Goal: Task Accomplishment & Management: Manage account settings

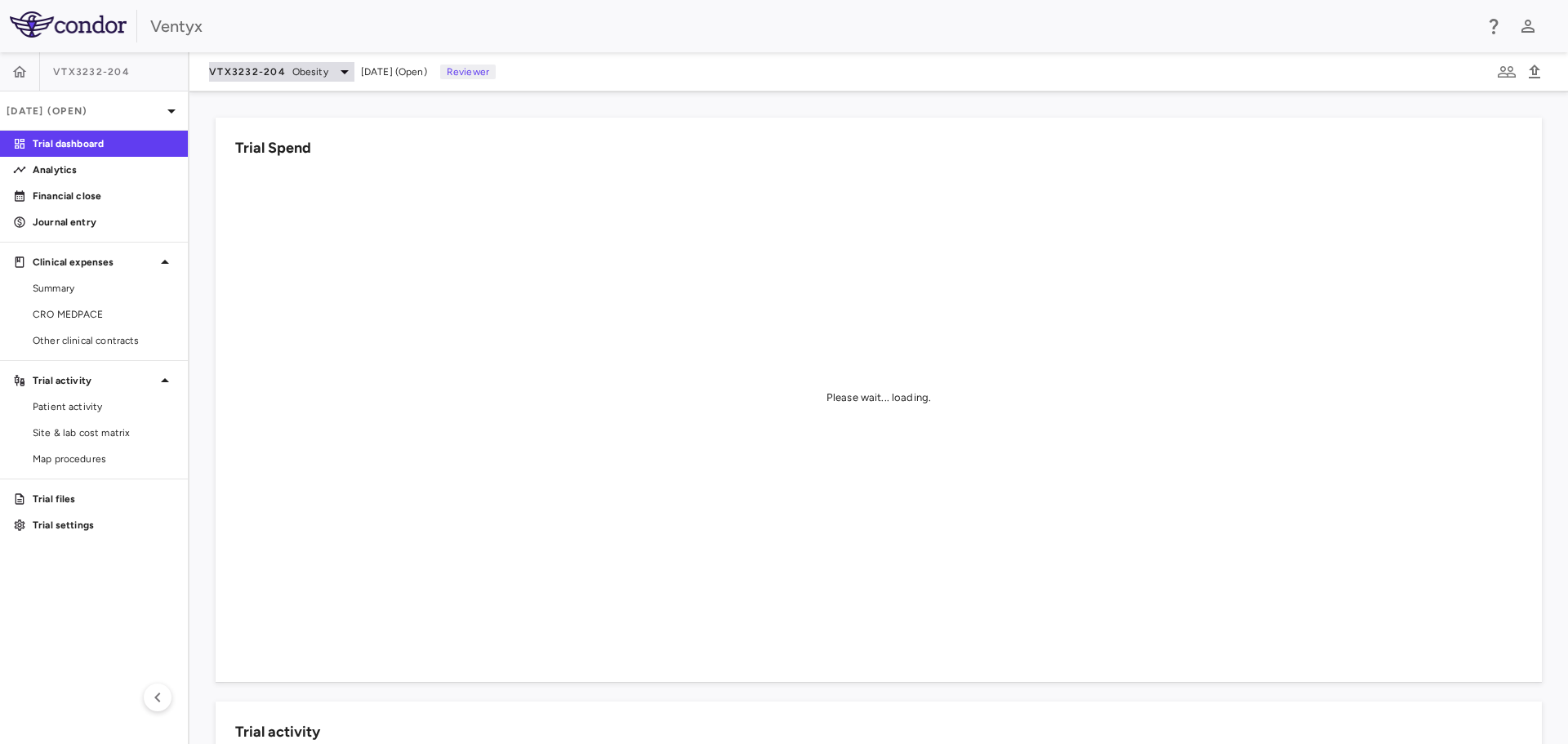
click at [343, 72] on icon at bounding box center [344, 72] width 8 height 4
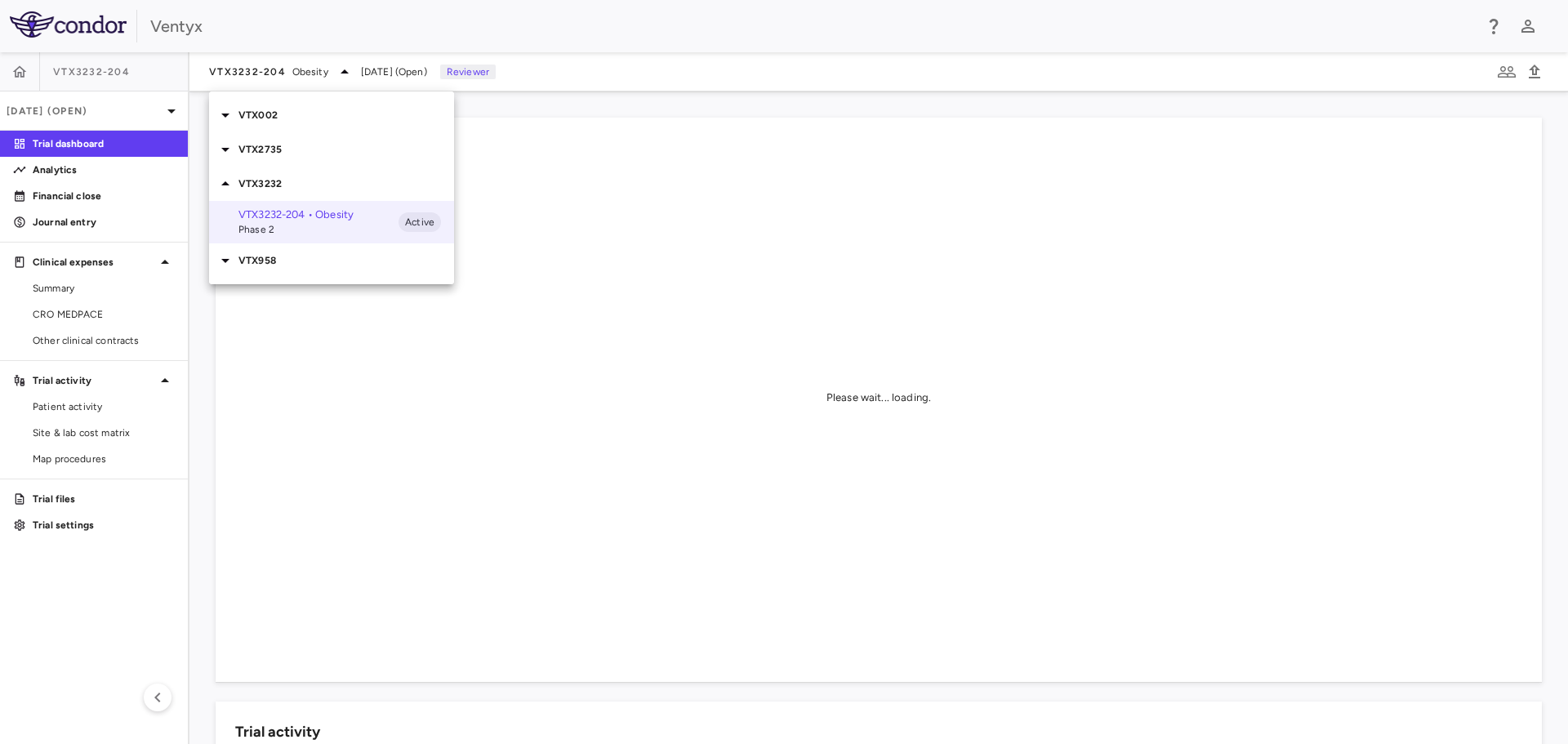
click at [222, 149] on icon at bounding box center [225, 150] width 8 height 4
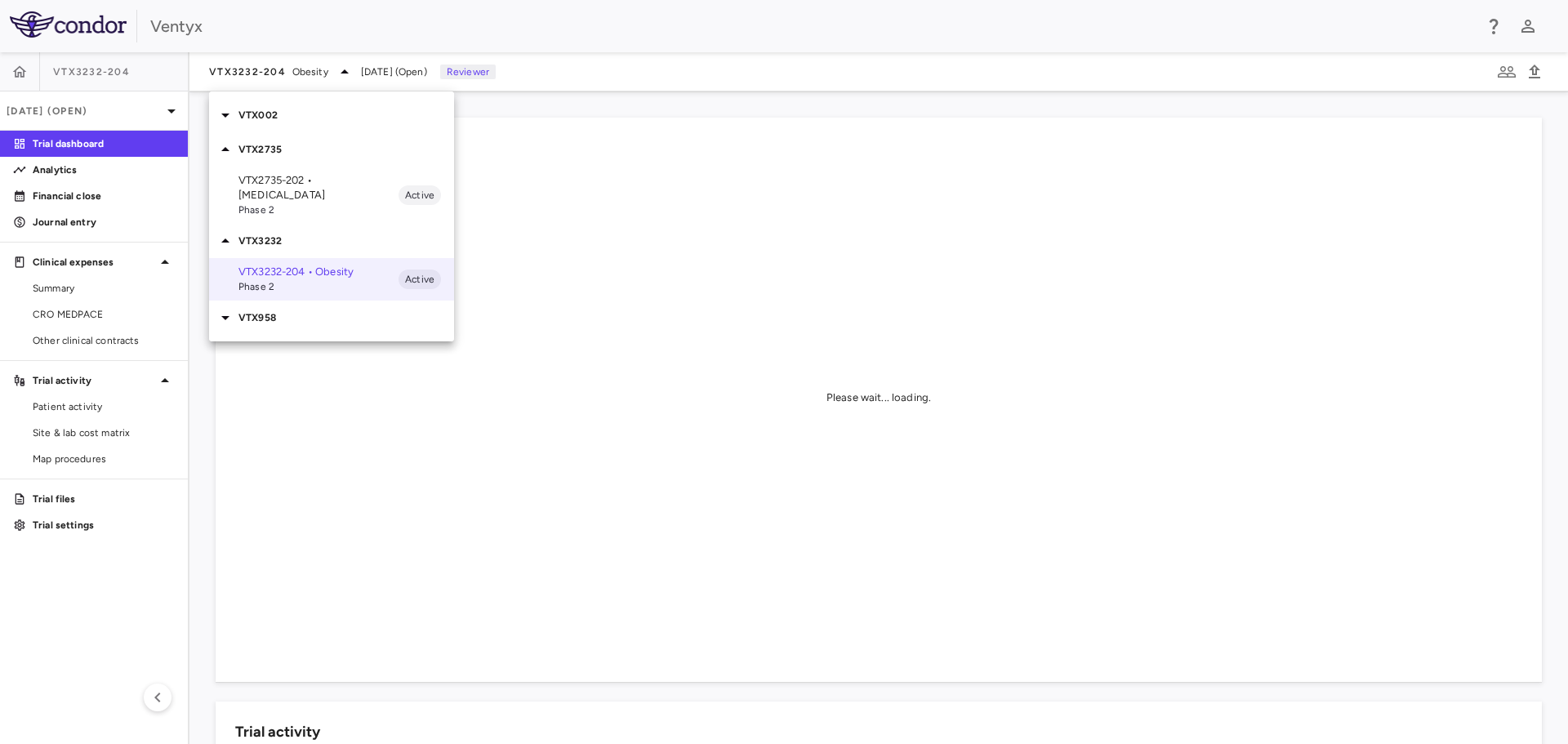
click at [294, 187] on p "VTX2735-202 • [MEDICAL_DATA]" at bounding box center [318, 188] width 160 height 29
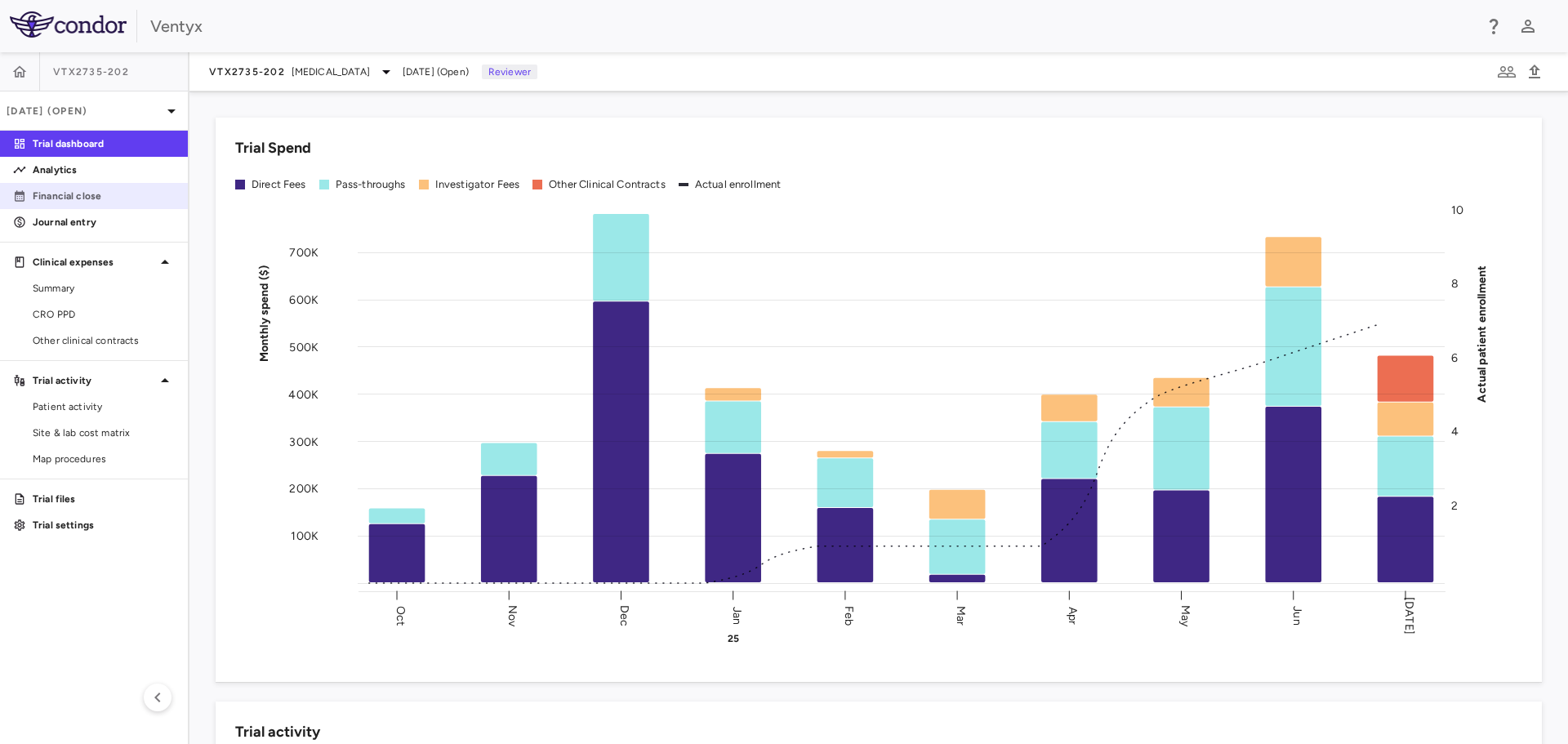
click at [63, 195] on p "Financial close" at bounding box center [104, 196] width 142 height 15
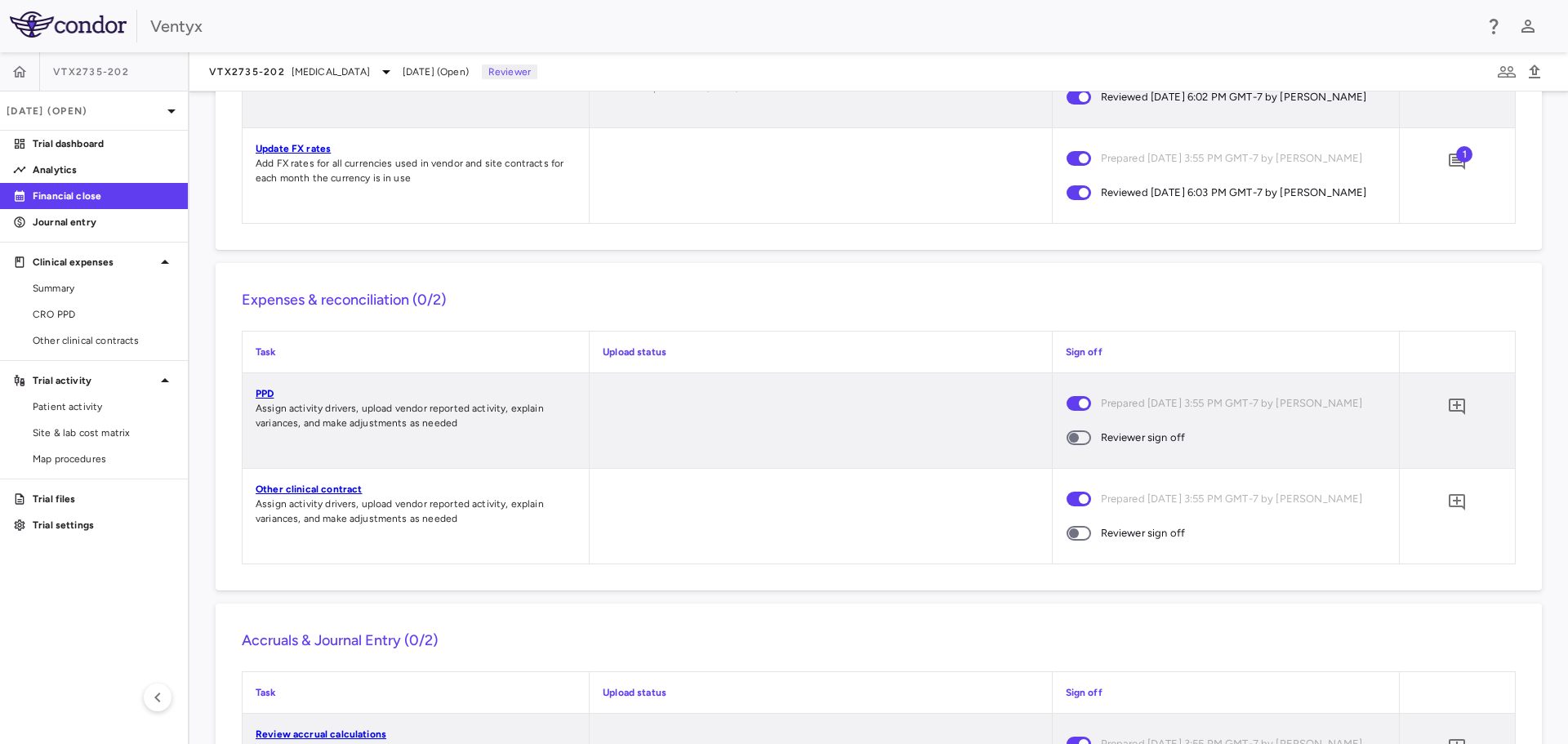
scroll to position [1144, 0]
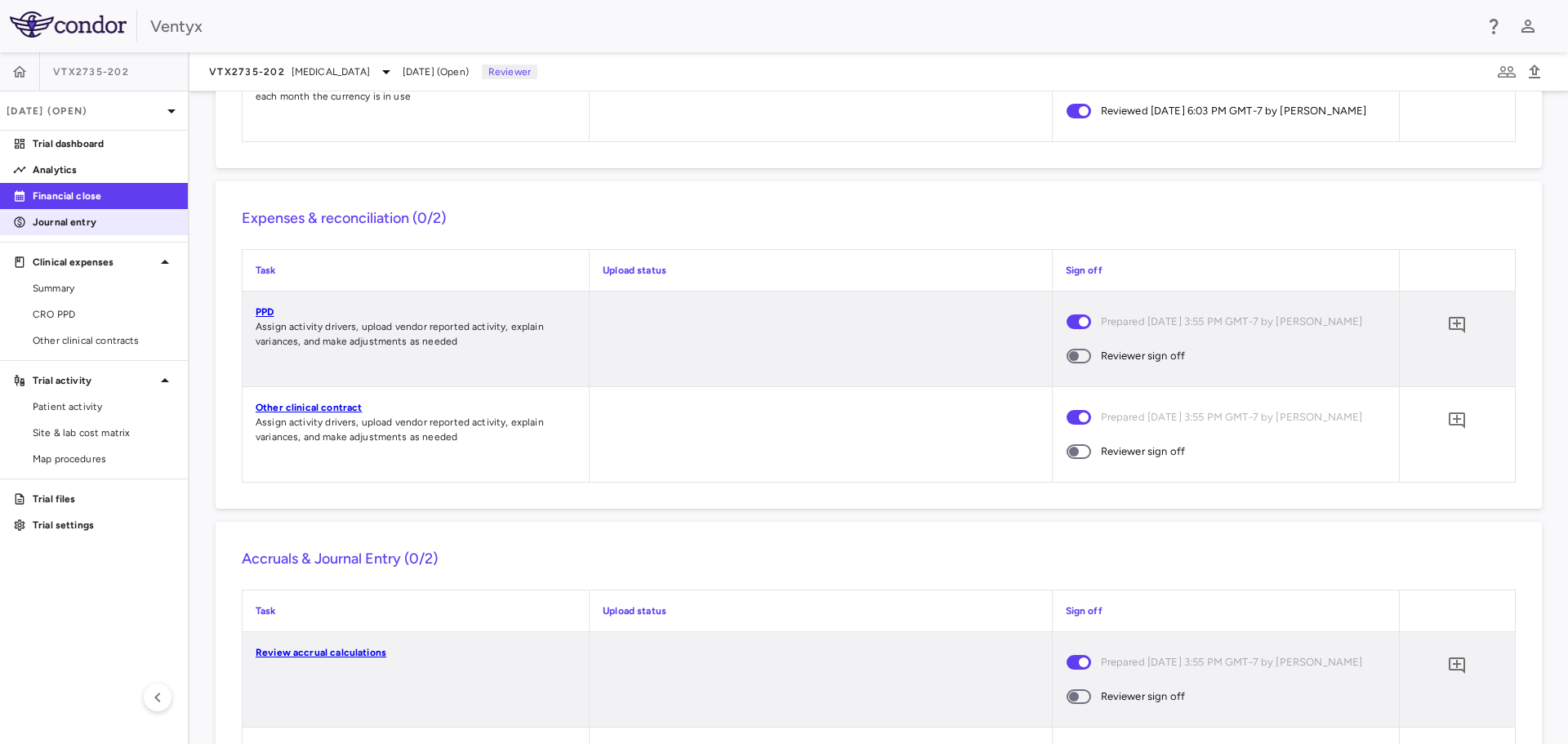
click at [81, 225] on p "Journal entry" at bounding box center [104, 222] width 142 height 15
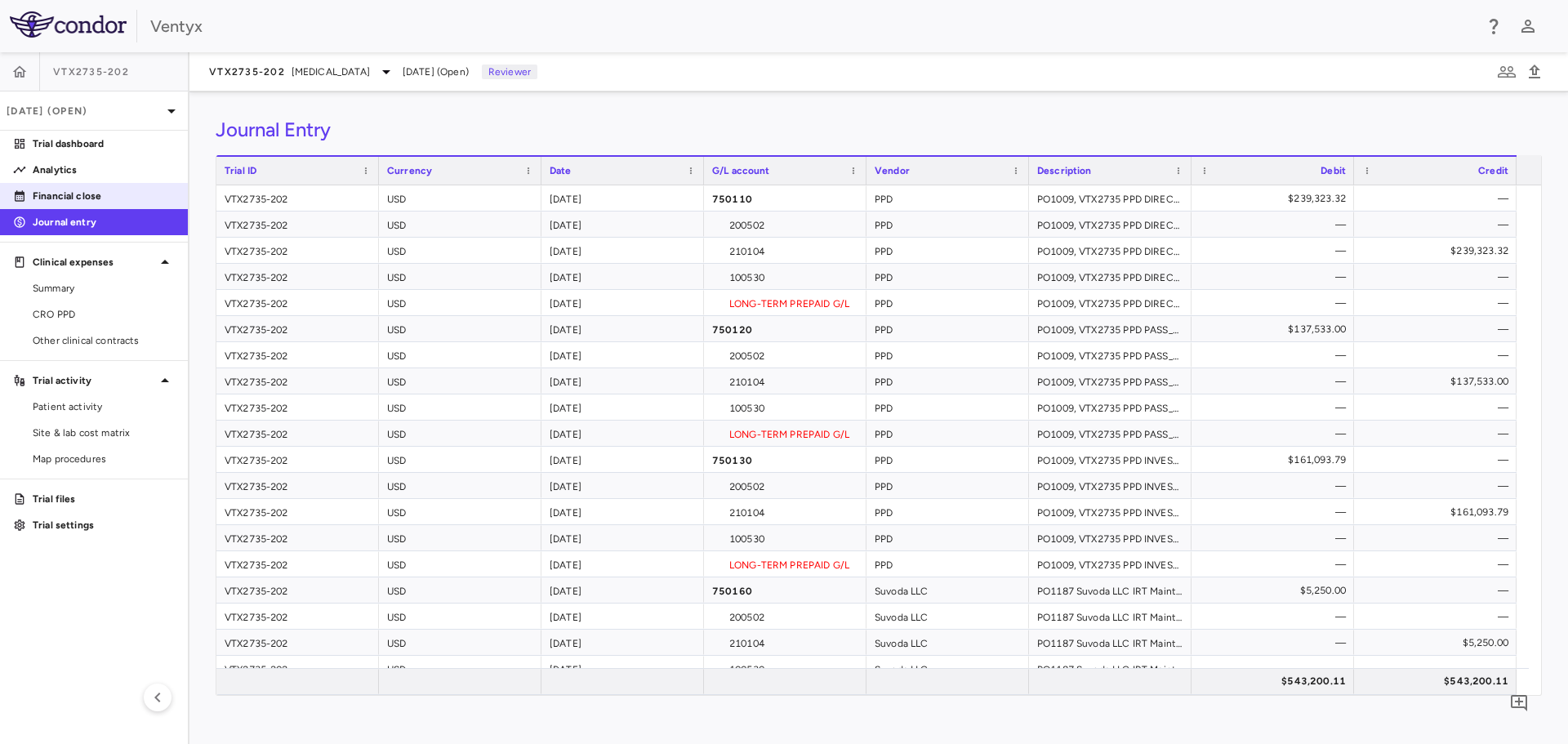
click at [68, 199] on p "Financial close" at bounding box center [104, 196] width 142 height 15
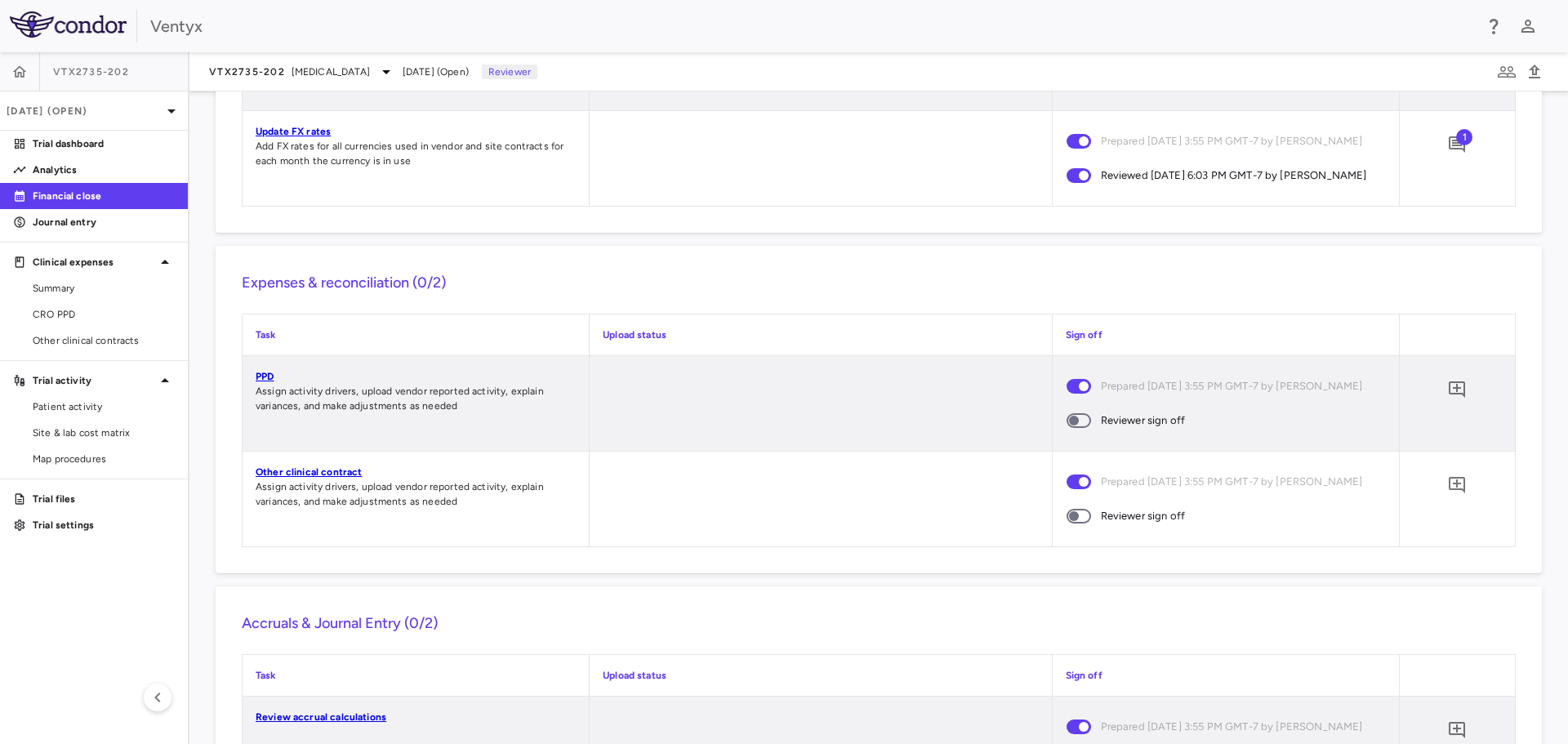
scroll to position [1144, 0]
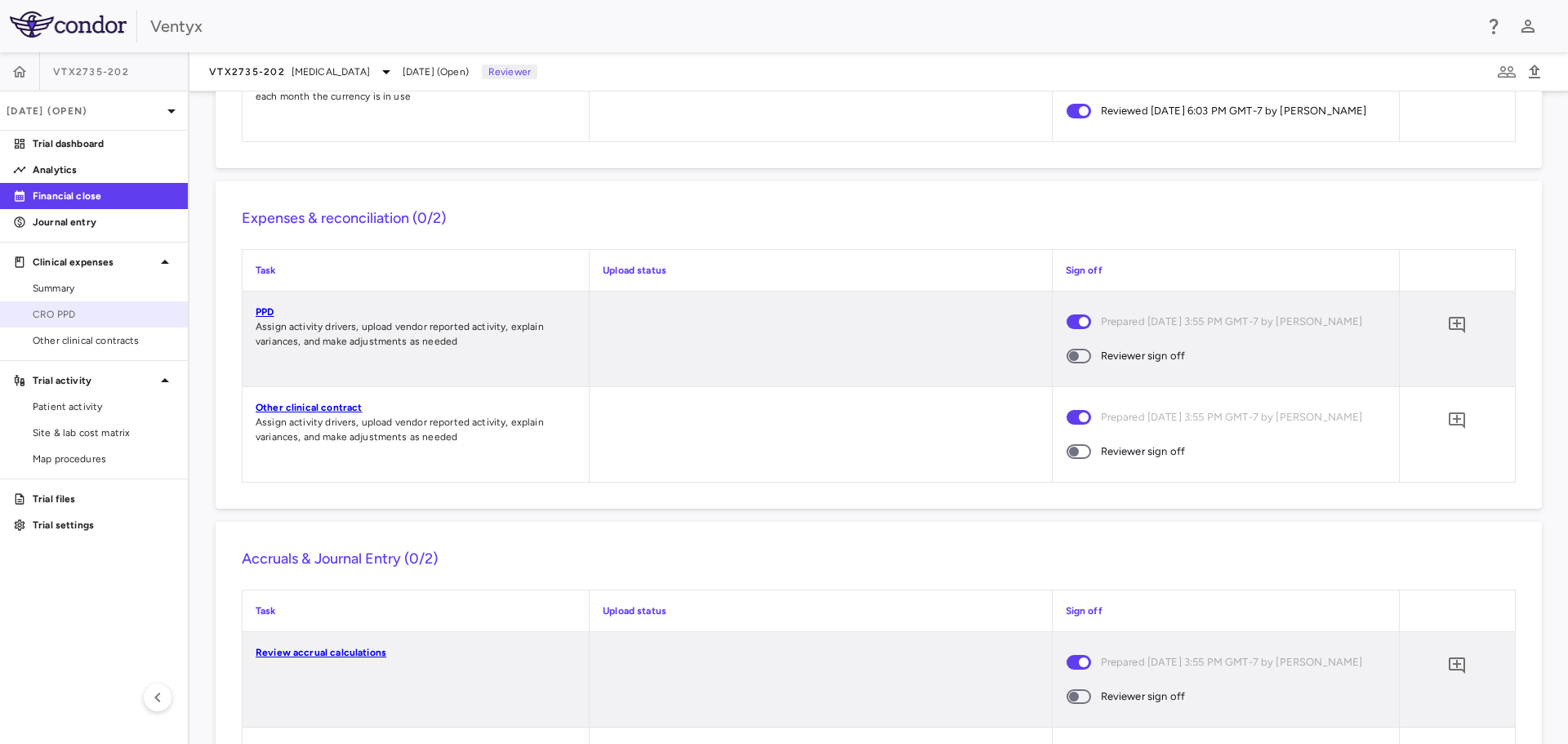
drag, startPoint x: 52, startPoint y: 310, endPoint x: 62, endPoint y: 309, distance: 10.0
click at [52, 310] on span "CRO PPD" at bounding box center [104, 314] width 142 height 15
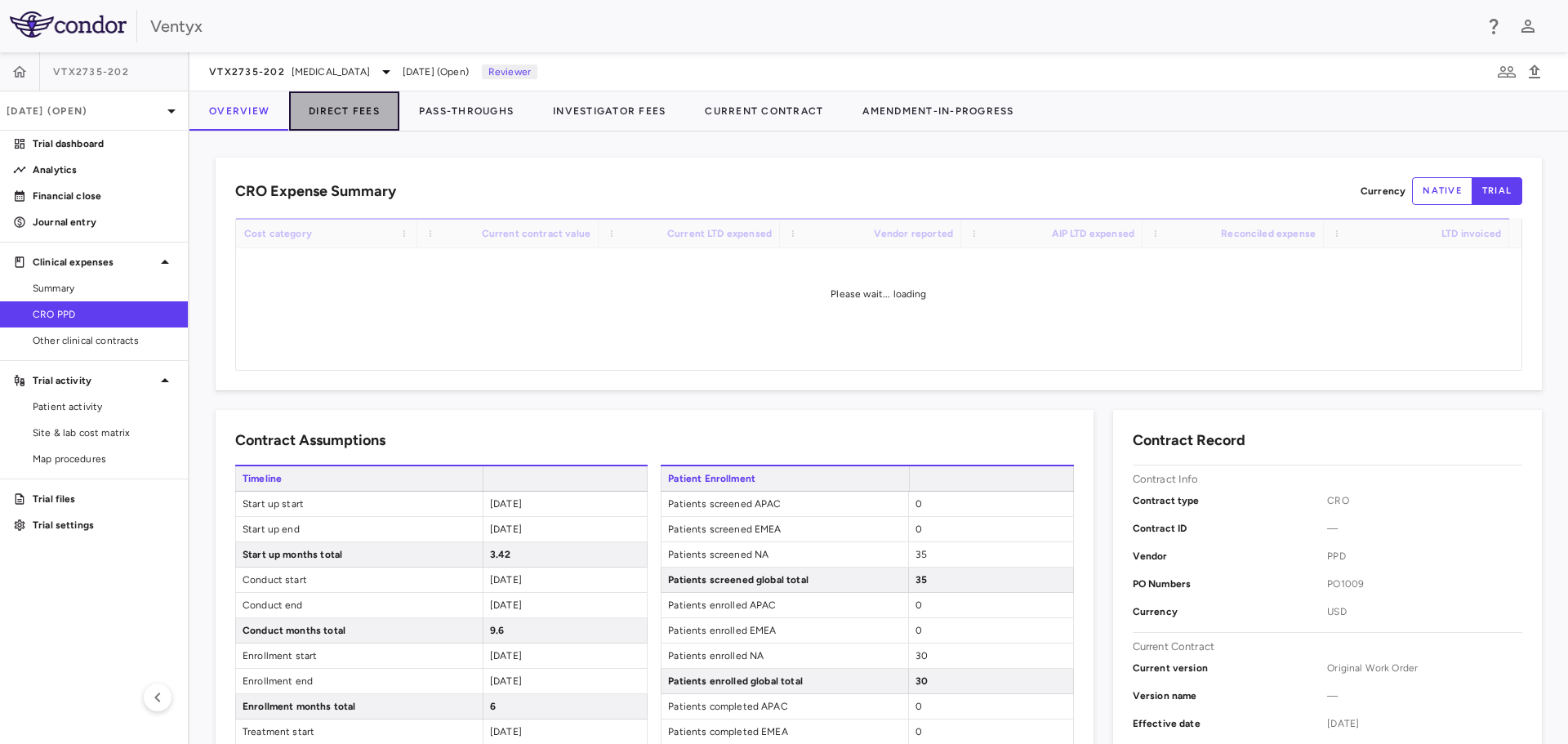
click at [330, 115] on button "Direct Fees" at bounding box center [344, 111] width 110 height 39
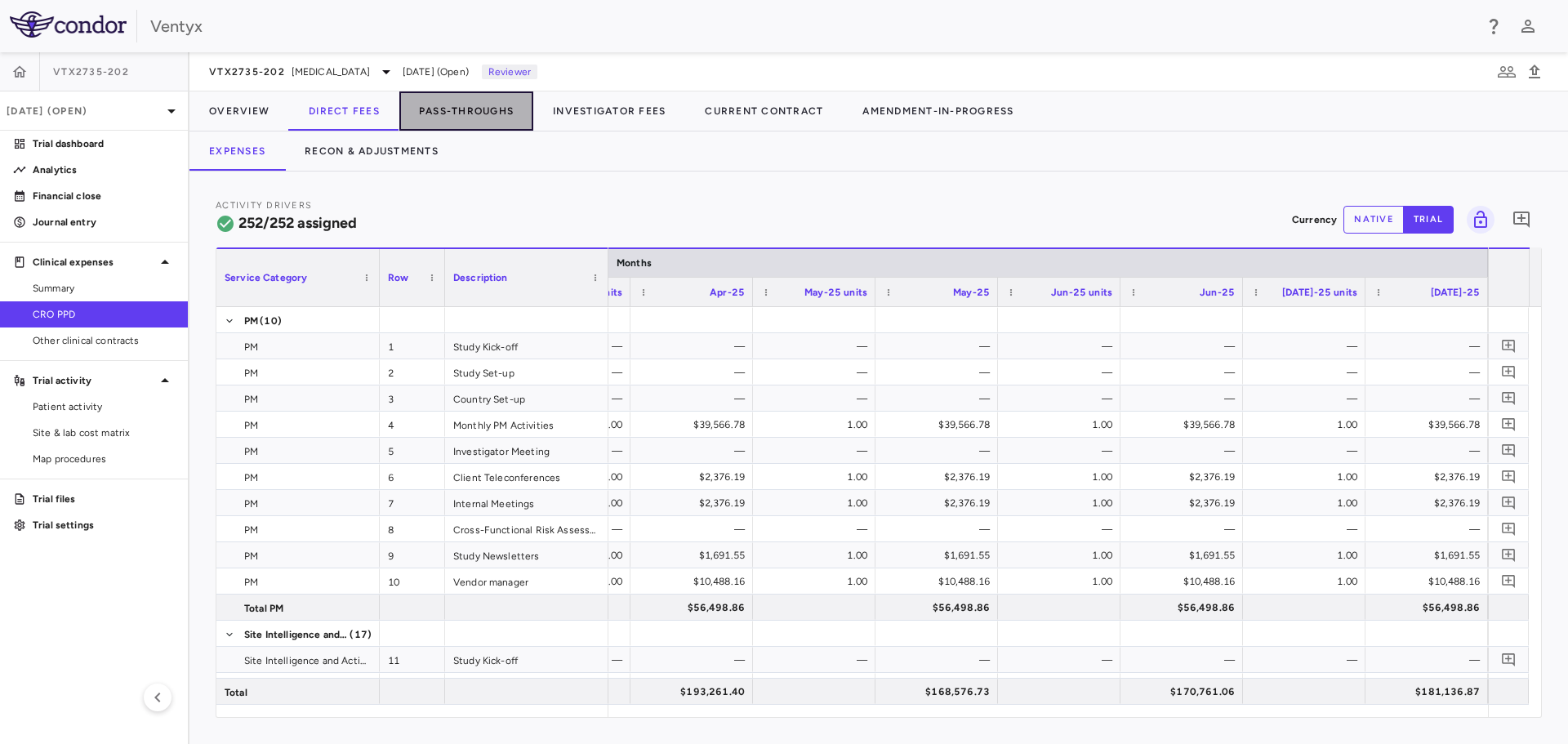
click at [455, 106] on button "Pass-Throughs" at bounding box center [466, 111] width 134 height 39
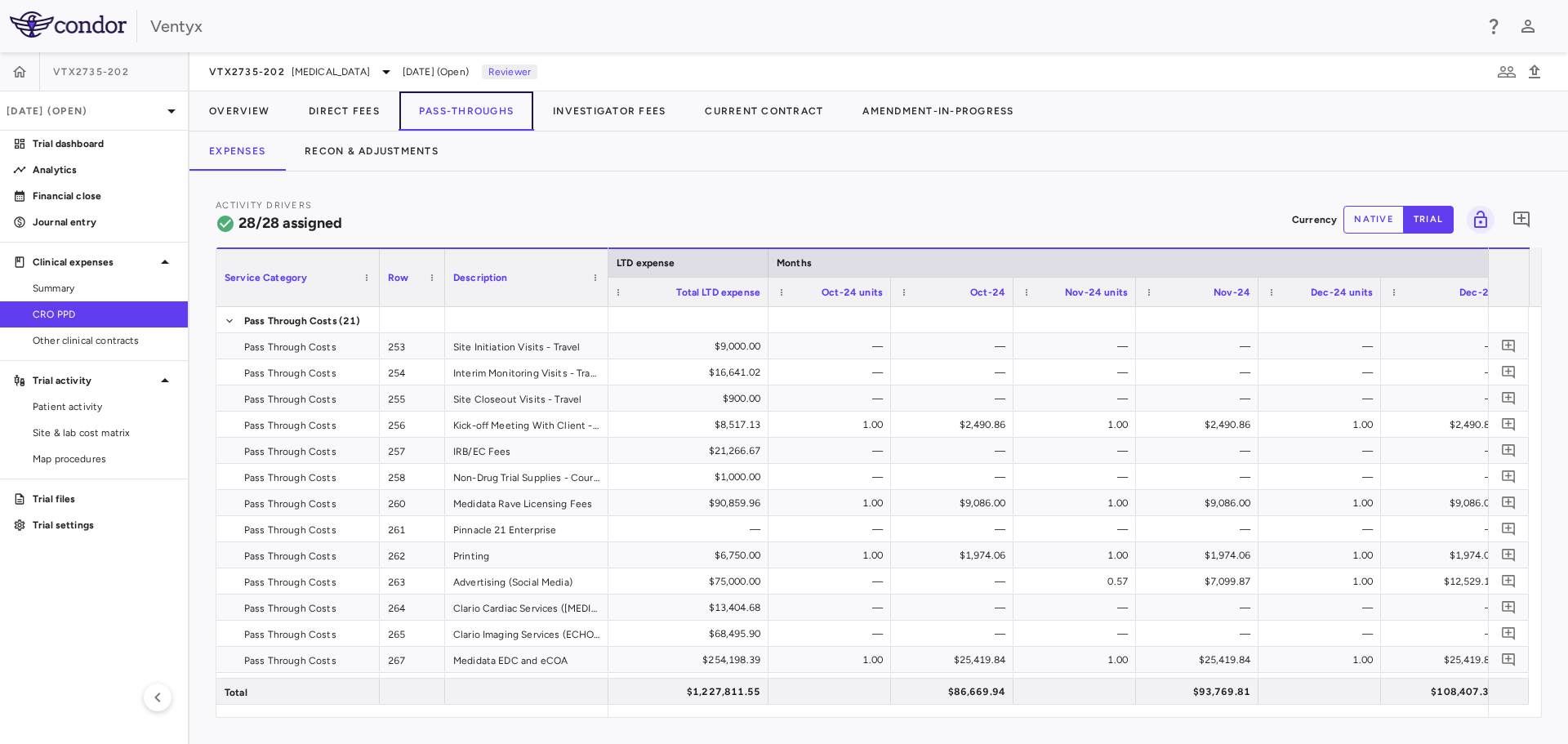
scroll to position [0, 3736]
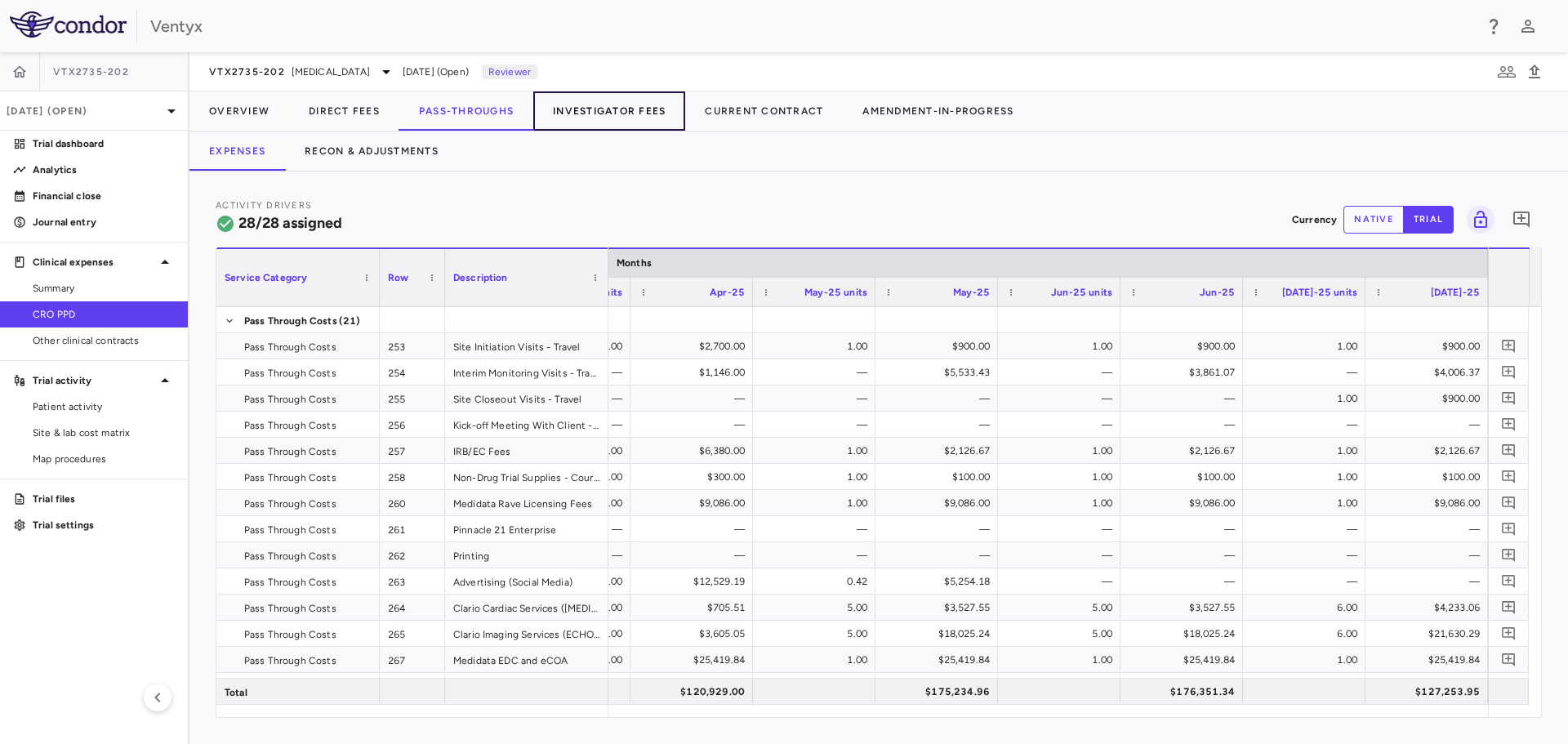
click at [630, 117] on button "Investigator Fees" at bounding box center [609, 111] width 152 height 39
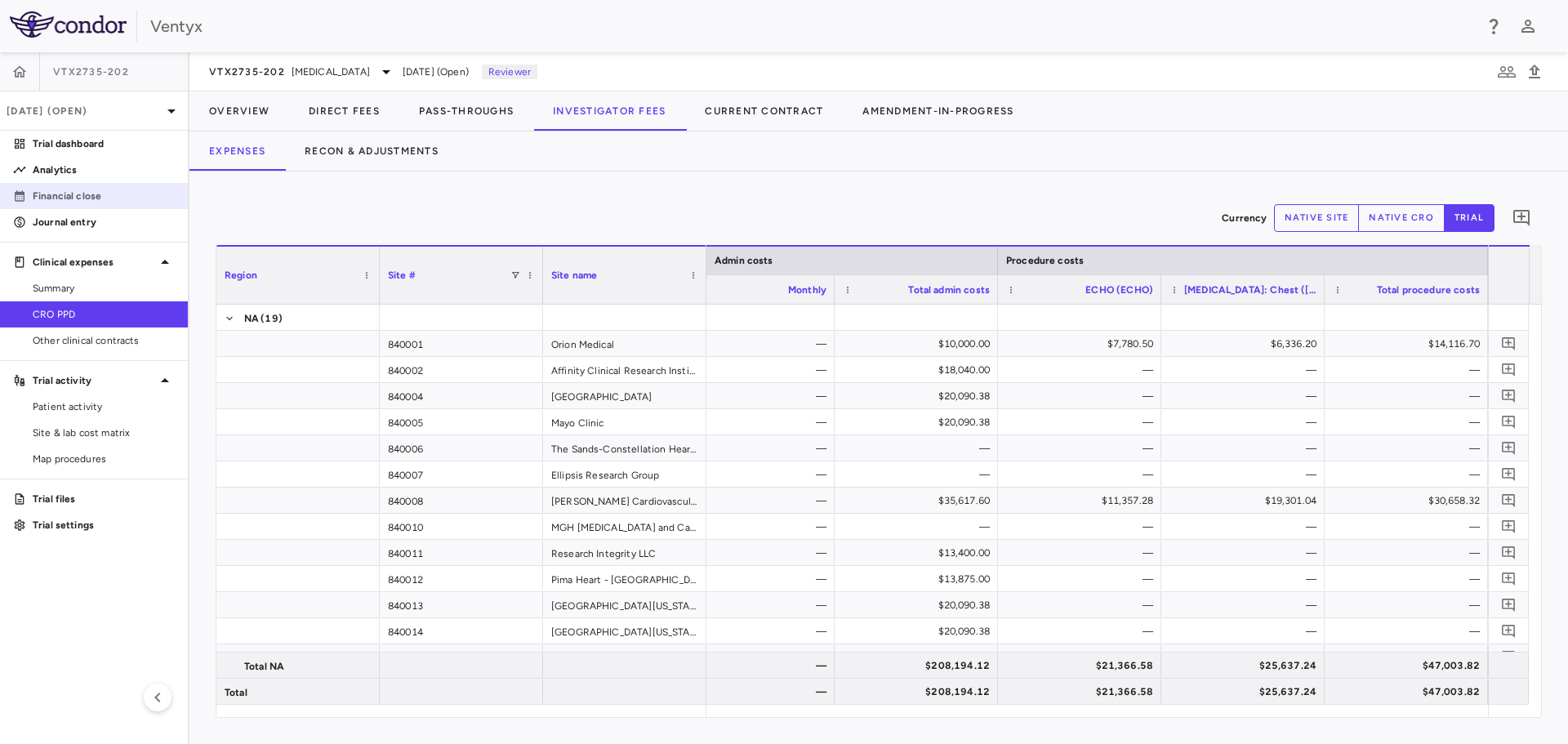
drag, startPoint x: 60, startPoint y: 190, endPoint x: 77, endPoint y: 190, distance: 17.0
click at [60, 190] on p "Financial close" at bounding box center [104, 196] width 142 height 15
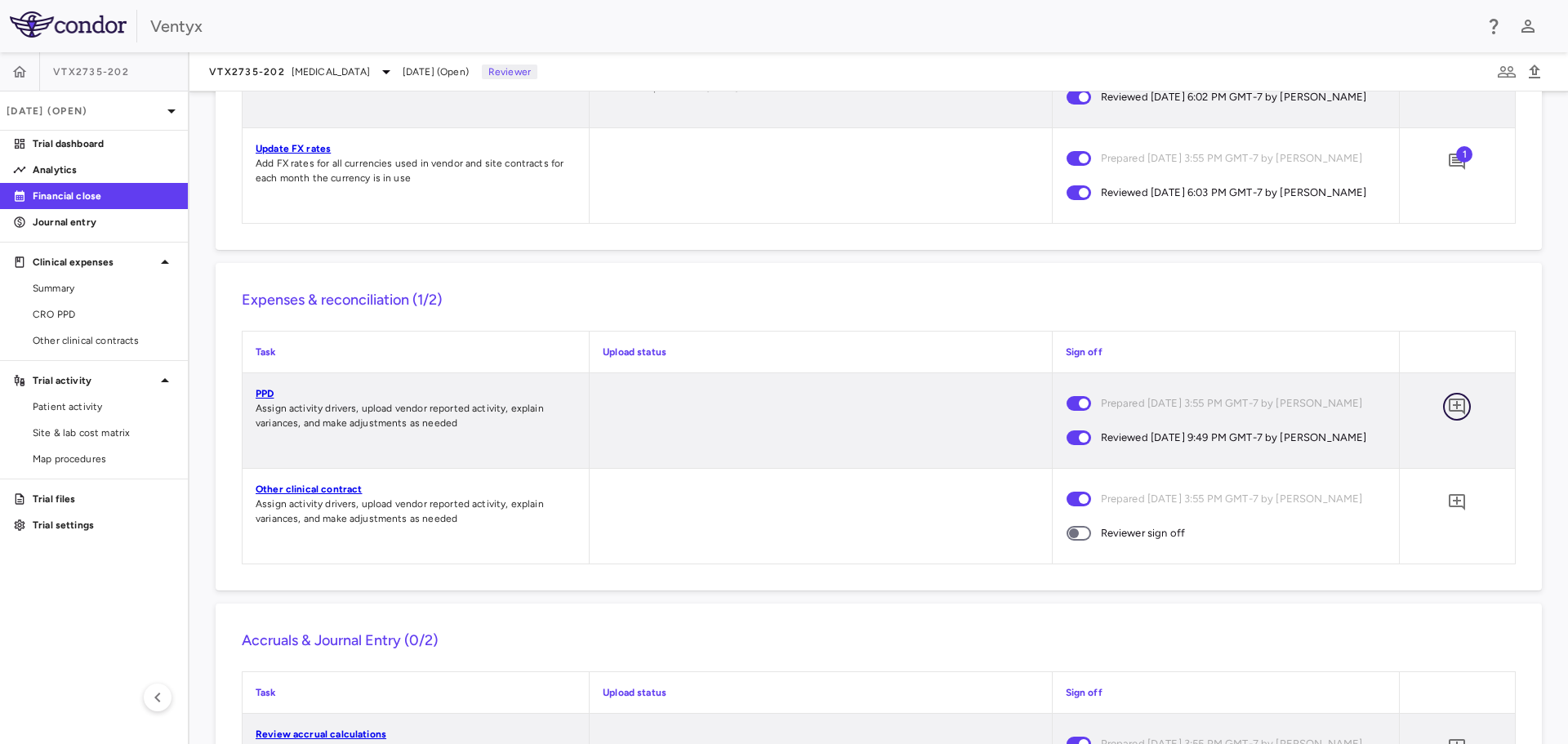
click at [1447, 416] on icon "Add comment" at bounding box center [1457, 407] width 20 height 20
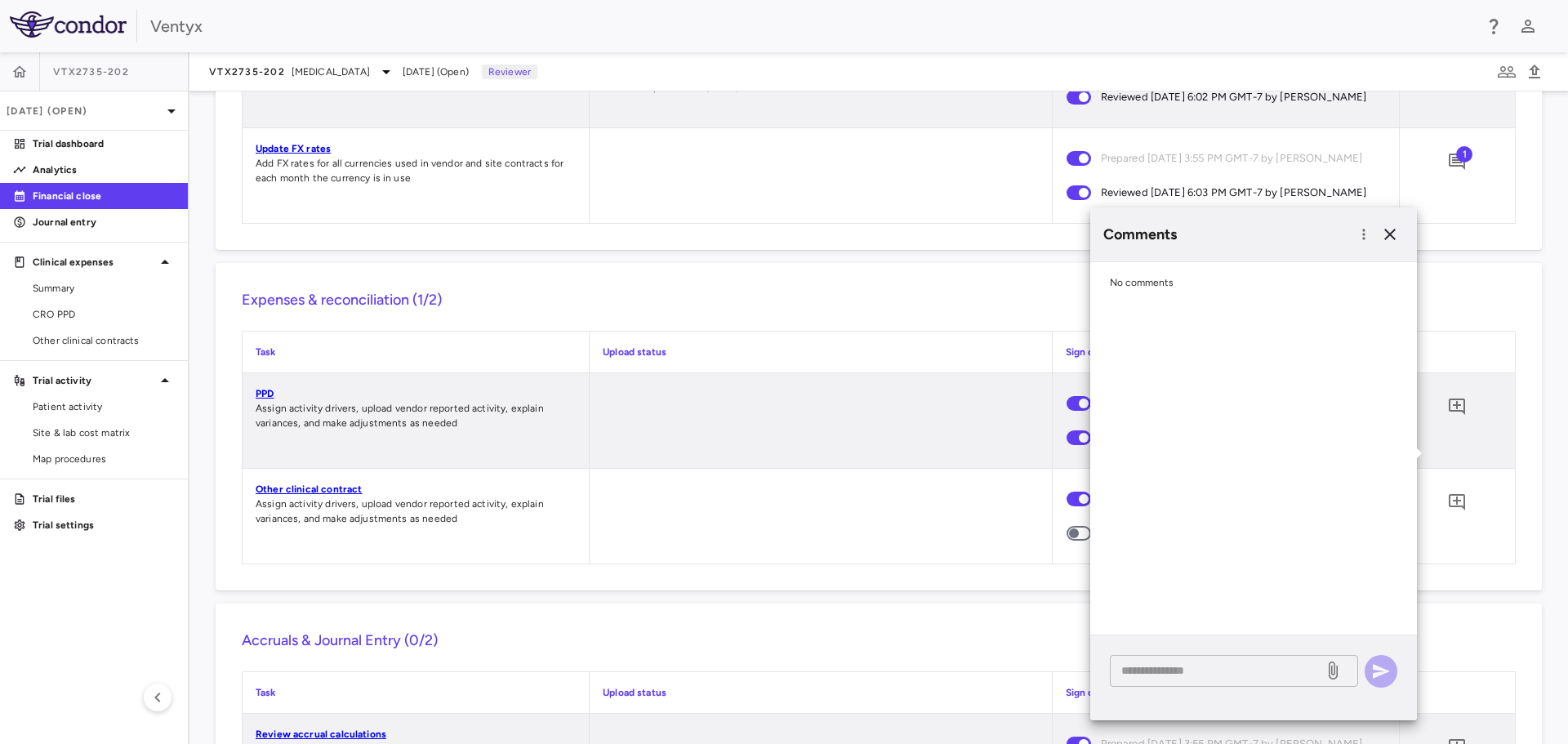
click at [1166, 666] on textarea at bounding box center [1217, 671] width 191 height 18
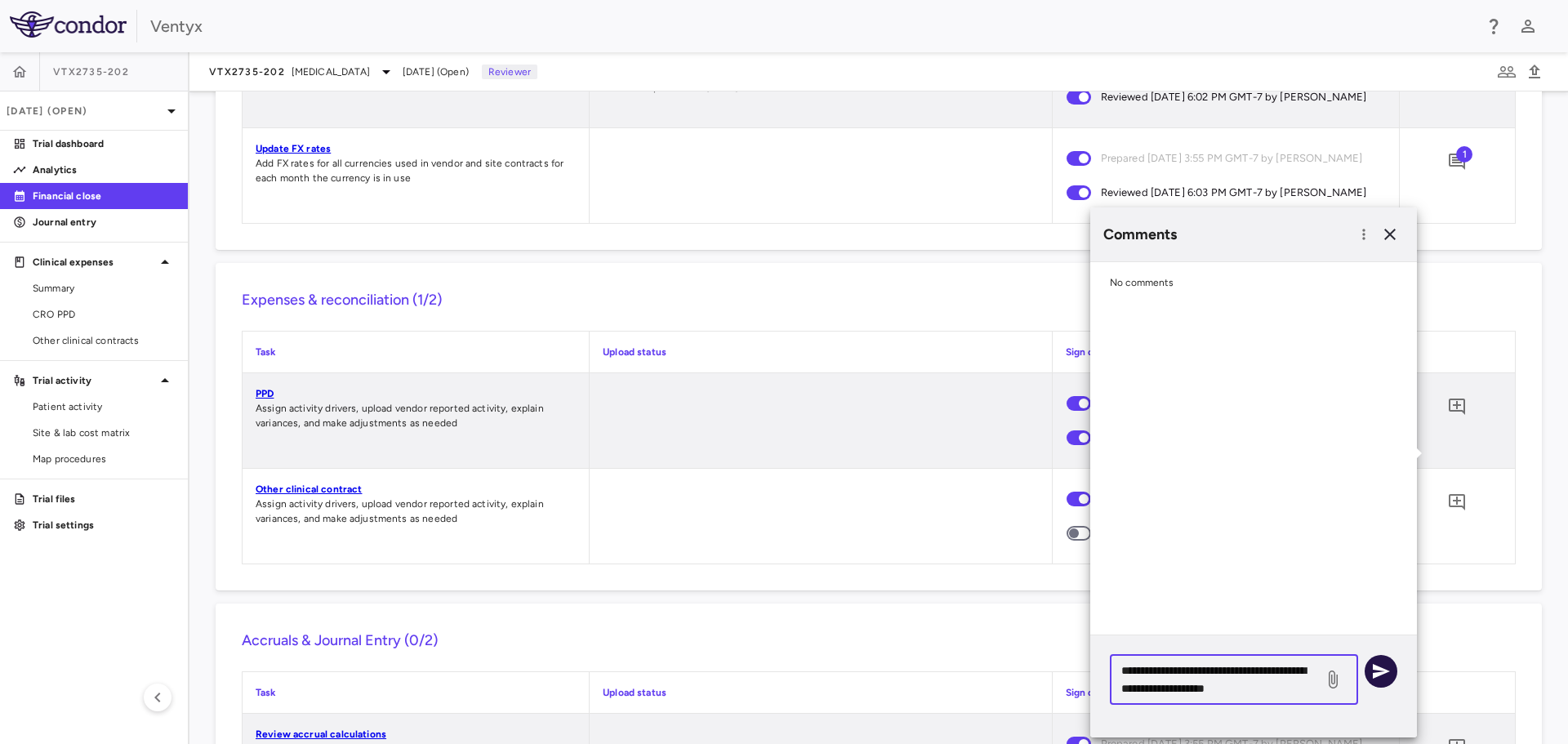
type textarea "**********"
click at [1382, 679] on icon "button" at bounding box center [1381, 672] width 20 height 20
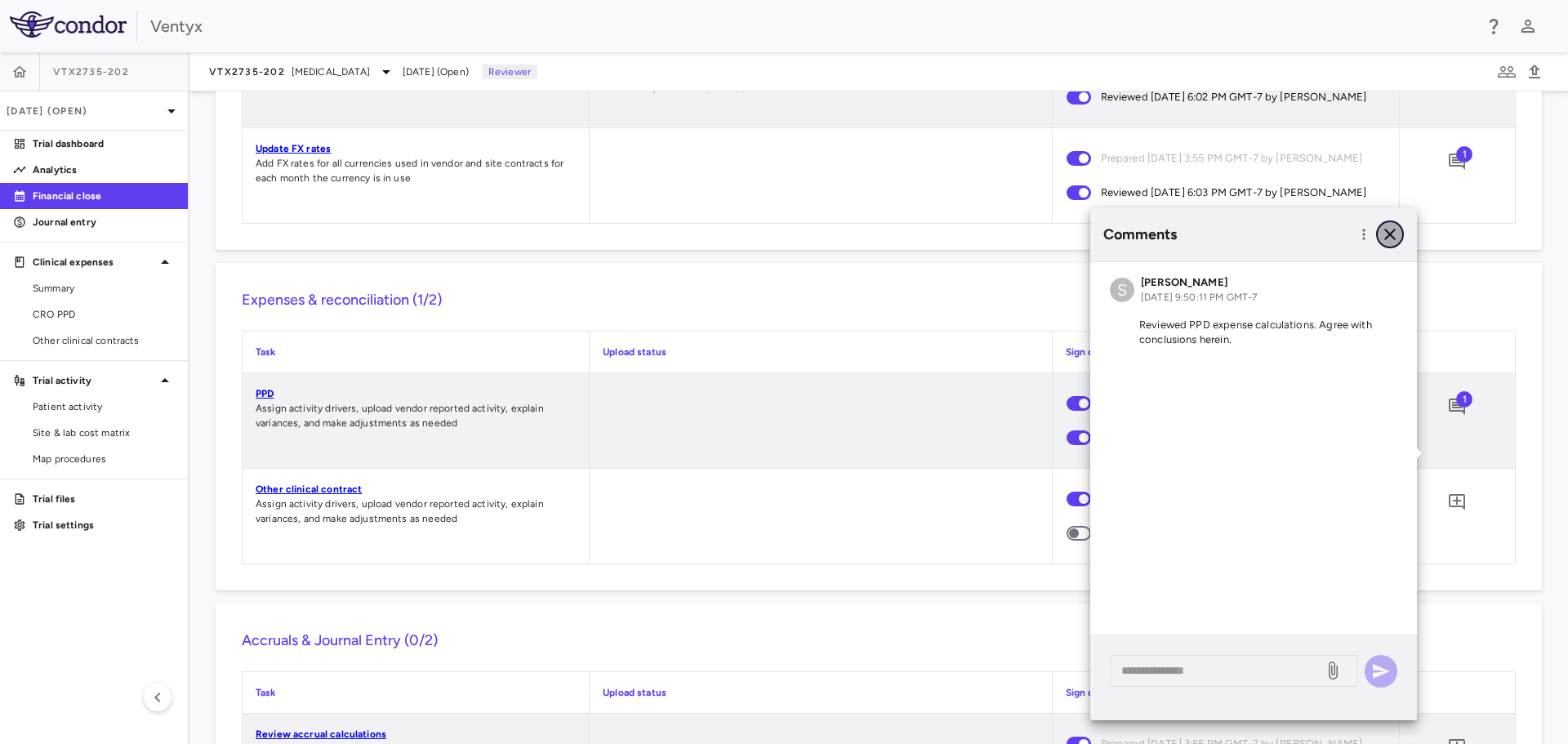
click at [1395, 237] on icon "button" at bounding box center [1390, 234] width 20 height 20
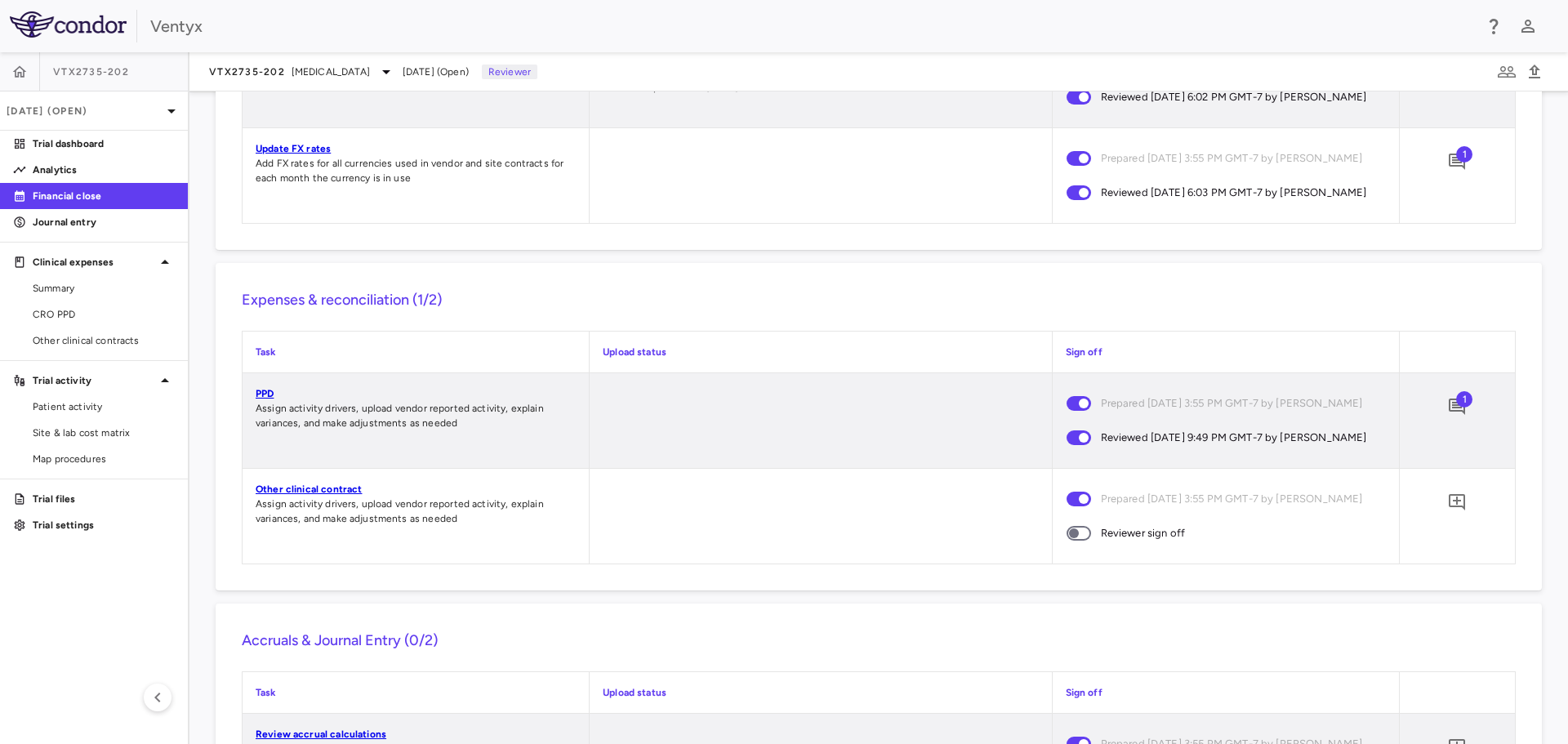
click at [318, 495] on link "Other clinical contract" at bounding box center [308, 489] width 106 height 12
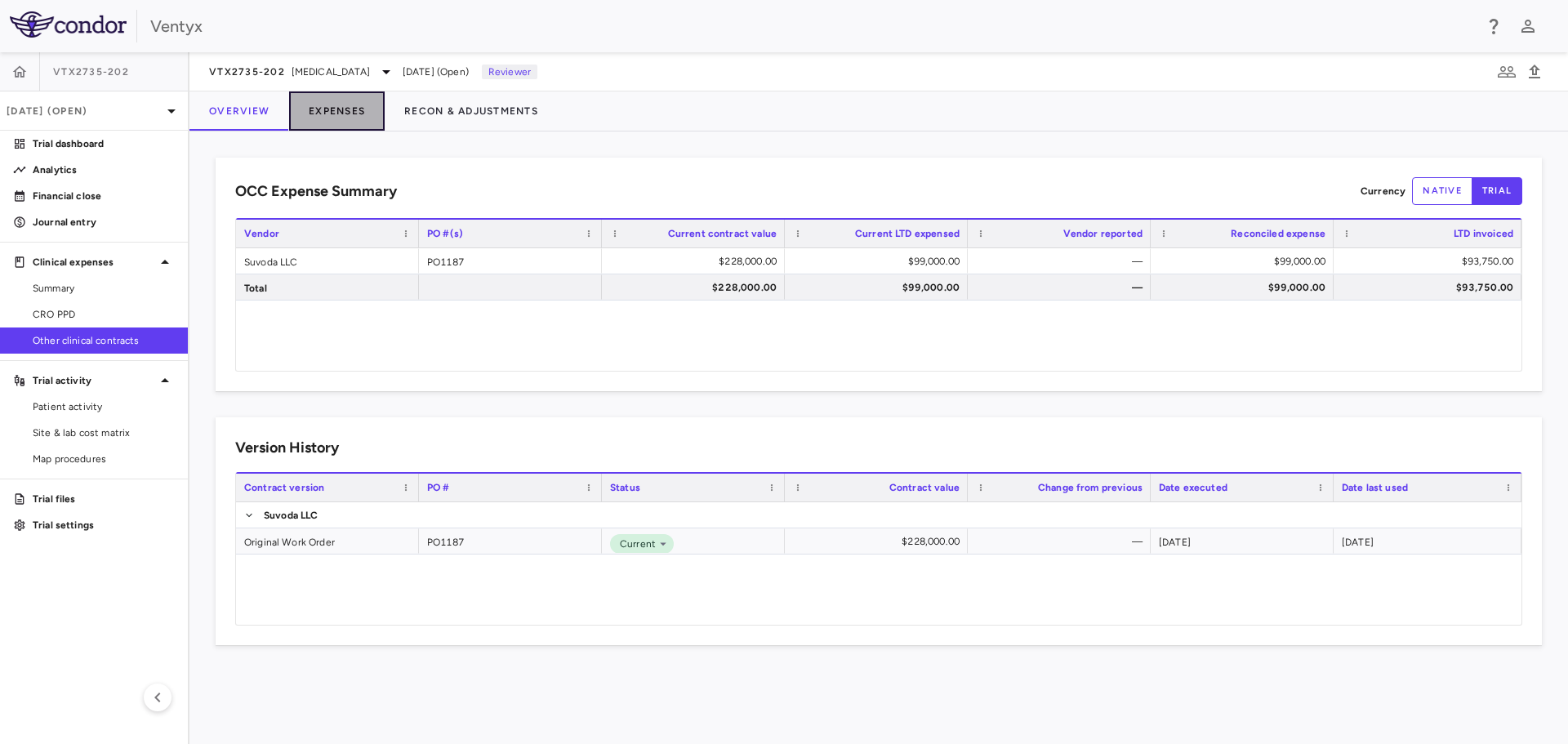
click at [319, 114] on button "Expenses" at bounding box center [336, 111] width 95 height 39
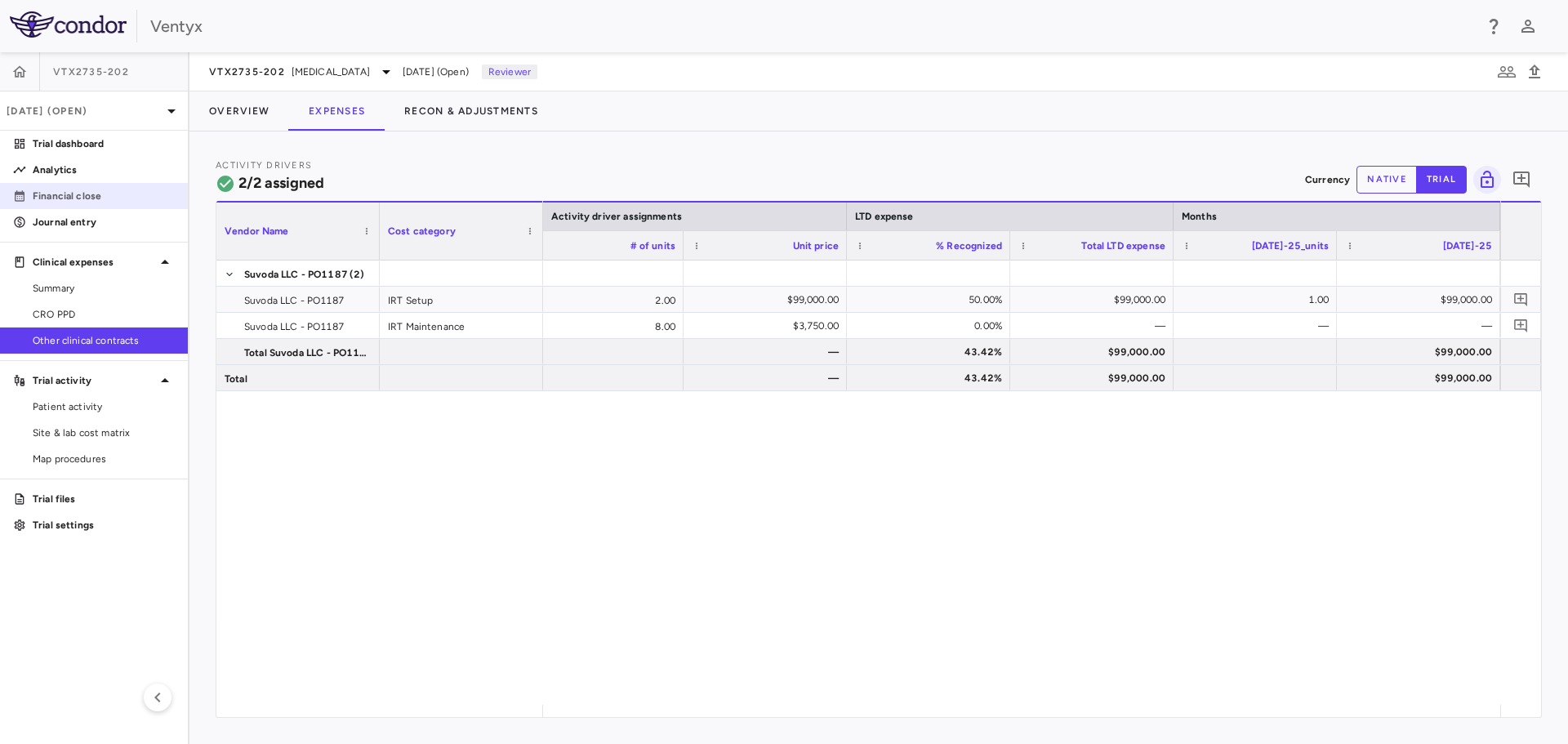
click at [65, 195] on p "Financial close" at bounding box center [104, 196] width 142 height 15
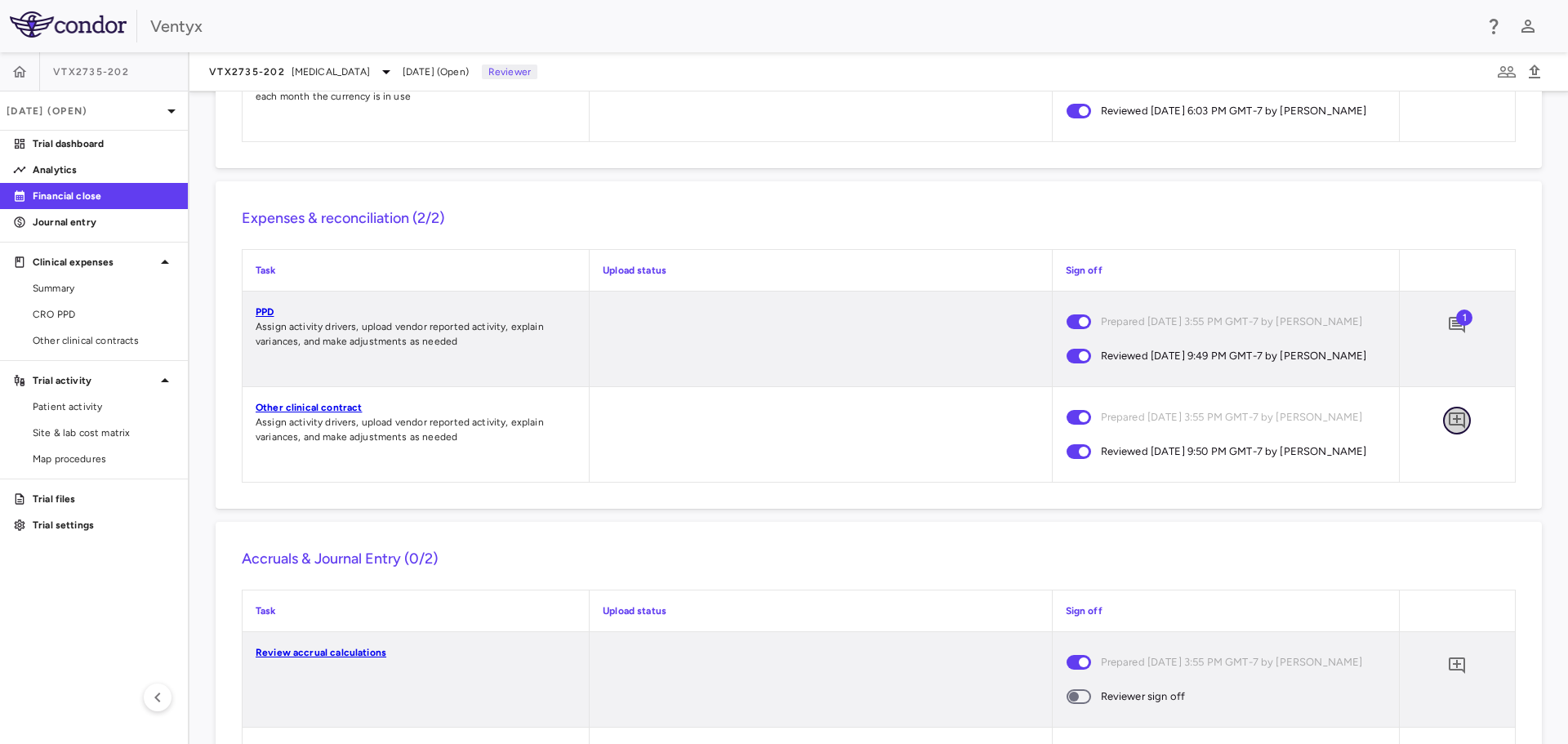
click at [1449, 429] on icon "Add comment" at bounding box center [1457, 421] width 16 height 16
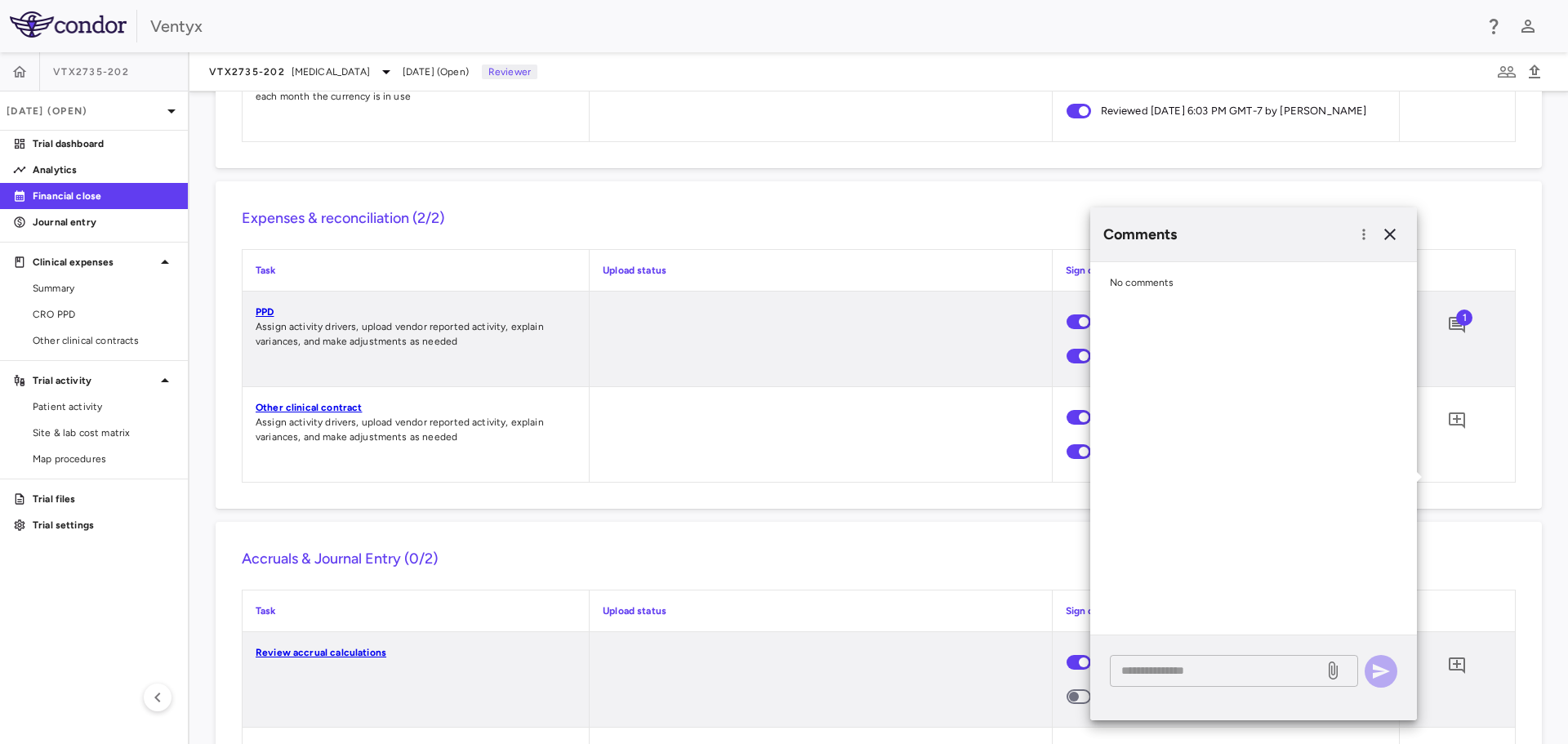
click at [1180, 676] on textarea at bounding box center [1217, 671] width 191 height 18
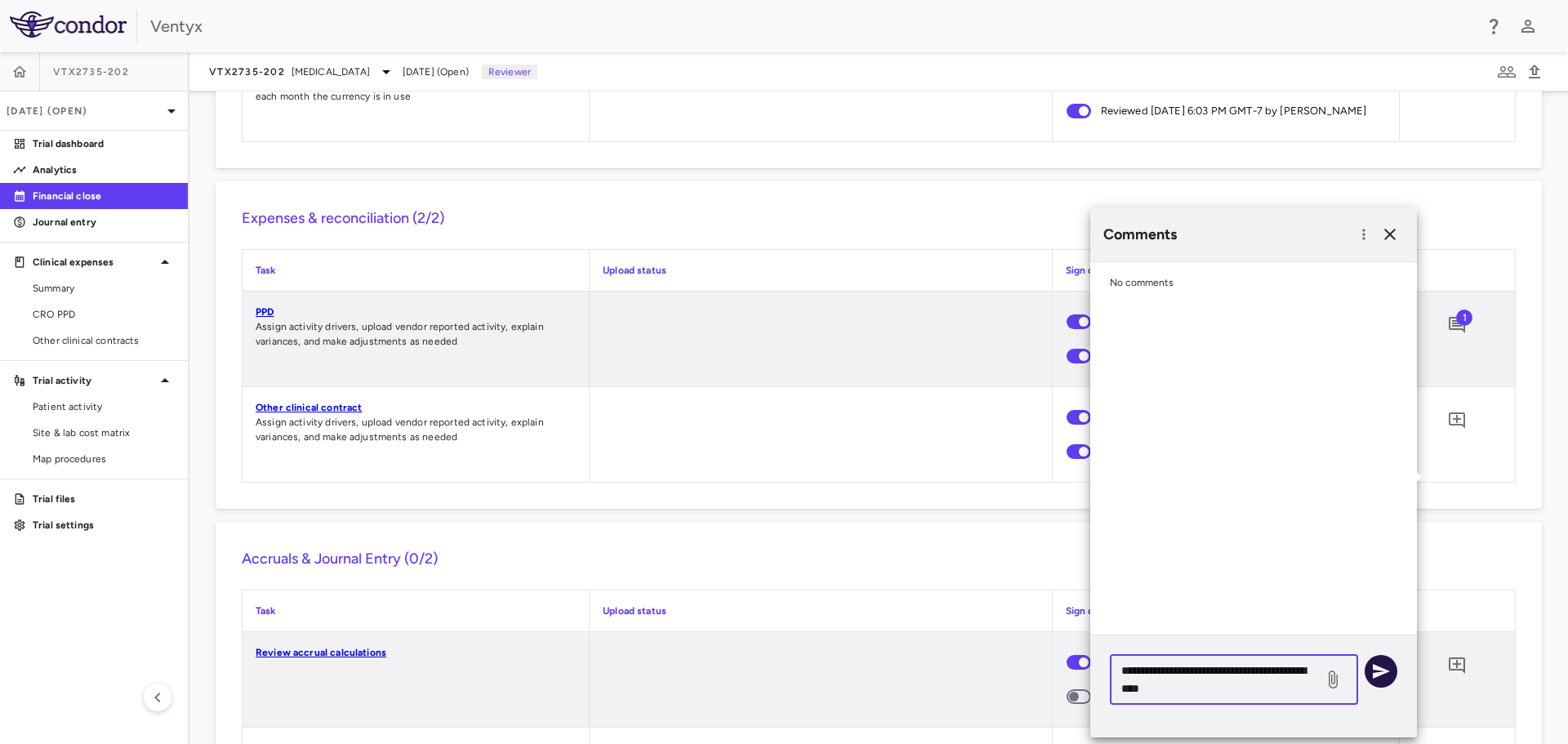
type textarea "**********"
click at [1380, 672] on icon "button" at bounding box center [1381, 672] width 20 height 20
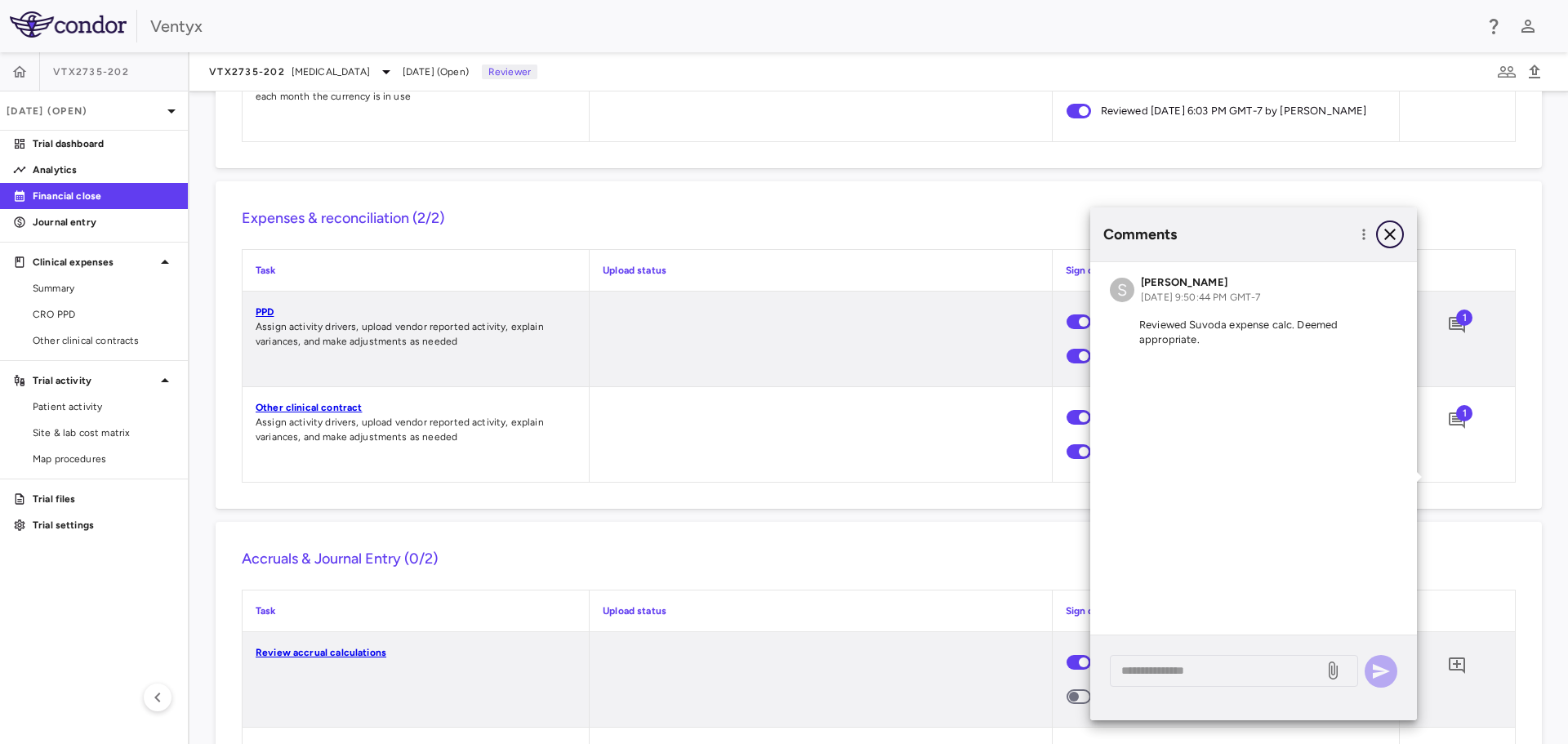
click at [1390, 233] on icon "button" at bounding box center [1390, 234] width 20 height 20
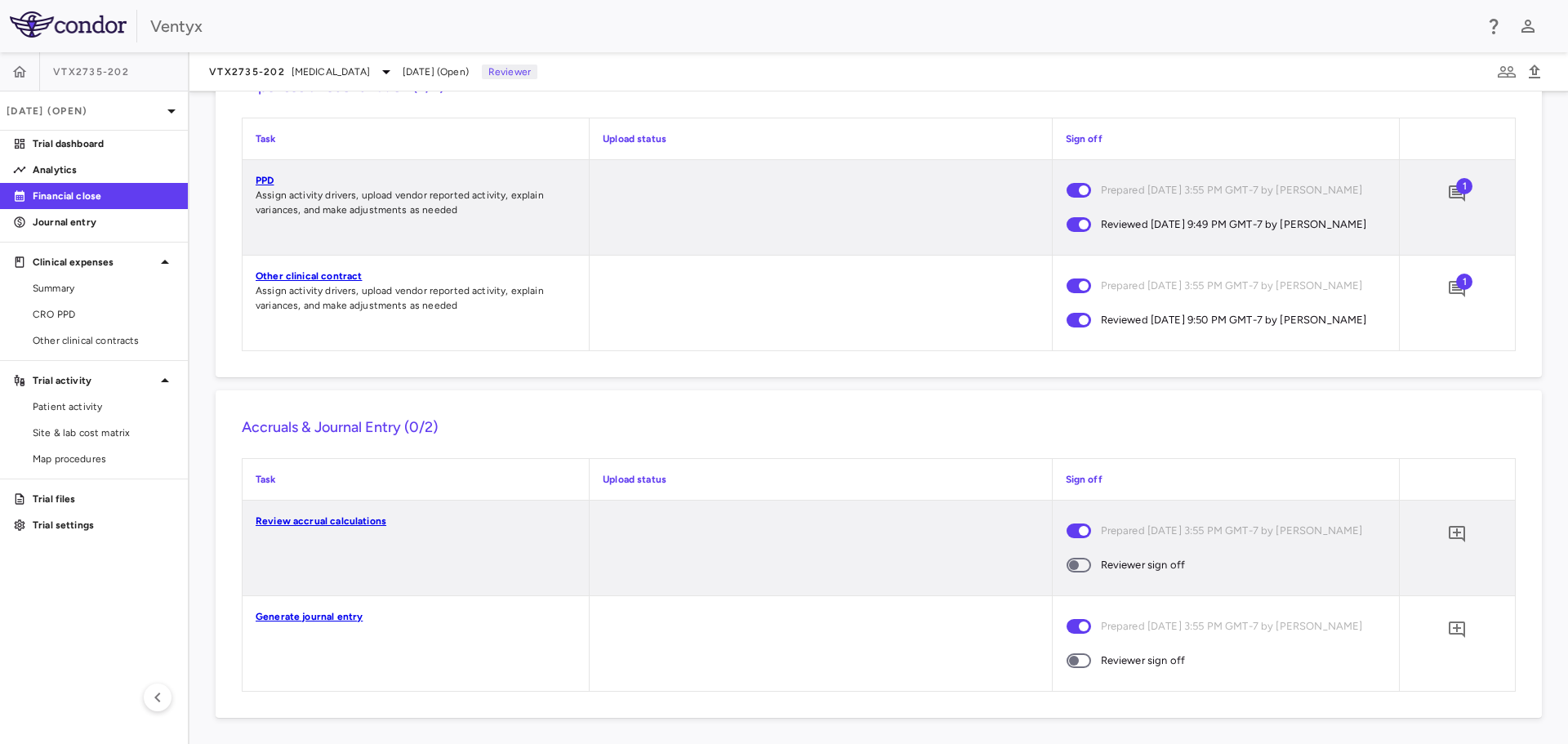
scroll to position [1344, 0]
click at [322, 523] on link "Review accrual calculations" at bounding box center [320, 521] width 131 height 12
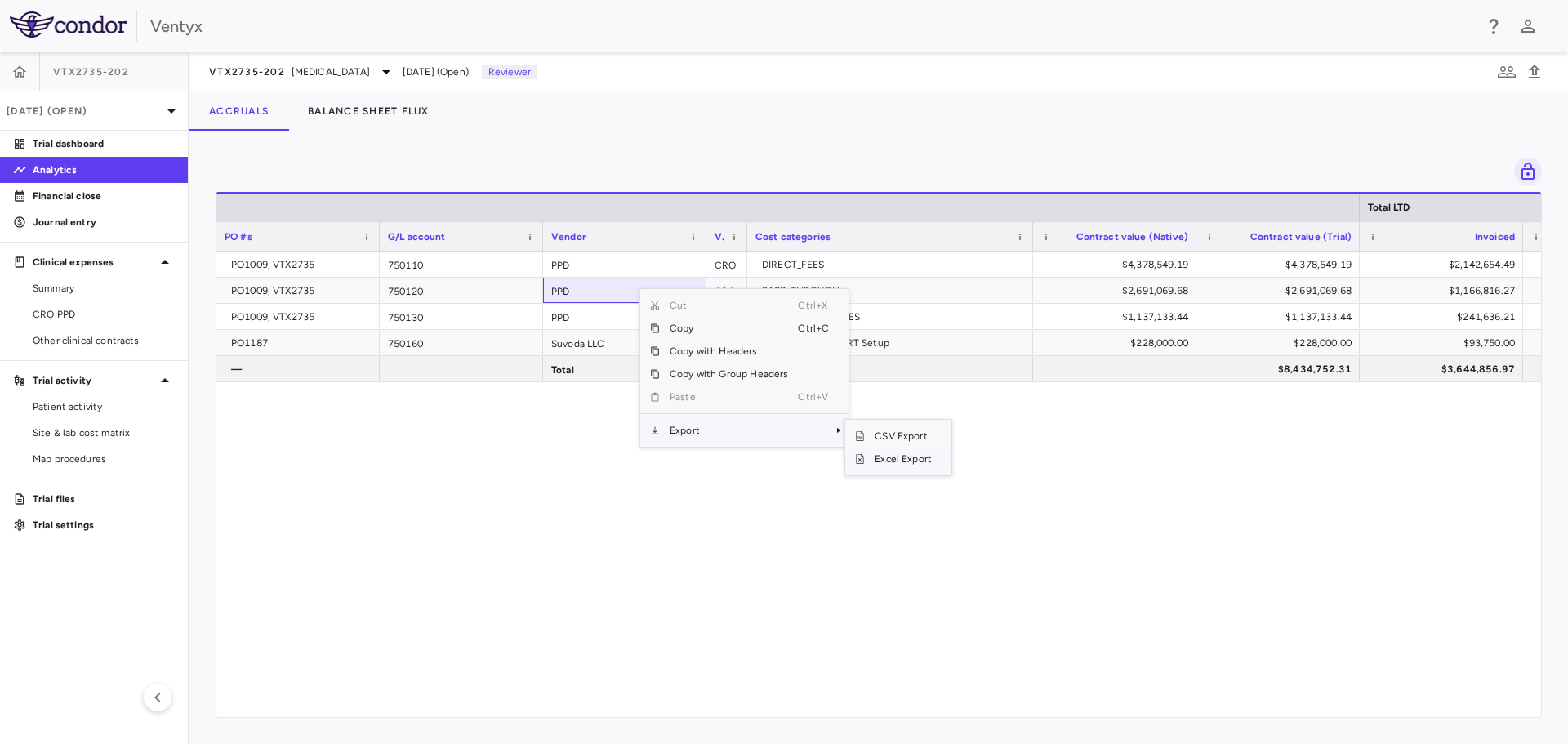
click at [885, 461] on span "Excel Export" at bounding box center [903, 459] width 76 height 23
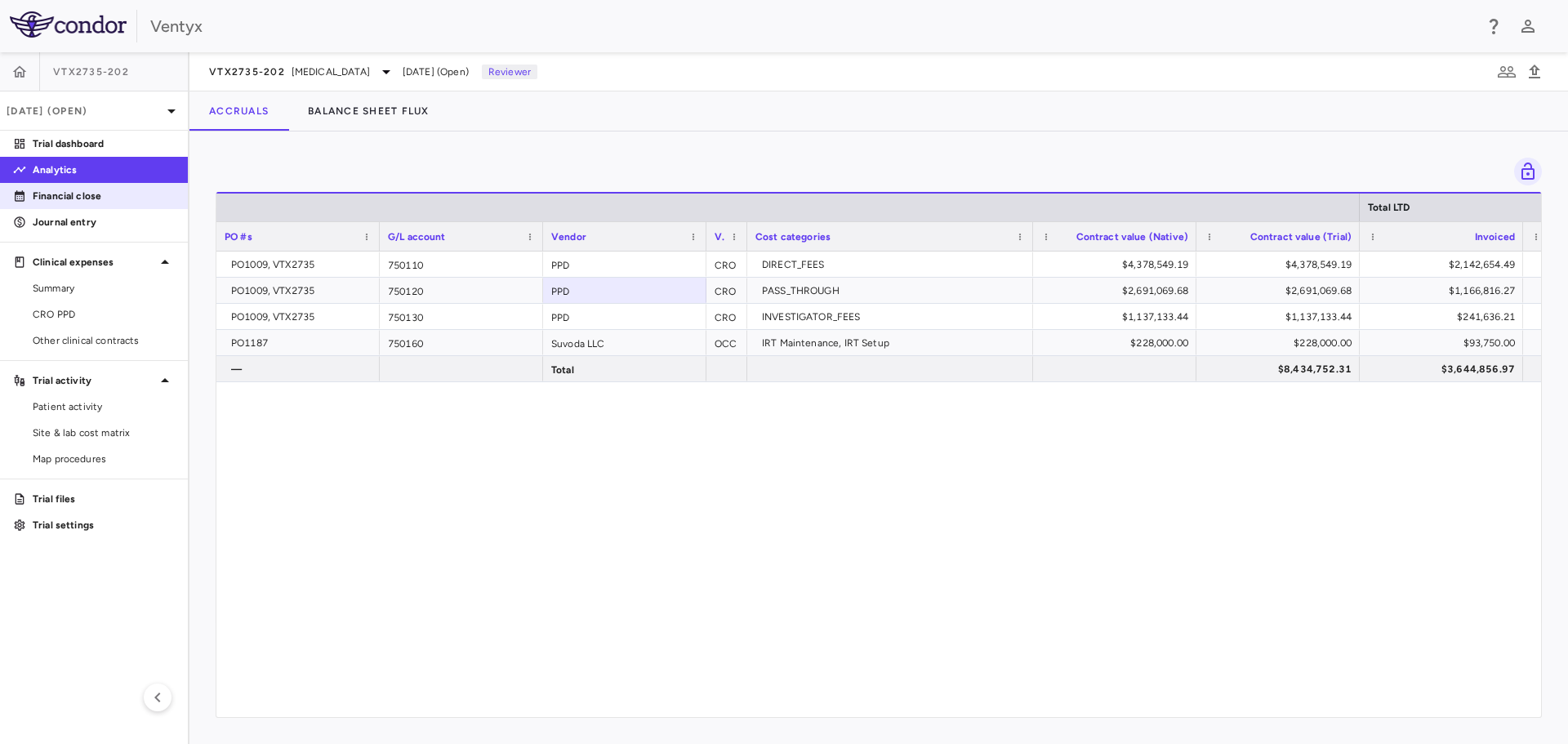
click at [63, 206] on link "Financial close" at bounding box center [93, 197] width 188 height 25
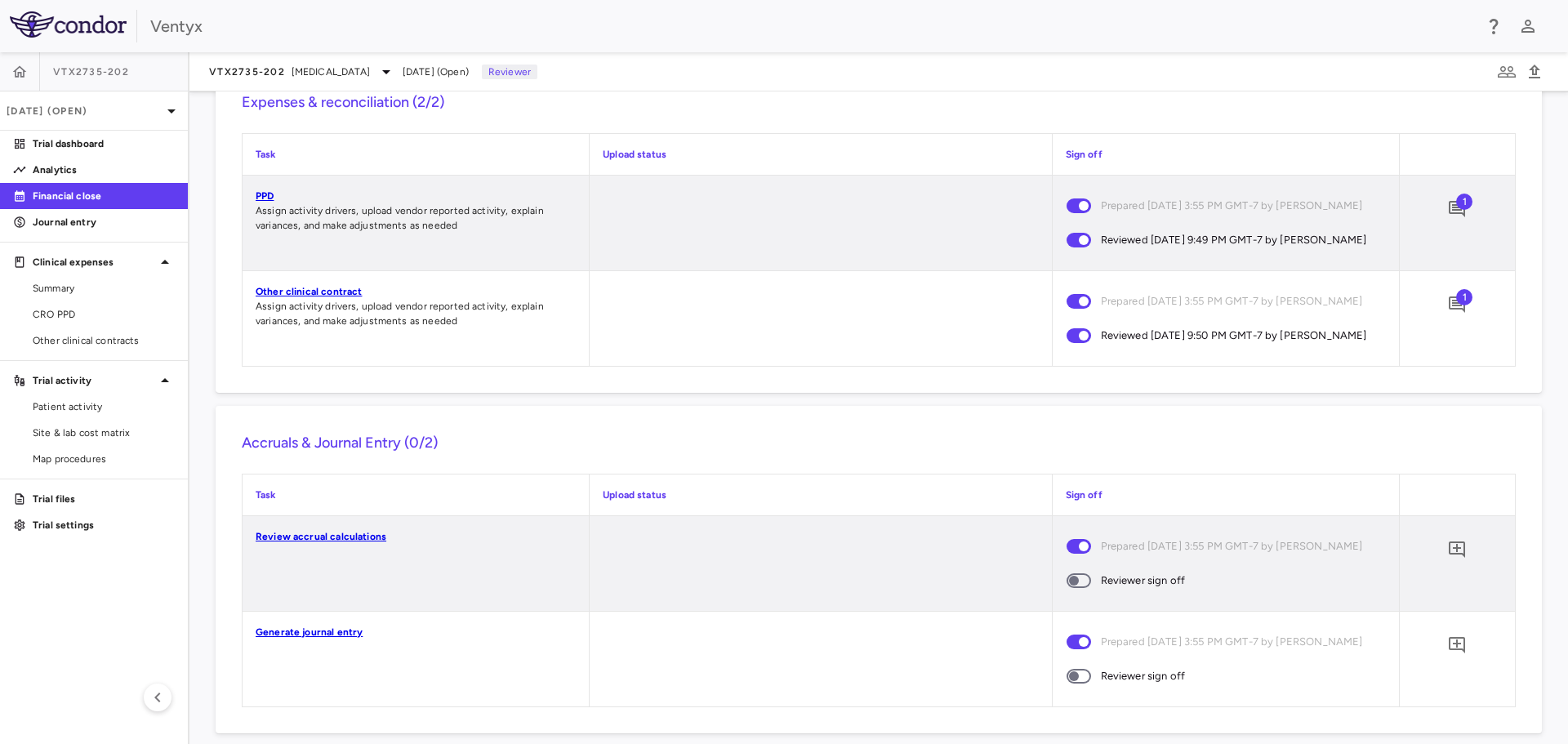
scroll to position [1344, 0]
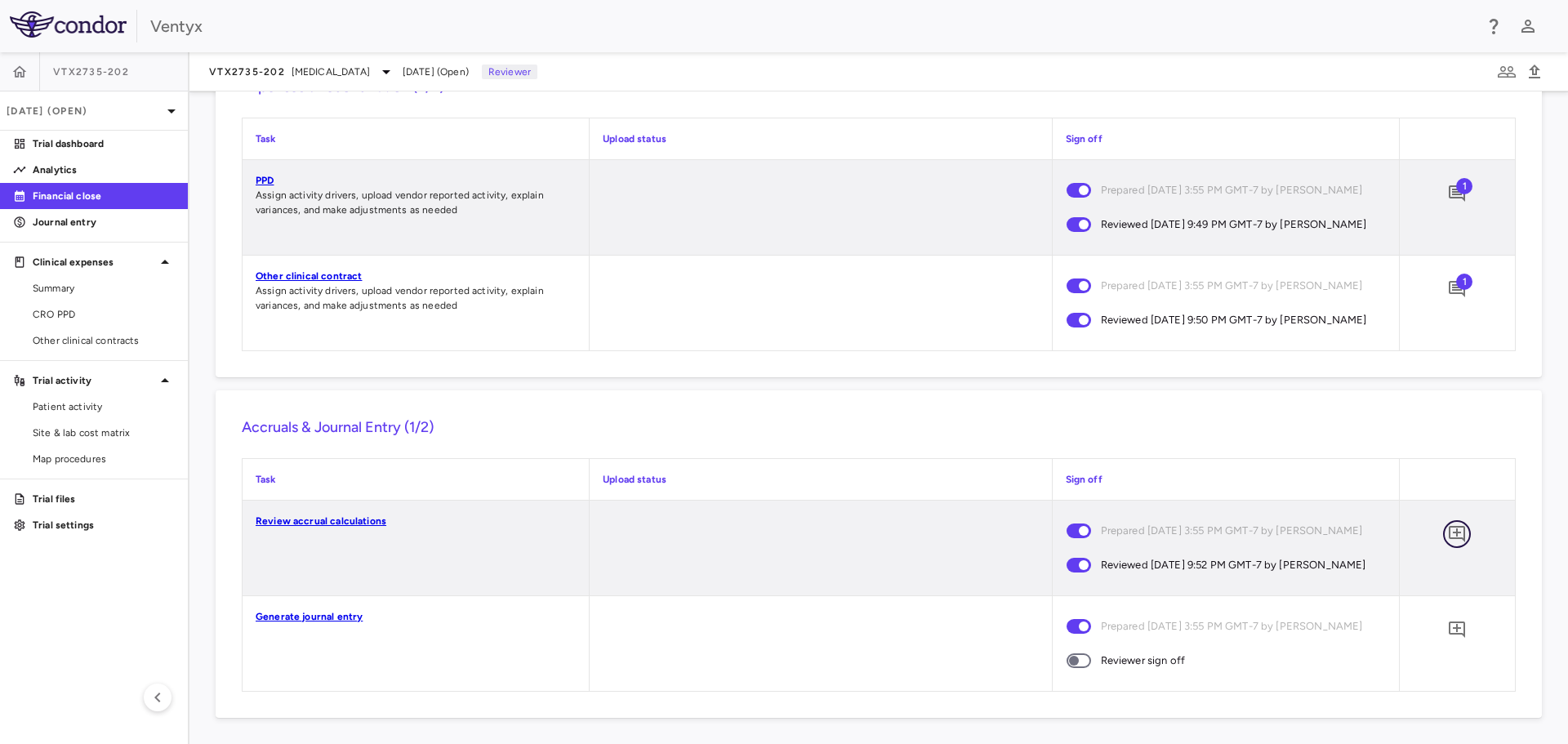
click at [1451, 530] on icon "Add comment" at bounding box center [1457, 534] width 20 height 20
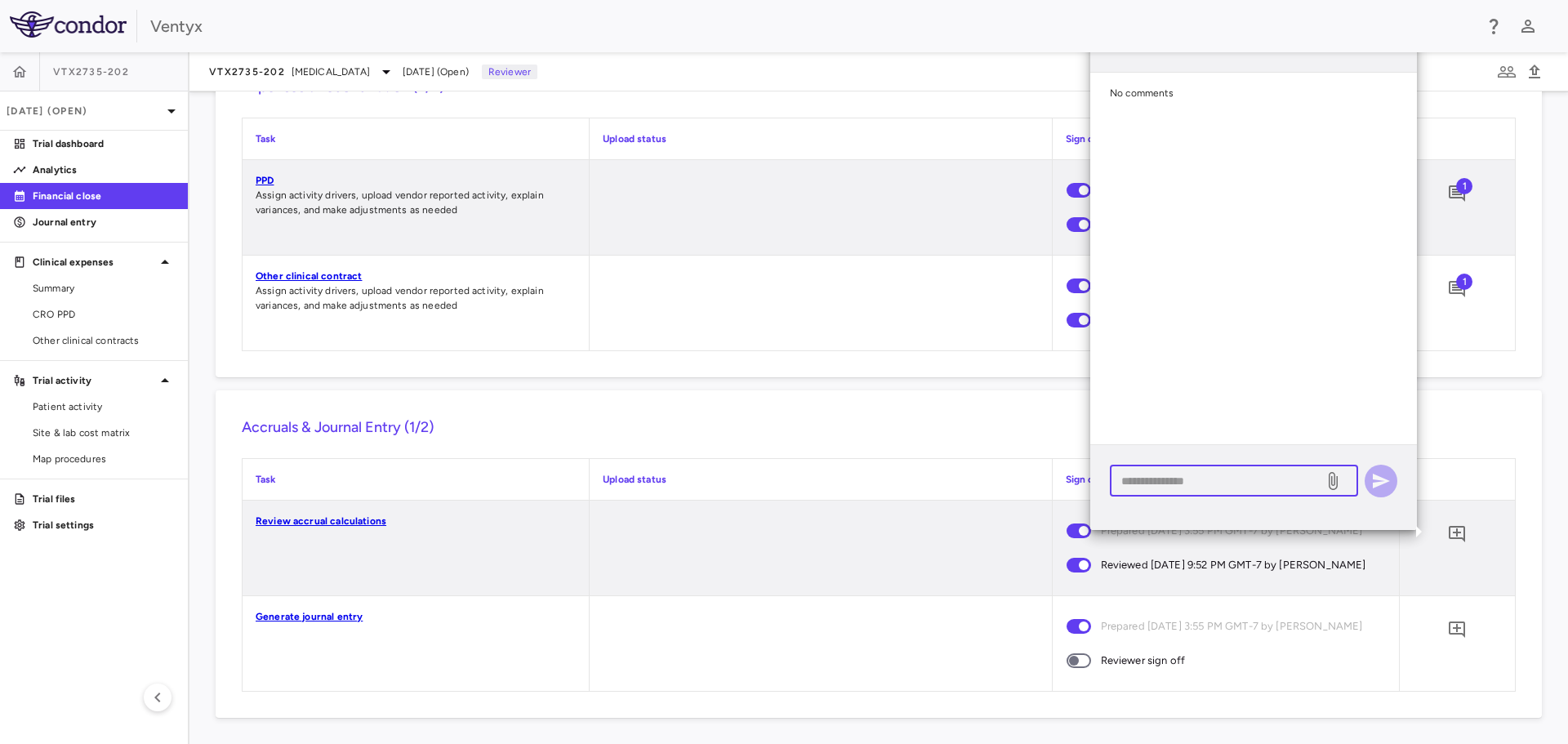
click at [1150, 475] on textarea at bounding box center [1217, 481] width 191 height 18
type textarea "*"
click at [1182, 458] on textarea "**********" at bounding box center [1217, 473] width 191 height 36
type textarea "**********"
click at [1377, 457] on icon "button" at bounding box center [1381, 464] width 20 height 20
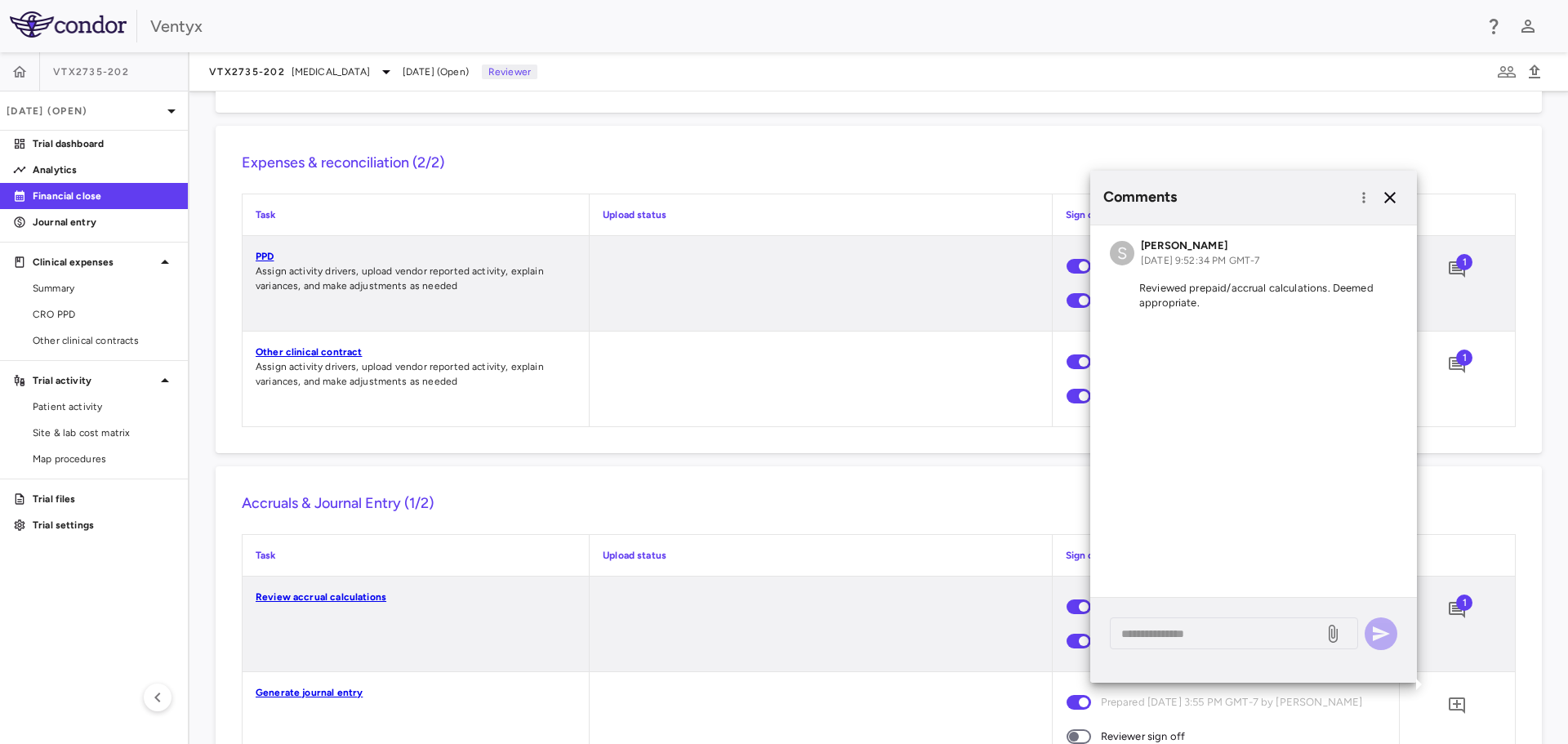
scroll to position [1181, 0]
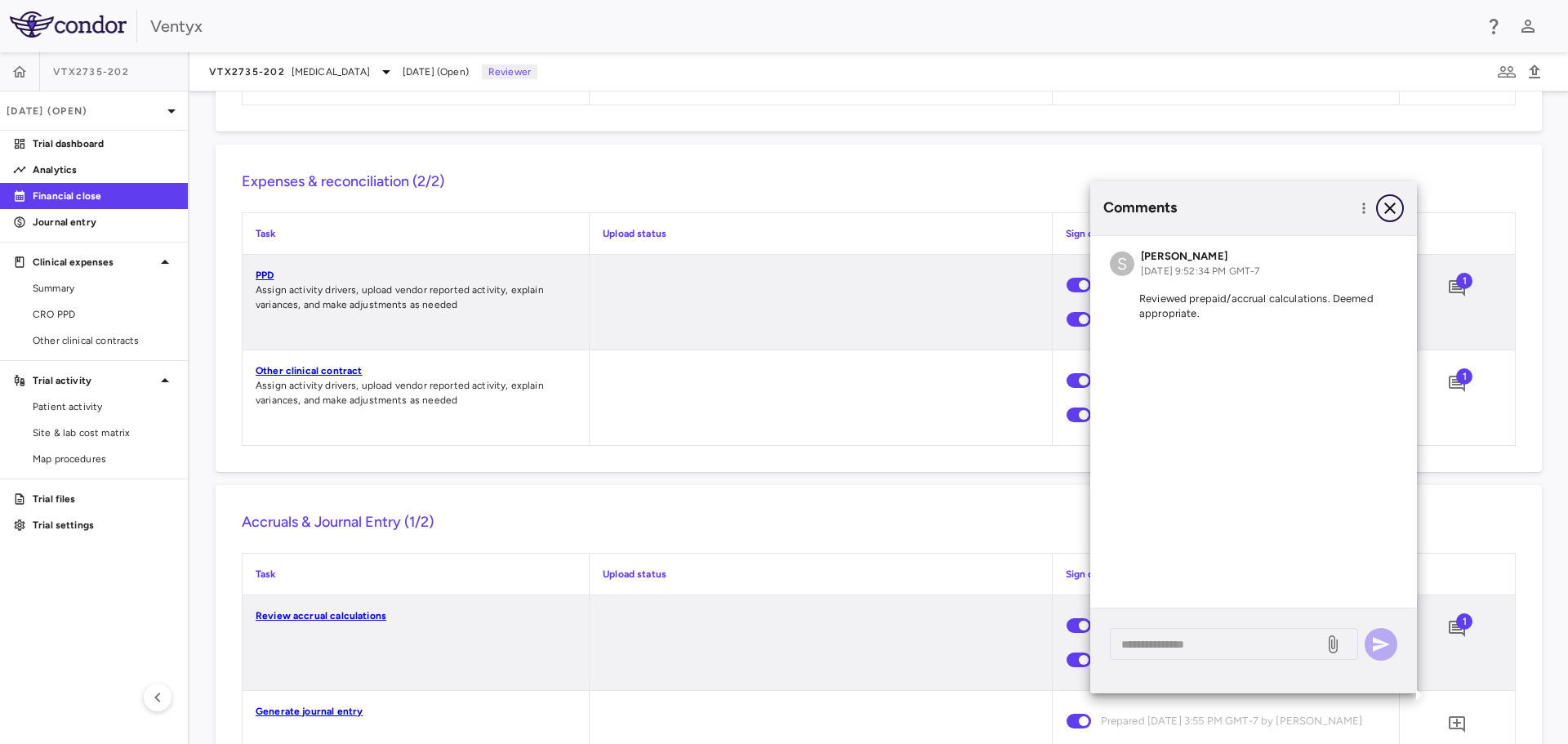
click at [1382, 208] on icon "button" at bounding box center [1390, 208] width 20 height 20
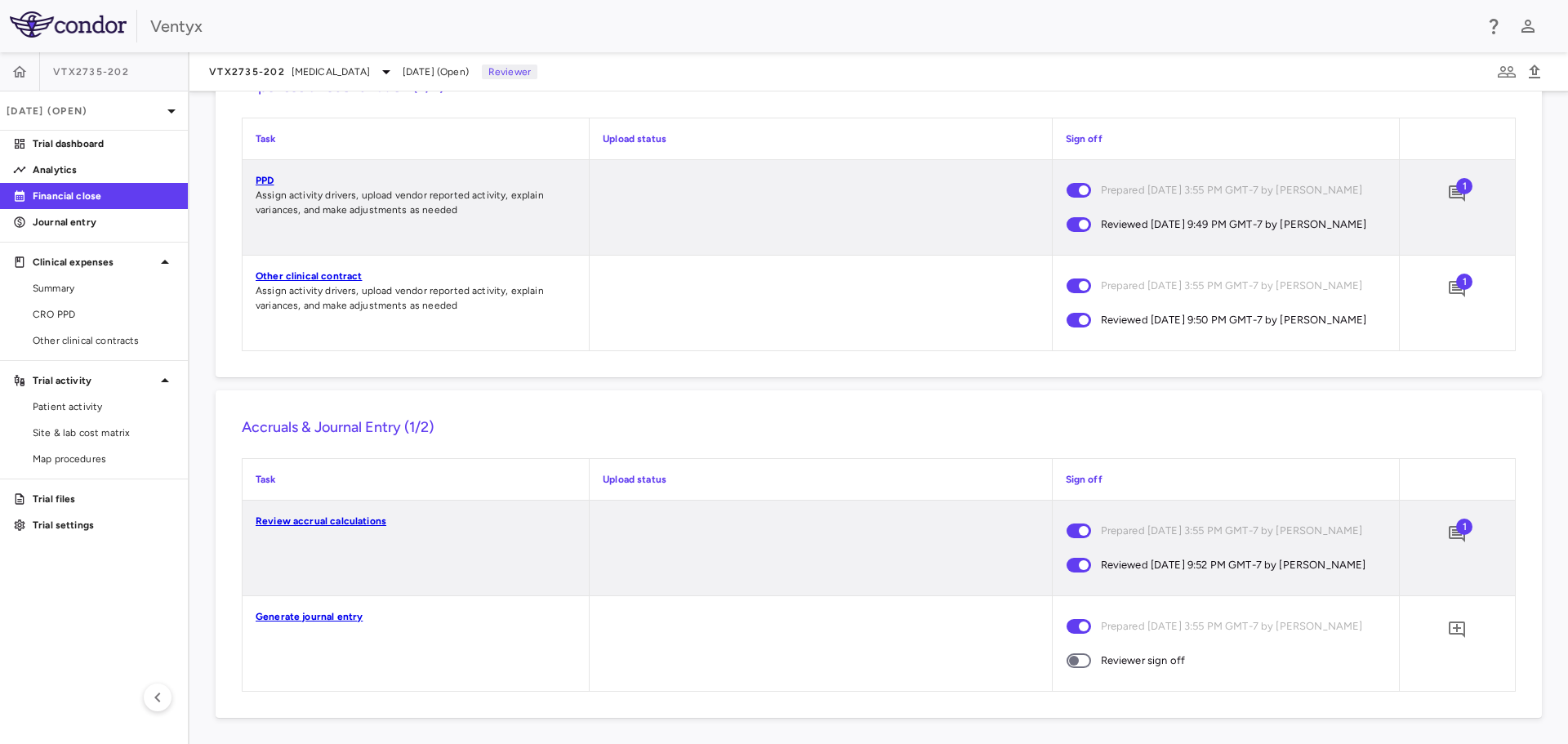
scroll to position [1354, 0]
drag, startPoint x: 78, startPoint y: 226, endPoint x: 176, endPoint y: 218, distance: 98.3
click at [78, 226] on p "Journal entry" at bounding box center [104, 222] width 142 height 15
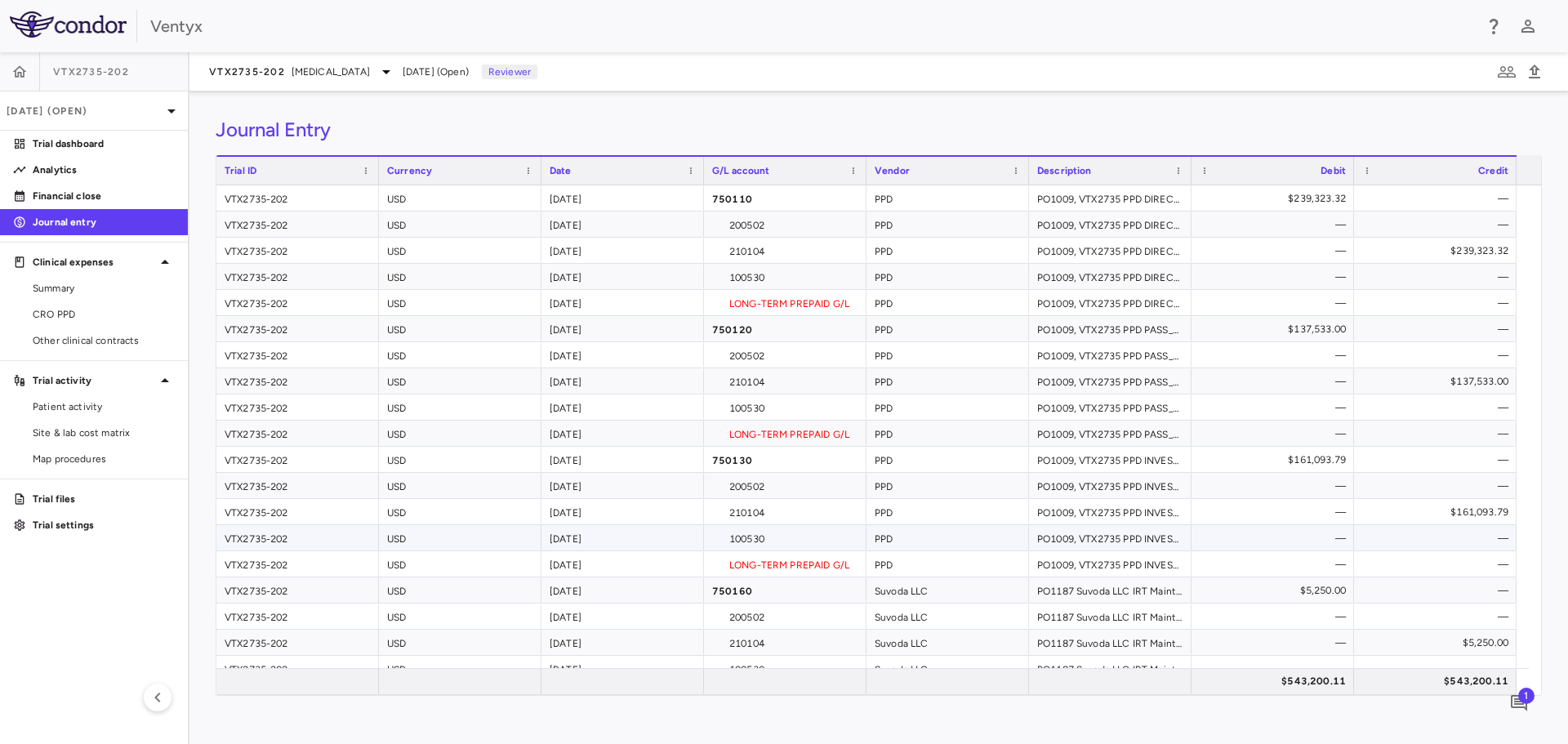
scroll to position [39, 0]
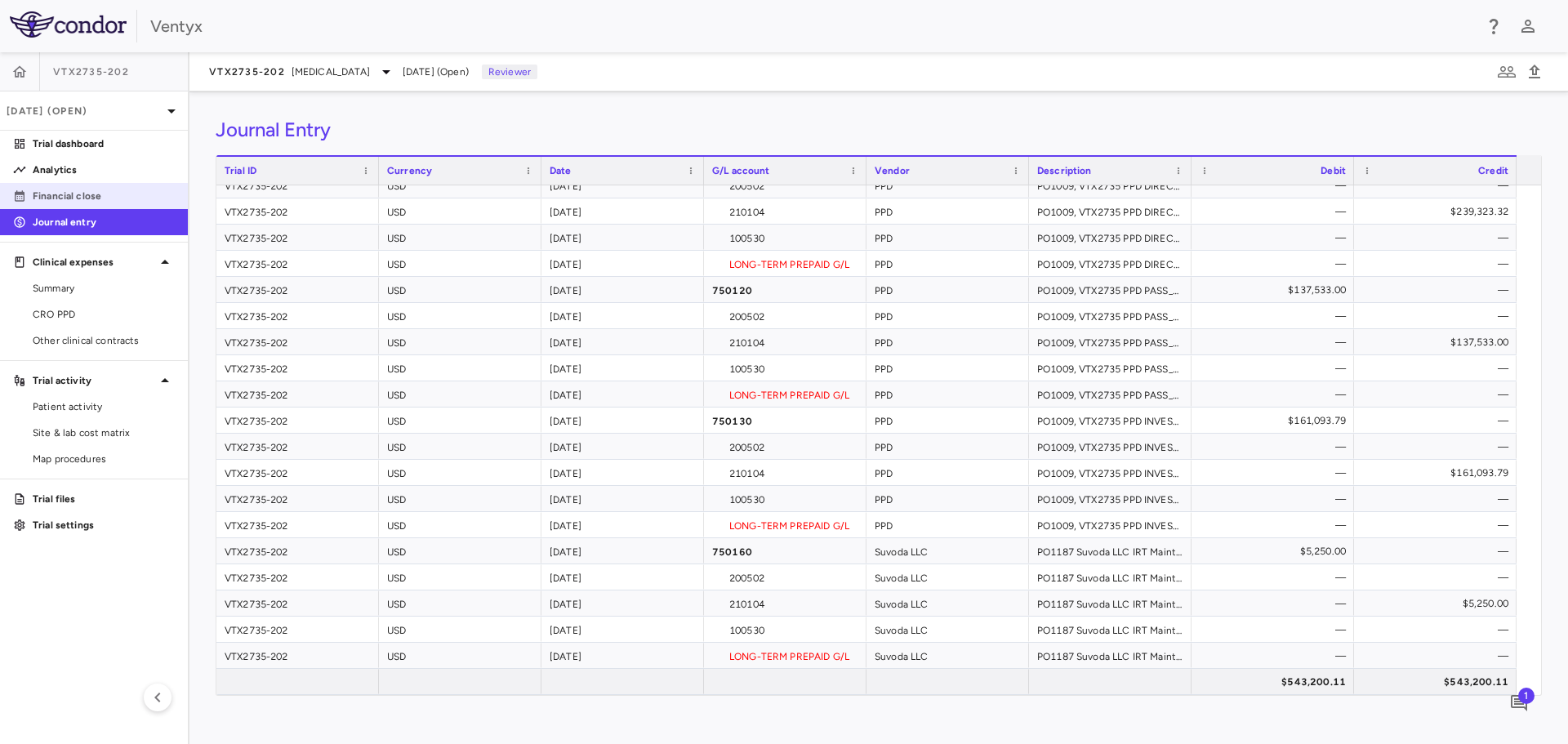
click at [64, 196] on p "Financial close" at bounding box center [104, 196] width 142 height 15
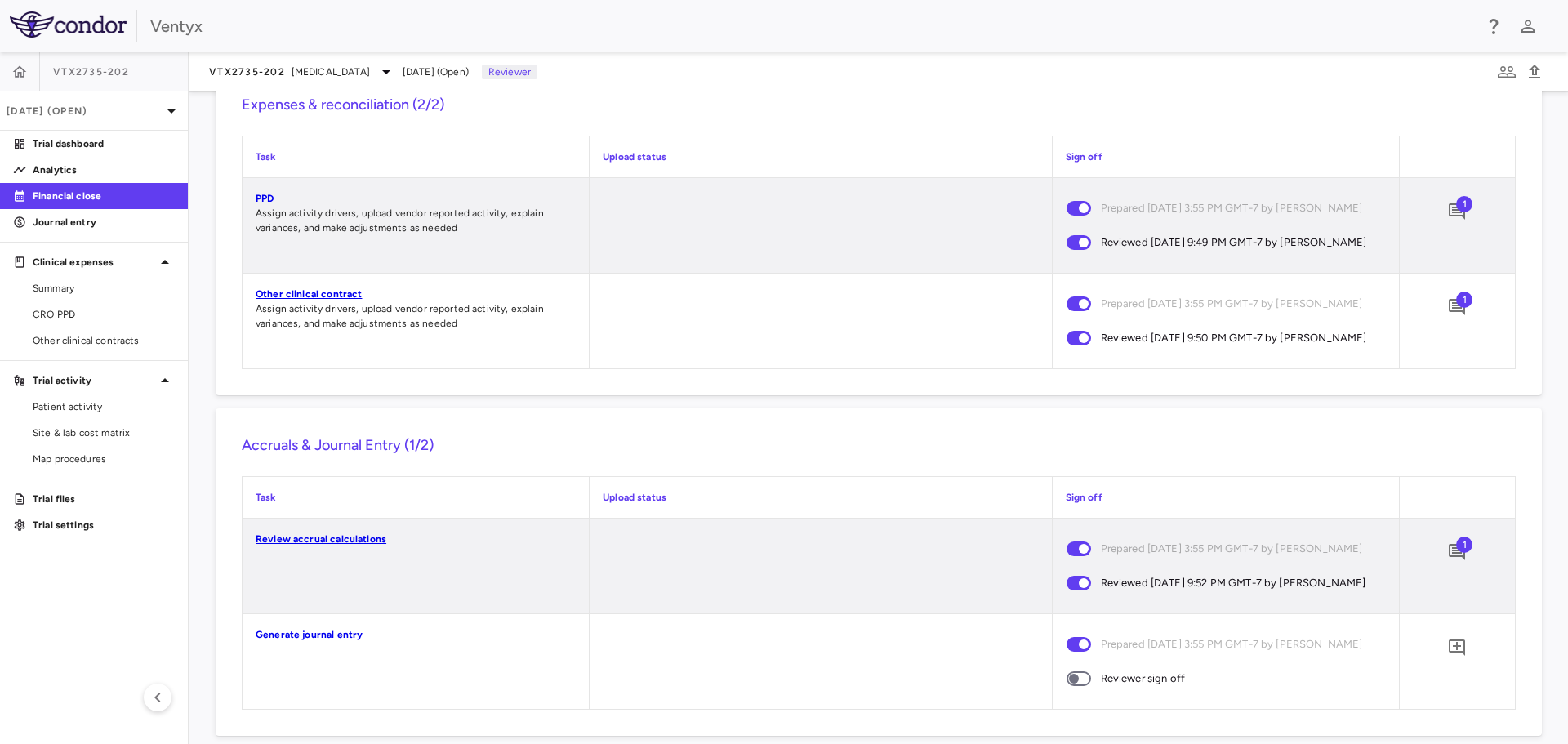
scroll to position [1354, 0]
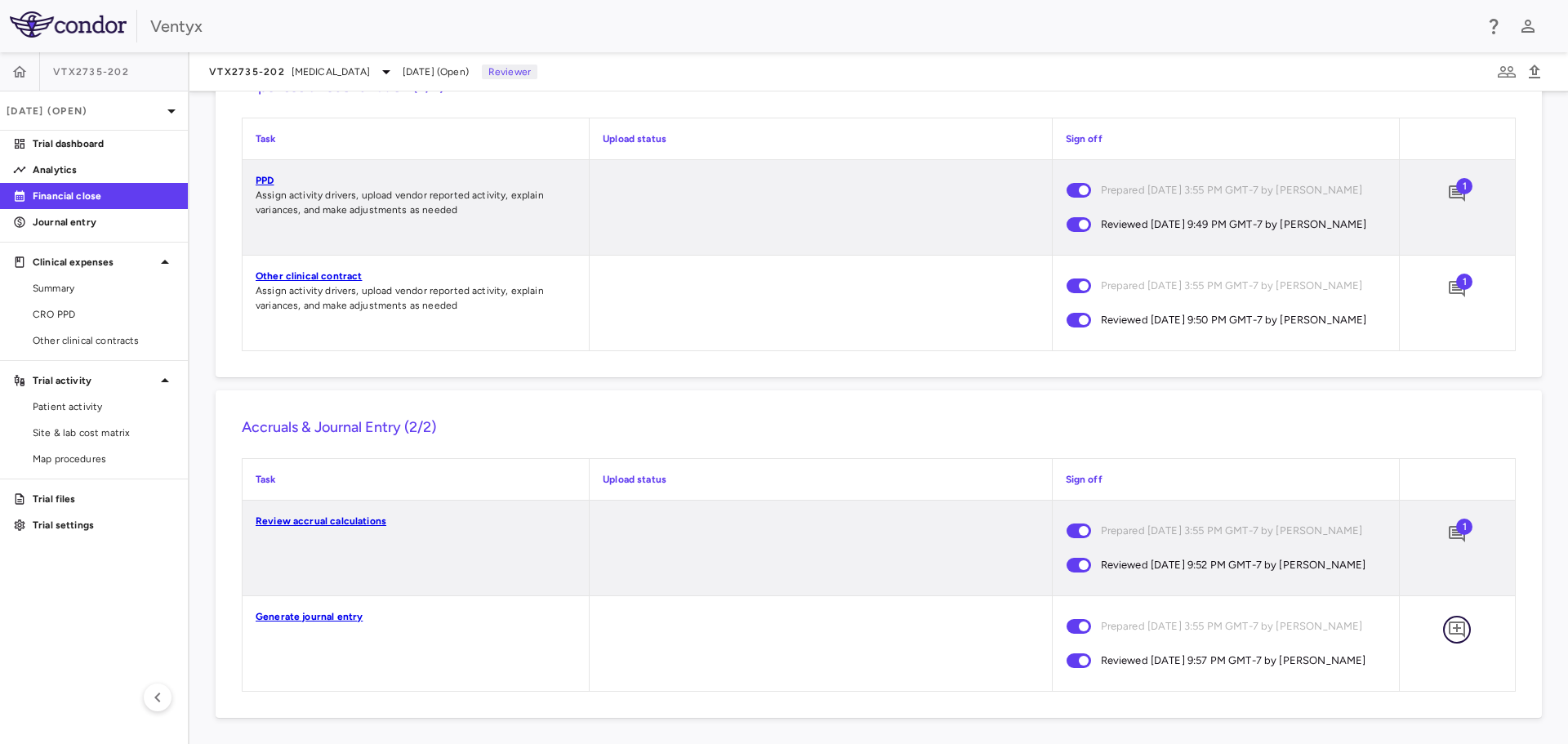
click at [1449, 628] on icon "Add comment" at bounding box center [1457, 630] width 16 height 16
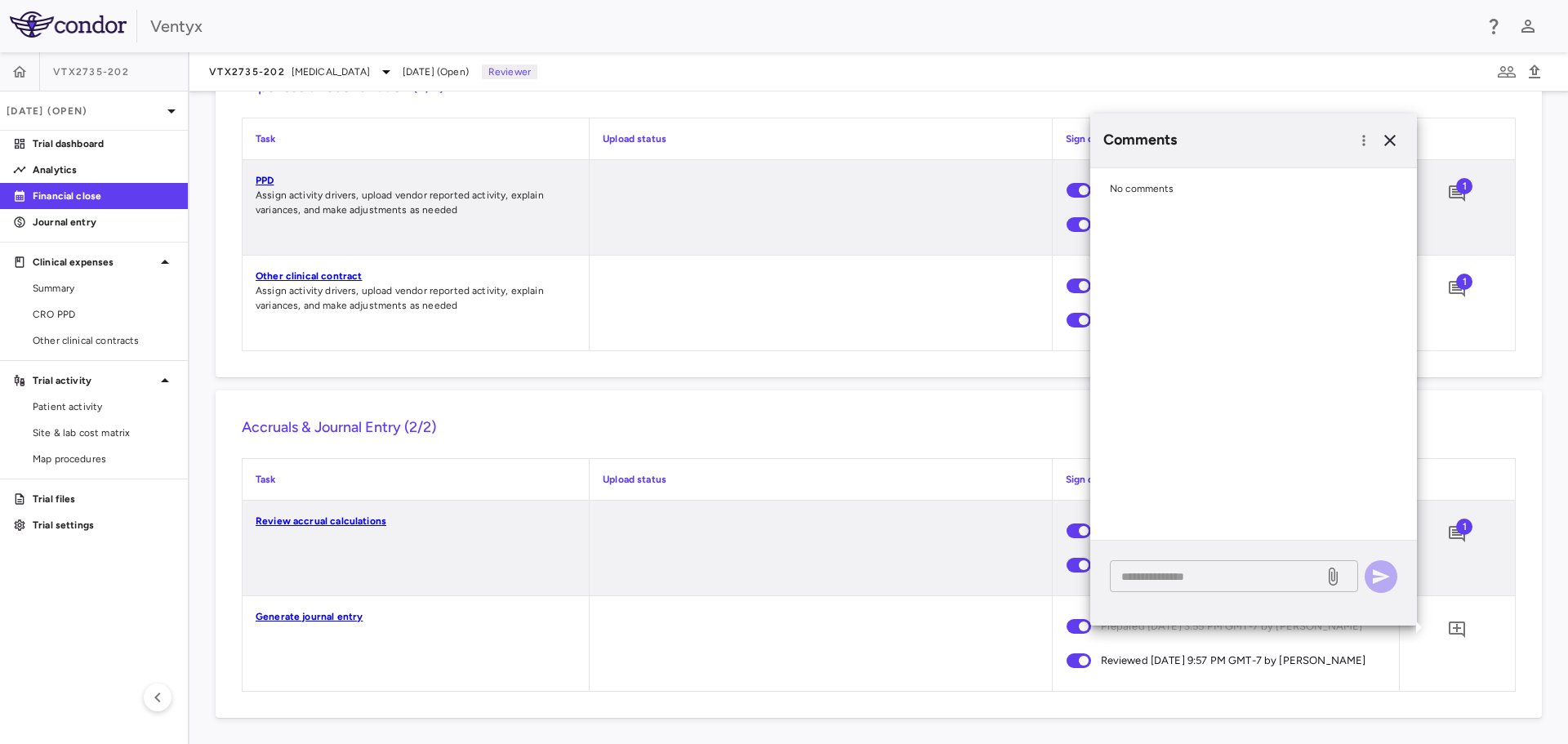
click at [1198, 576] on textarea at bounding box center [1217, 577] width 191 height 18
type textarea "*"
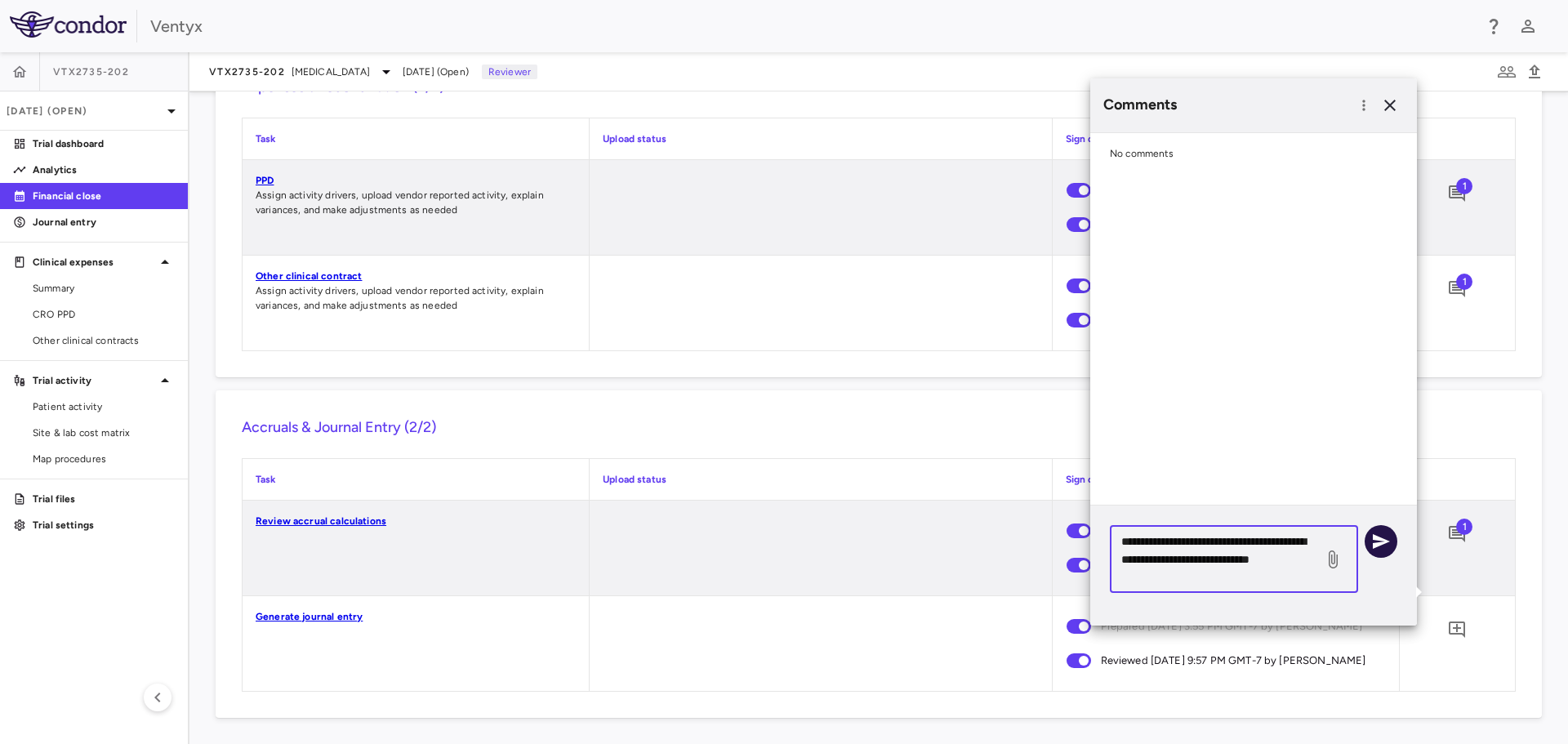
type textarea "**********"
click at [1381, 542] on icon "button" at bounding box center [1381, 542] width 20 height 20
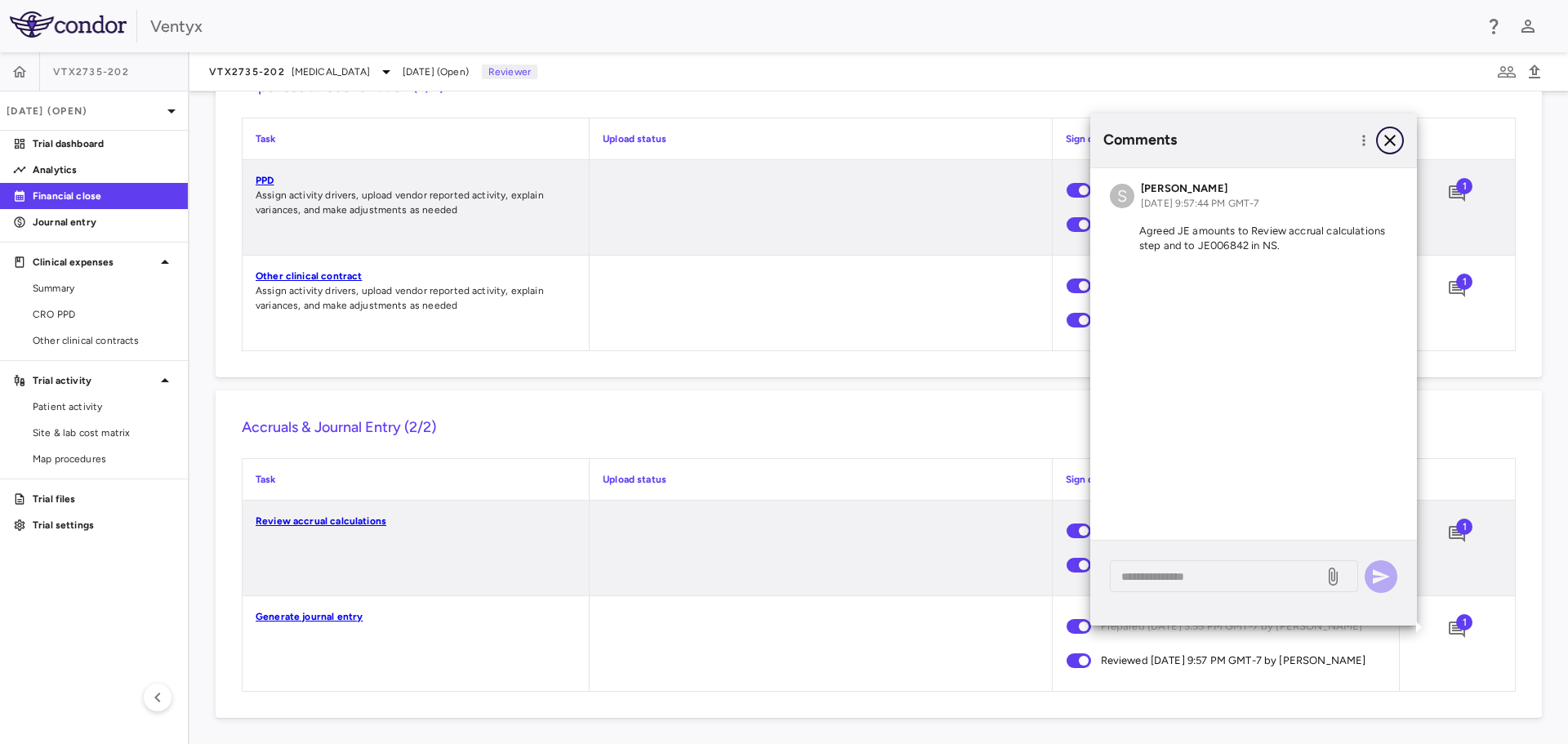
click at [1392, 143] on icon "button" at bounding box center [1389, 140] width 12 height 12
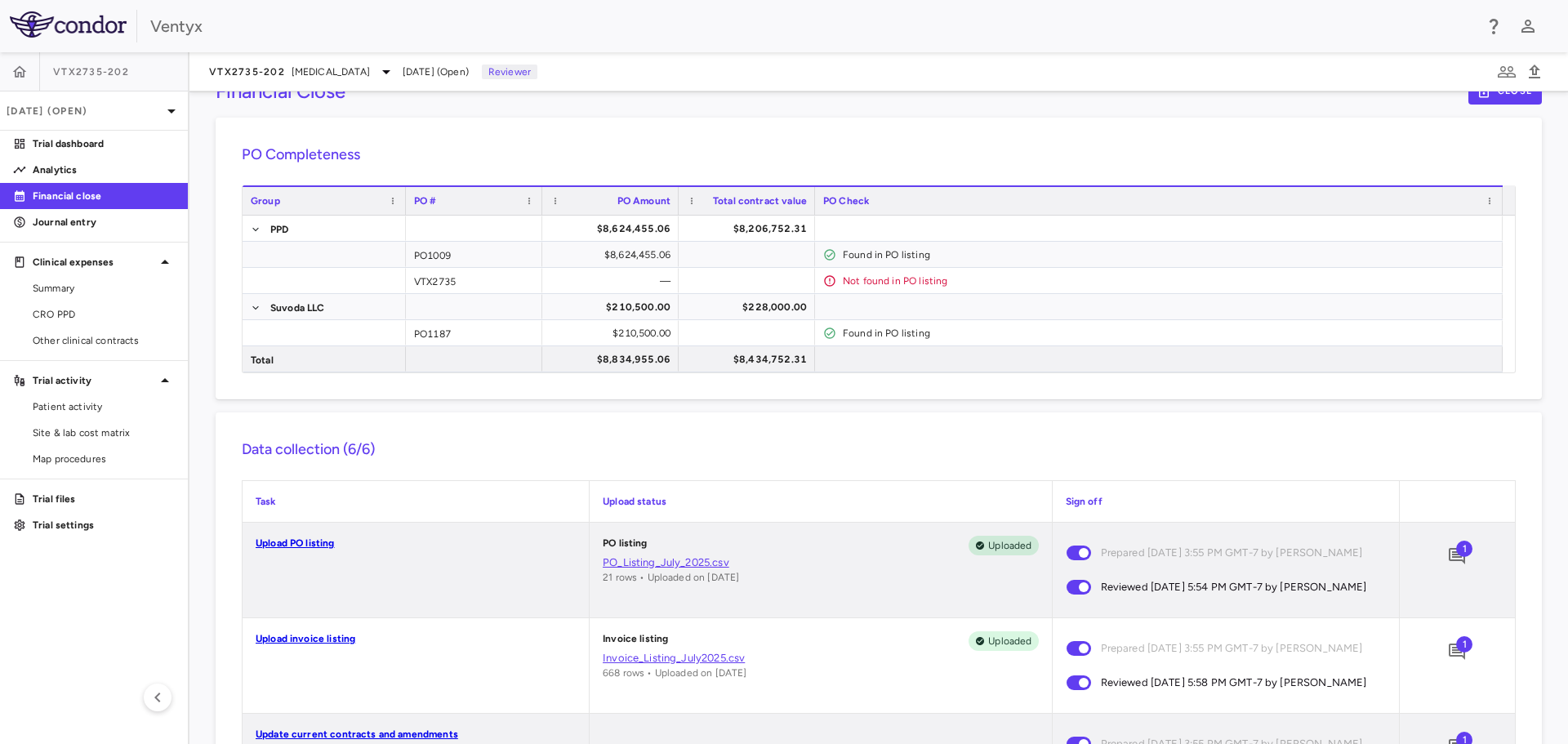
scroll to position [0, 0]
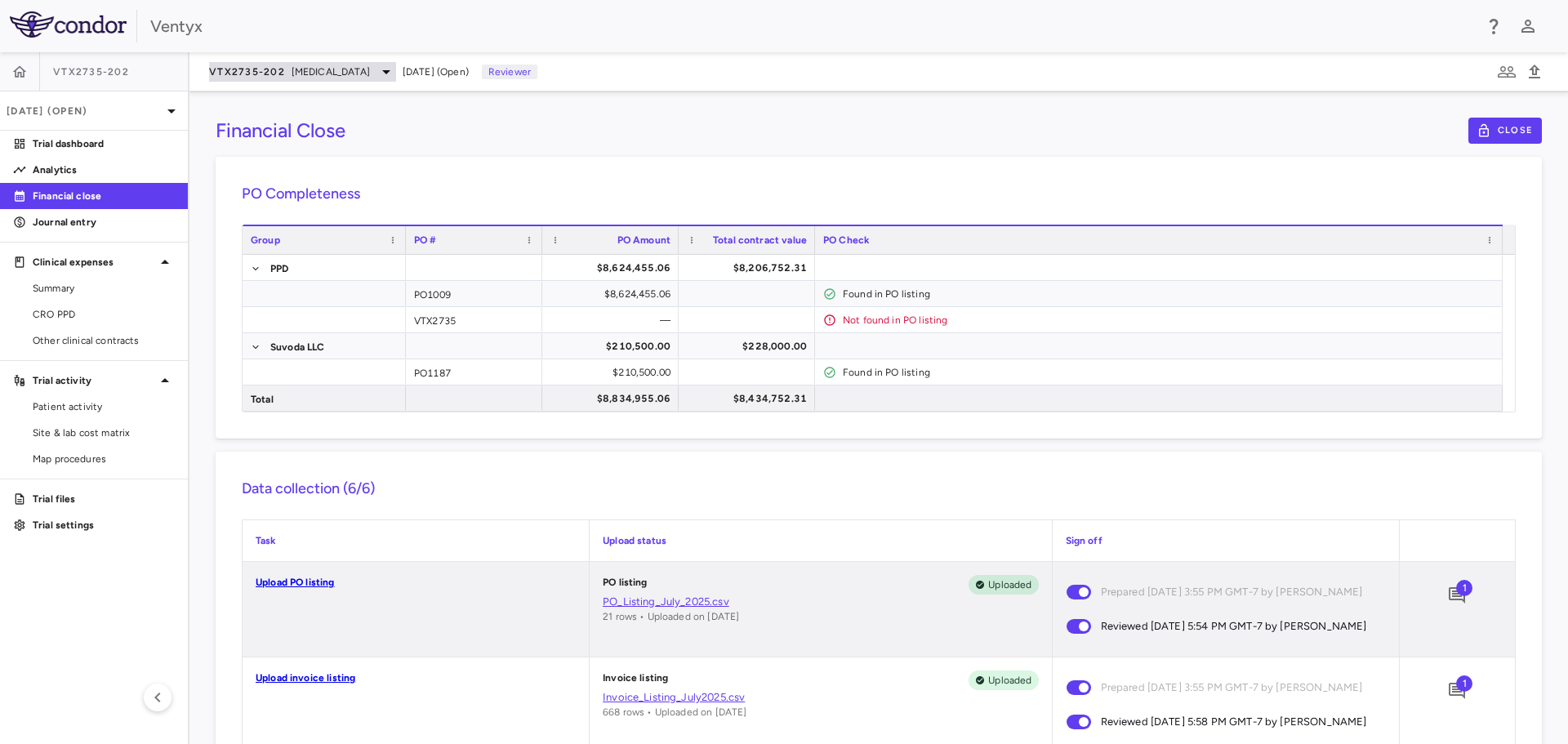
click at [396, 69] on icon at bounding box center [386, 72] width 20 height 20
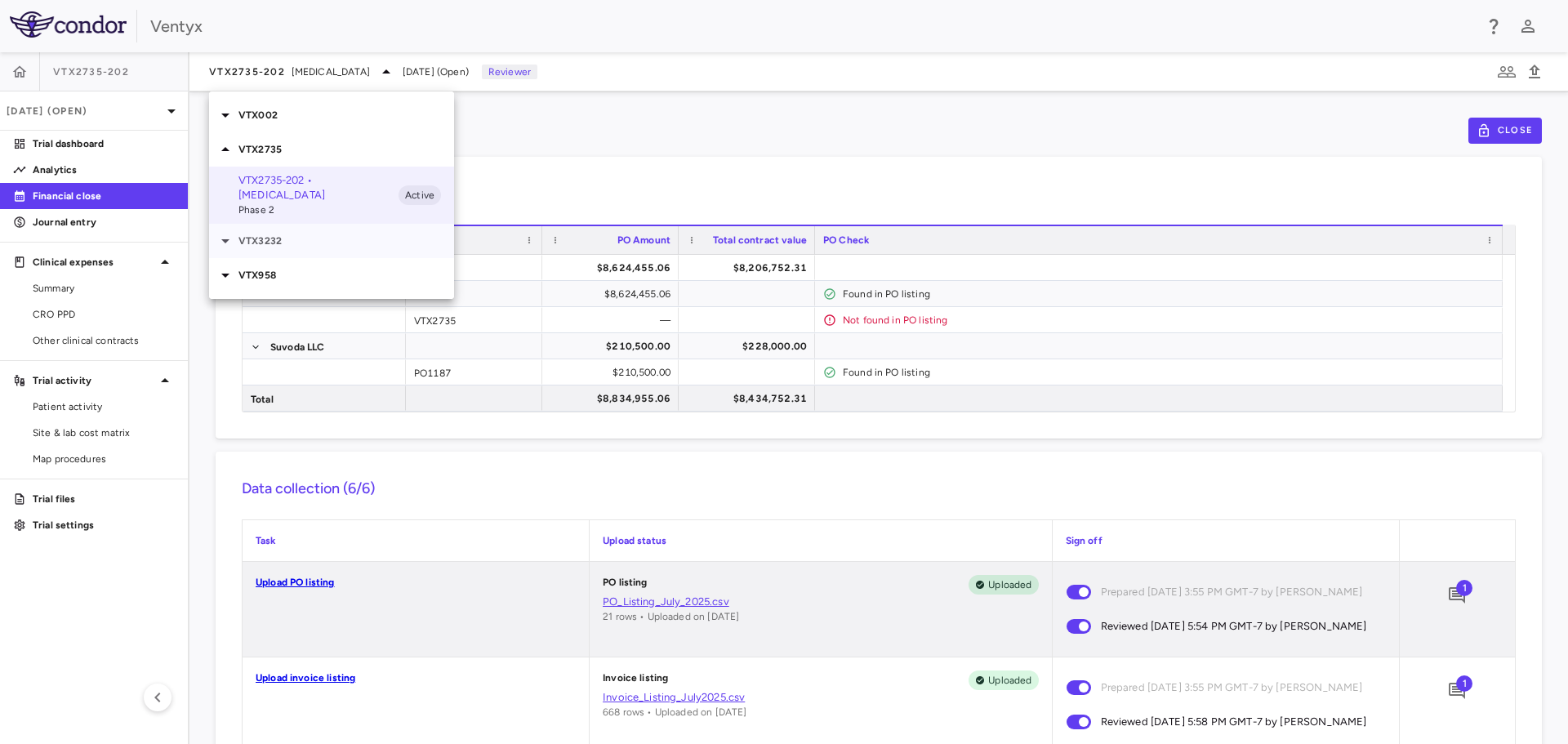
click at [225, 241] on icon at bounding box center [225, 241] width 8 height 4
click at [302, 277] on p "VTX3232-204 • Obesity" at bounding box center [318, 271] width 160 height 15
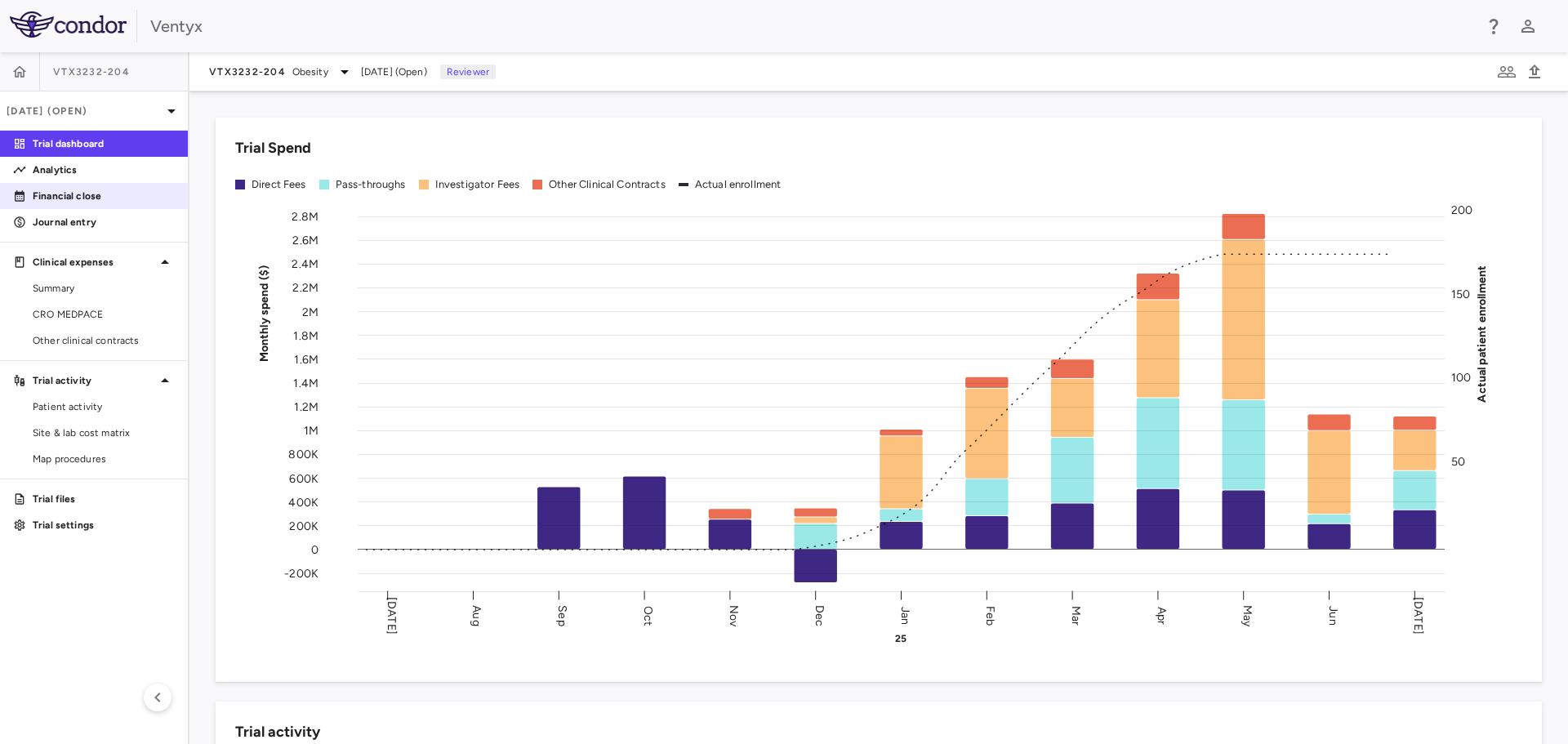
click at [68, 196] on p "Financial close" at bounding box center [104, 196] width 142 height 15
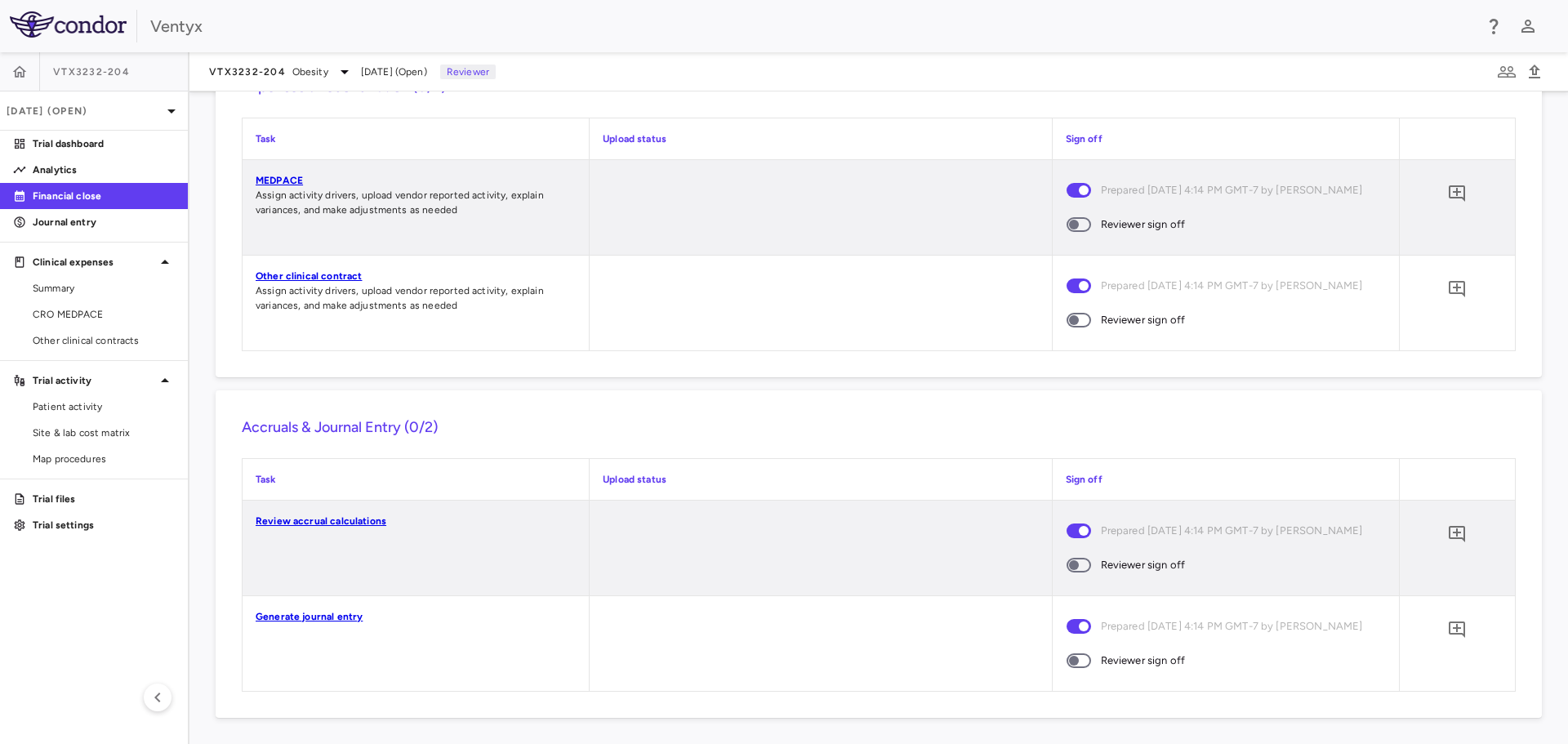
scroll to position [1307, 0]
click at [294, 186] on link "MEDPACE" at bounding box center [278, 180] width 47 height 12
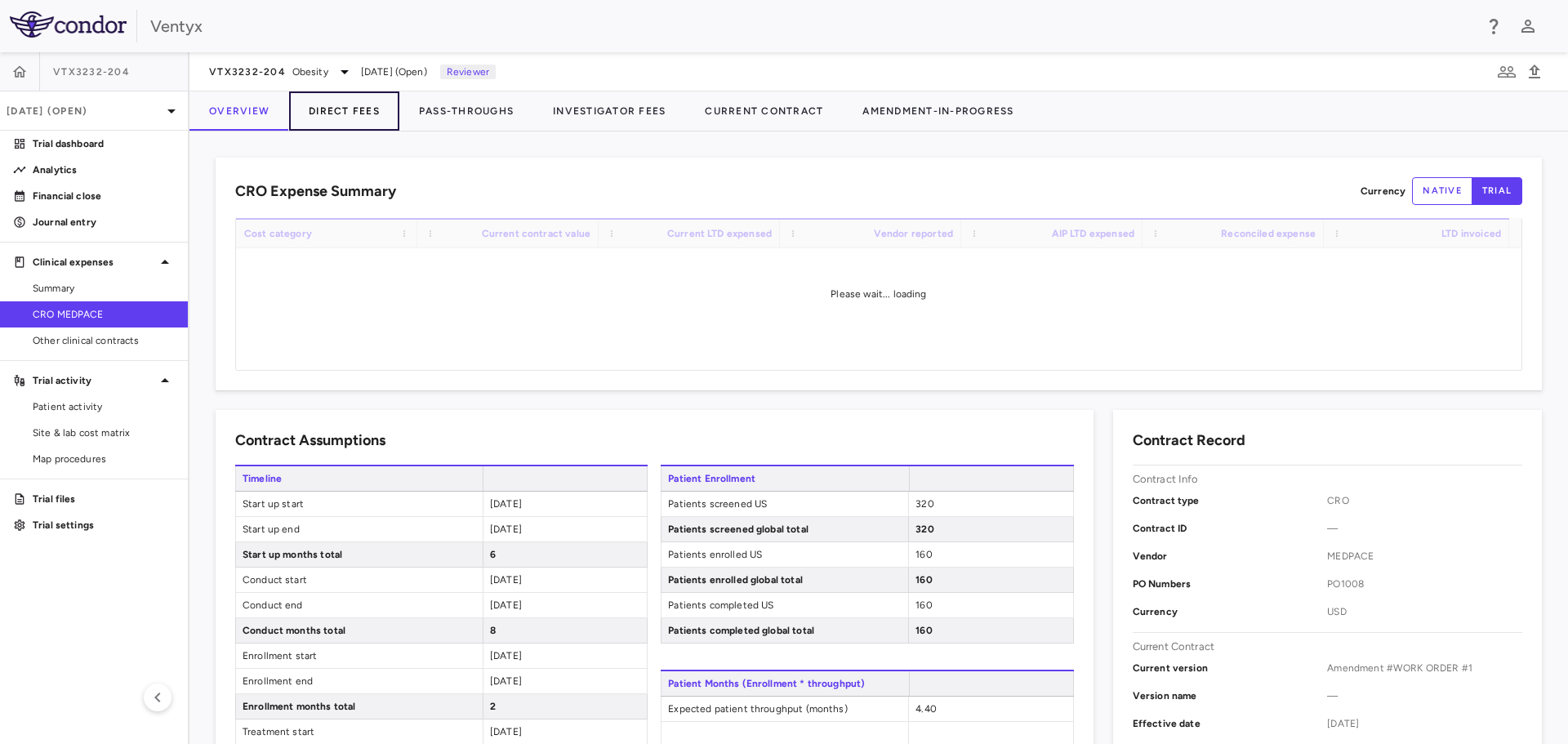
click at [344, 108] on button "Direct Fees" at bounding box center [344, 111] width 110 height 39
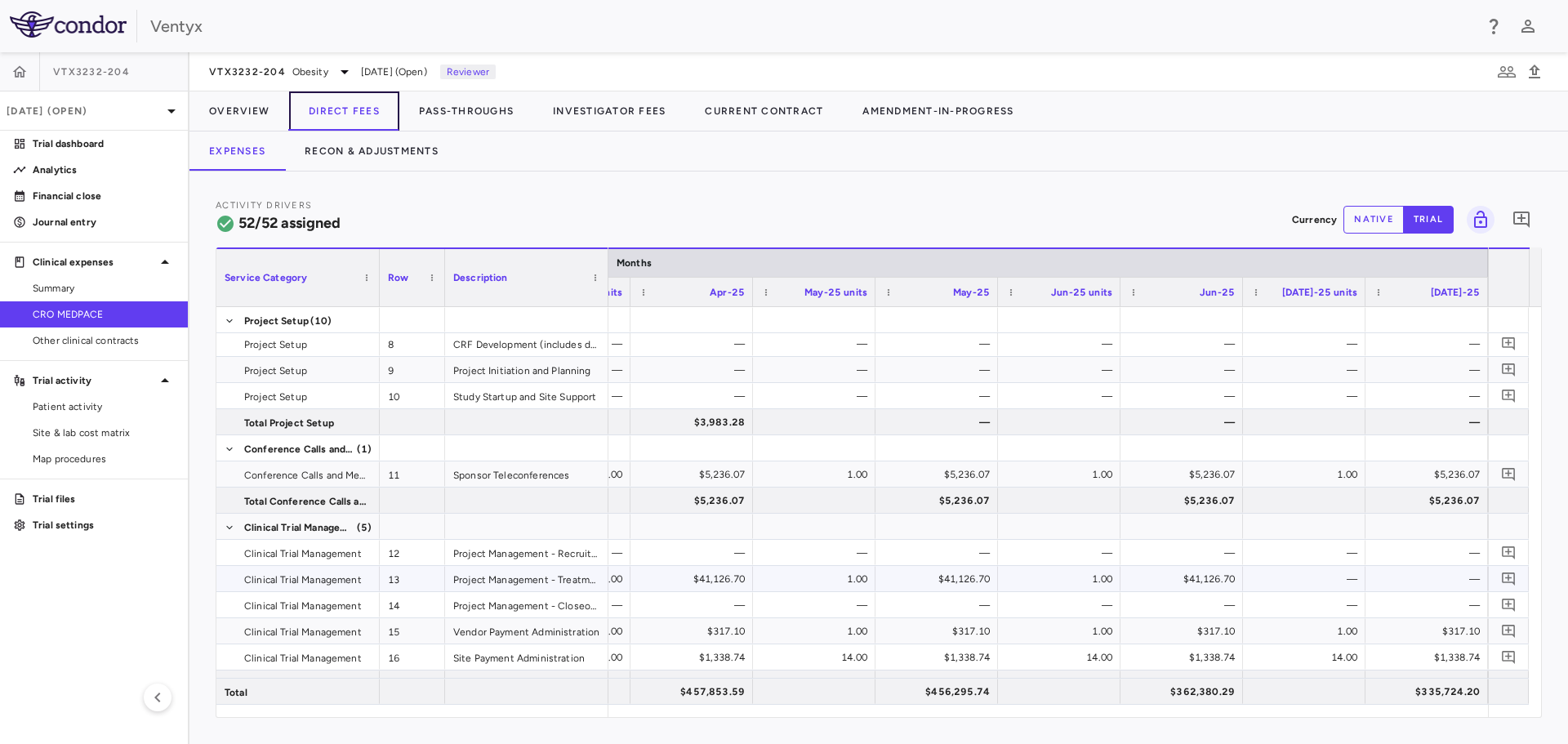
scroll to position [490, 0]
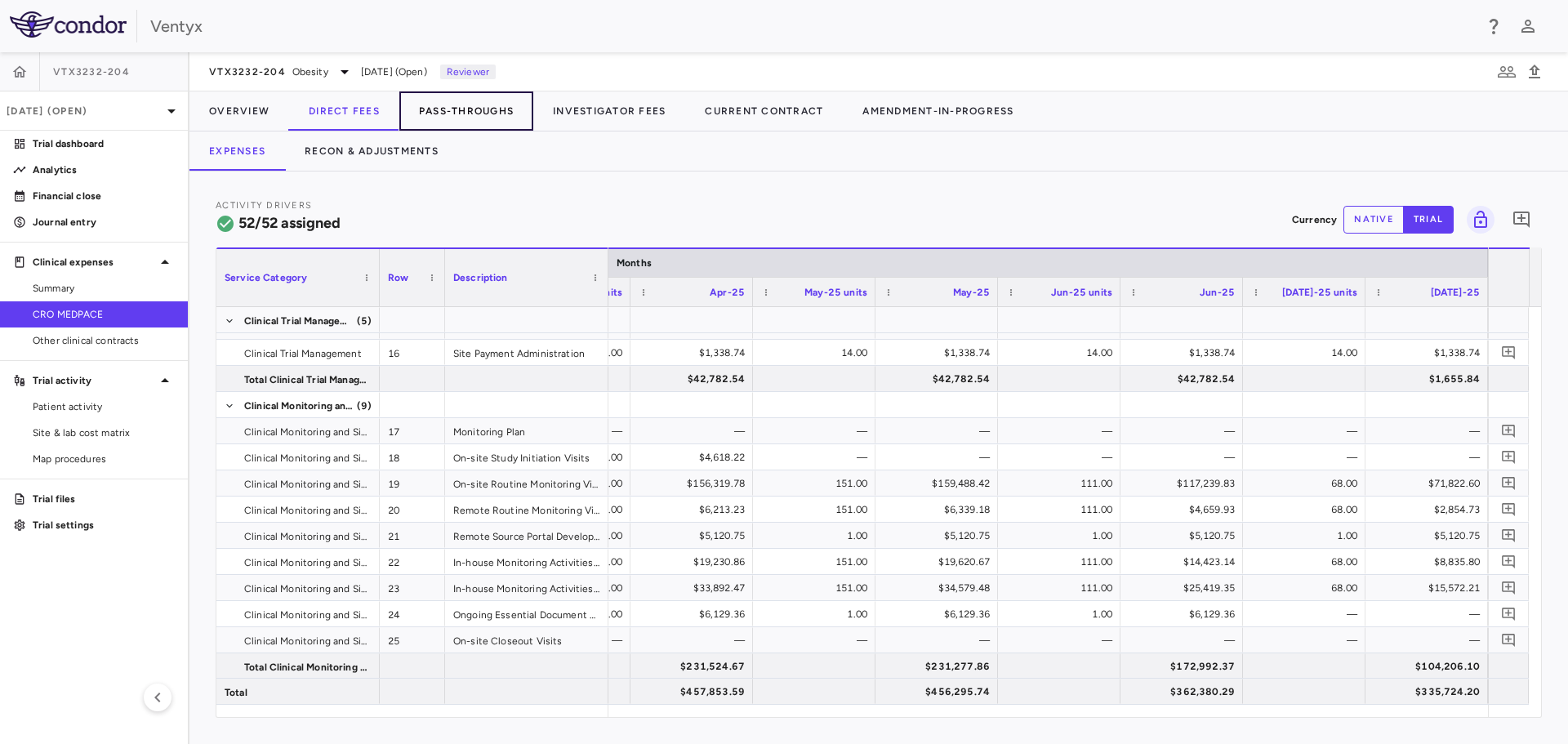
click at [465, 115] on button "Pass-Throughs" at bounding box center [466, 111] width 134 height 39
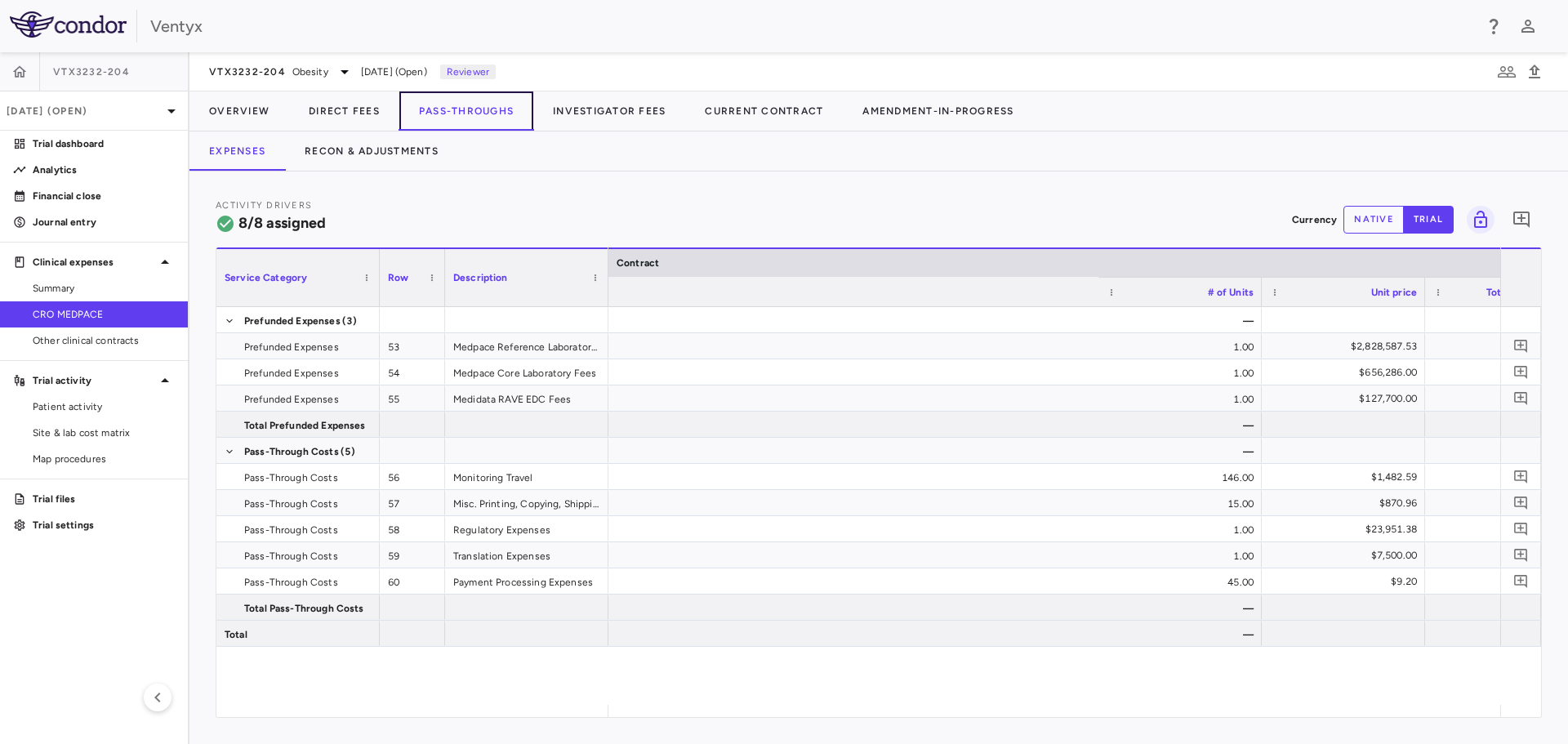
scroll to position [0, 1990]
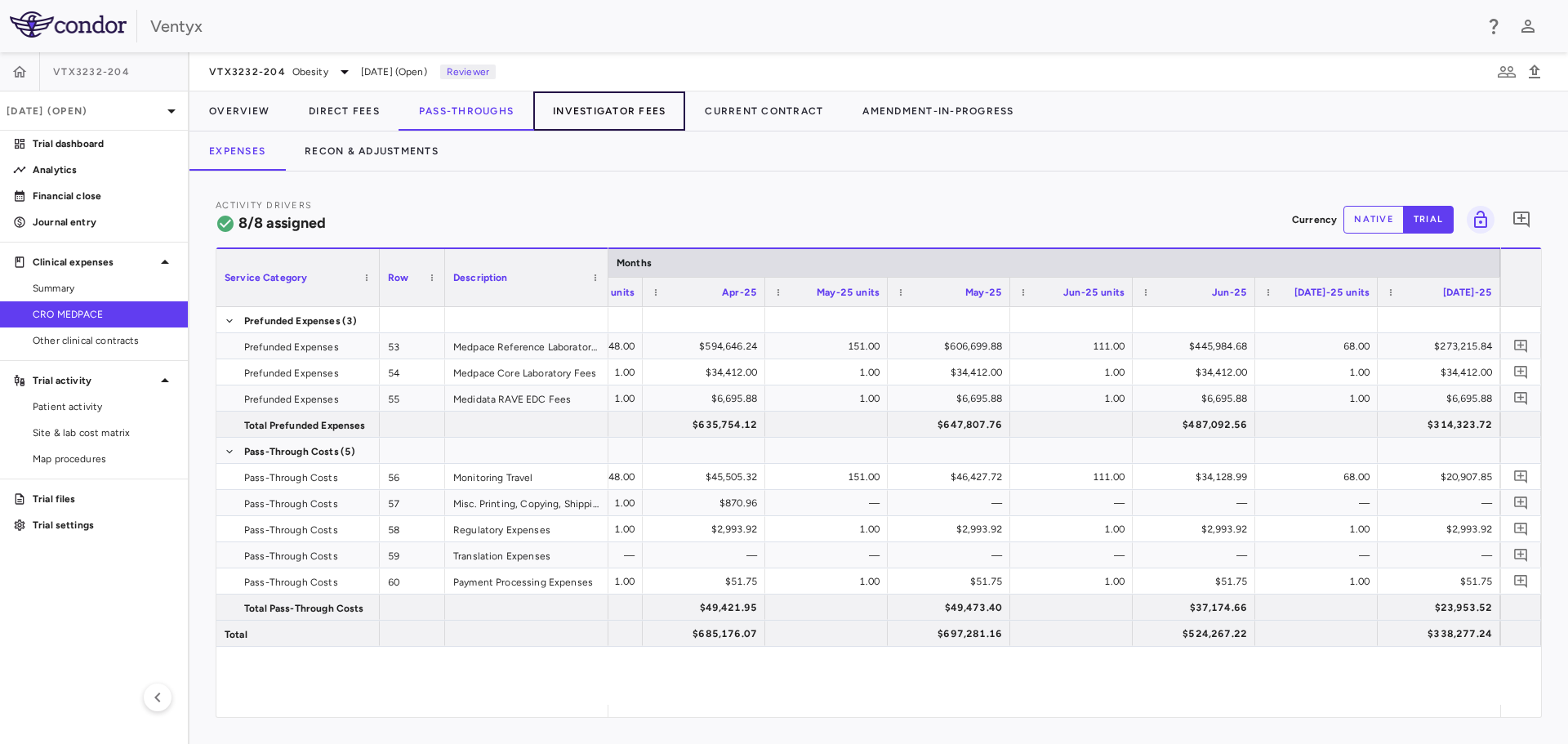
click at [593, 109] on button "Investigator Fees" at bounding box center [609, 111] width 152 height 39
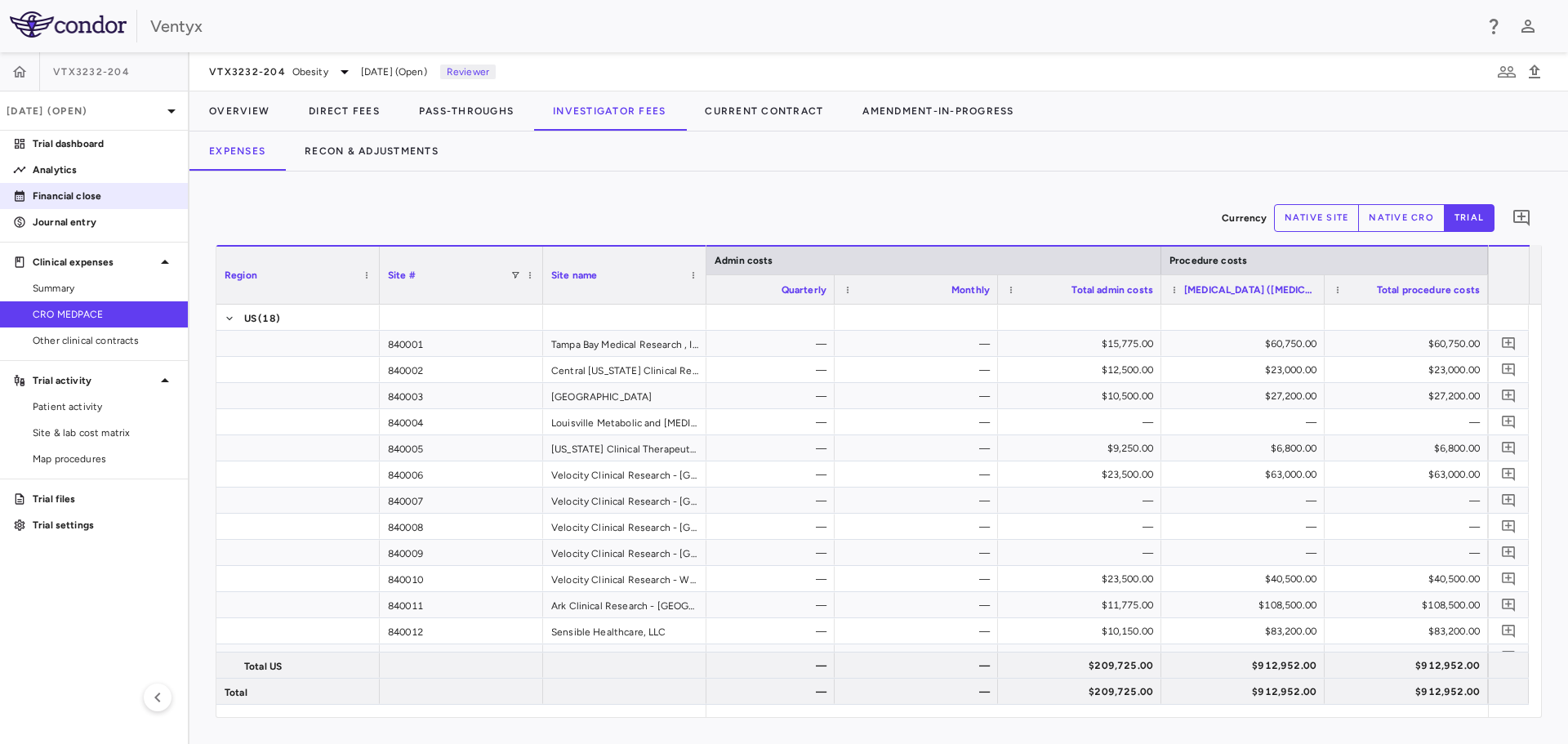
click at [88, 197] on p "Financial close" at bounding box center [104, 196] width 142 height 15
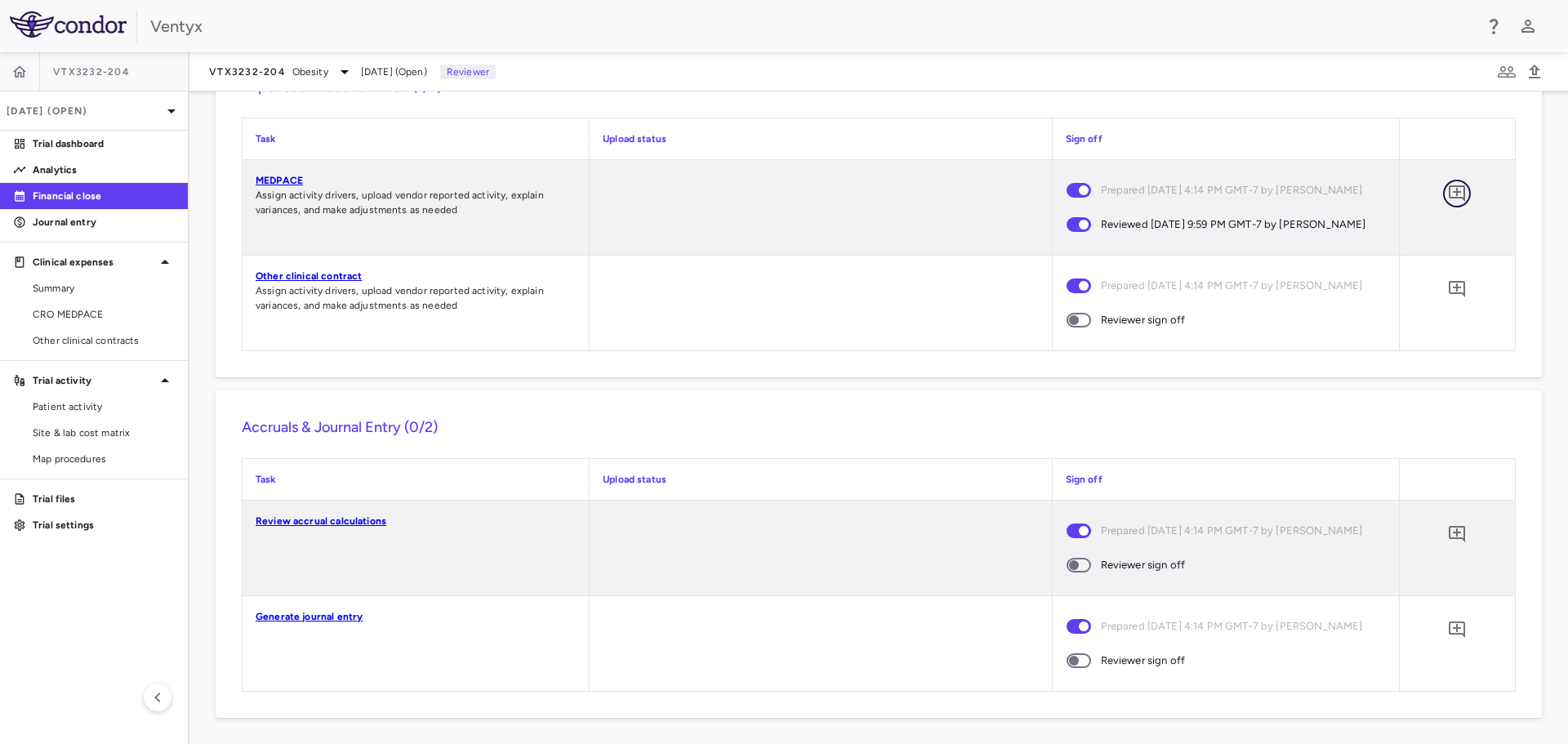
click at [1447, 204] on icon "Add comment" at bounding box center [1457, 194] width 20 height 20
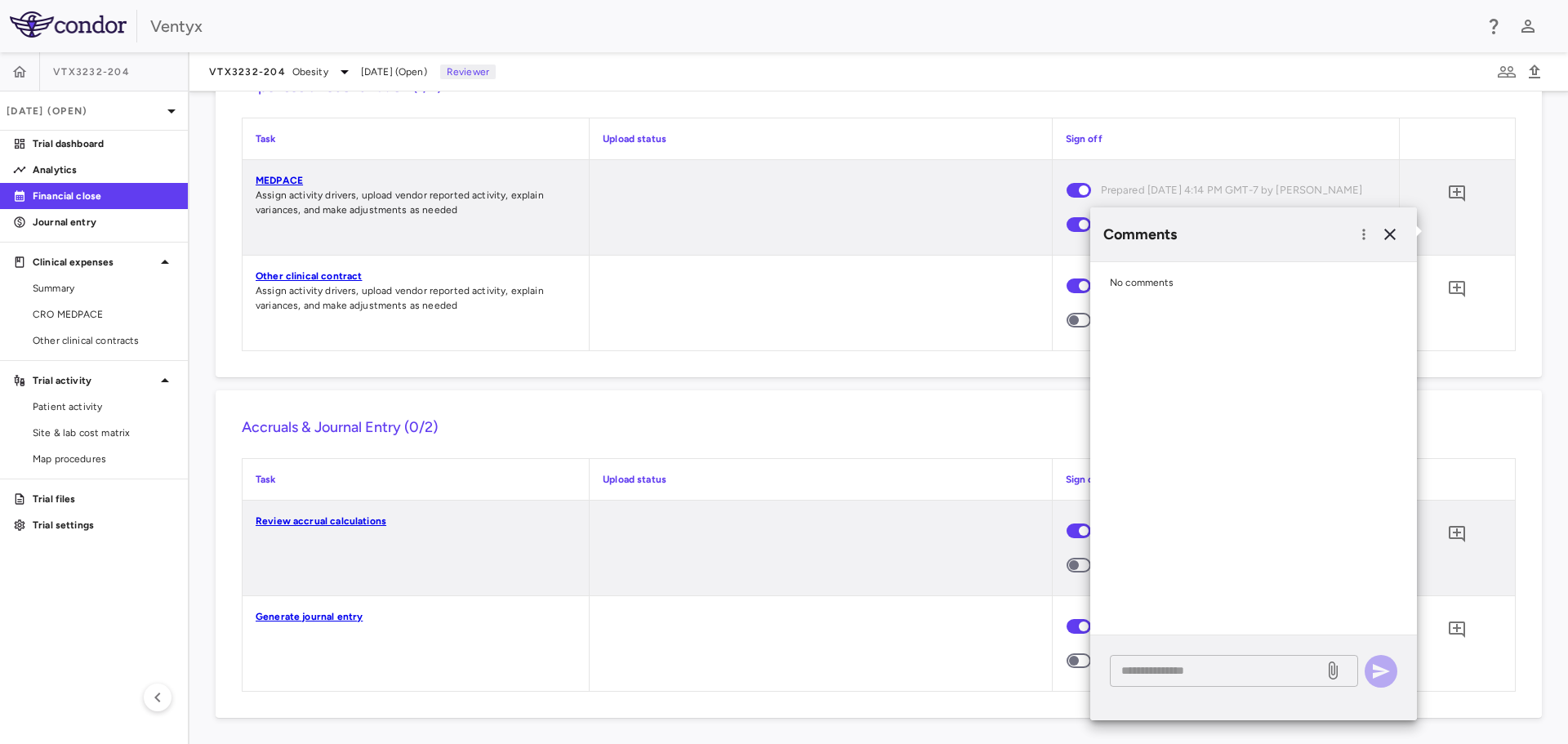
click at [1162, 667] on textarea at bounding box center [1217, 671] width 191 height 18
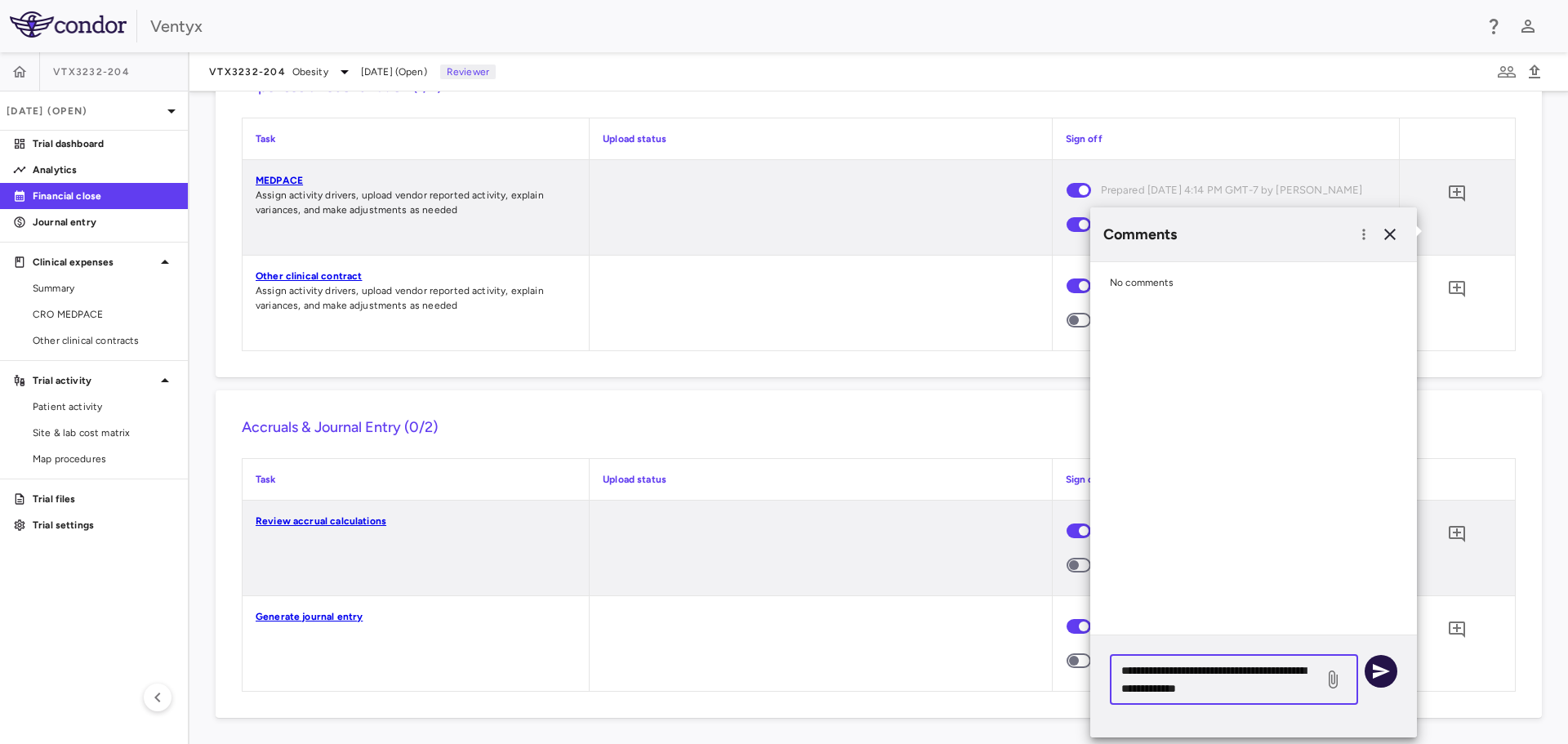
type textarea "**********"
click at [1389, 679] on icon "button" at bounding box center [1381, 672] width 20 height 20
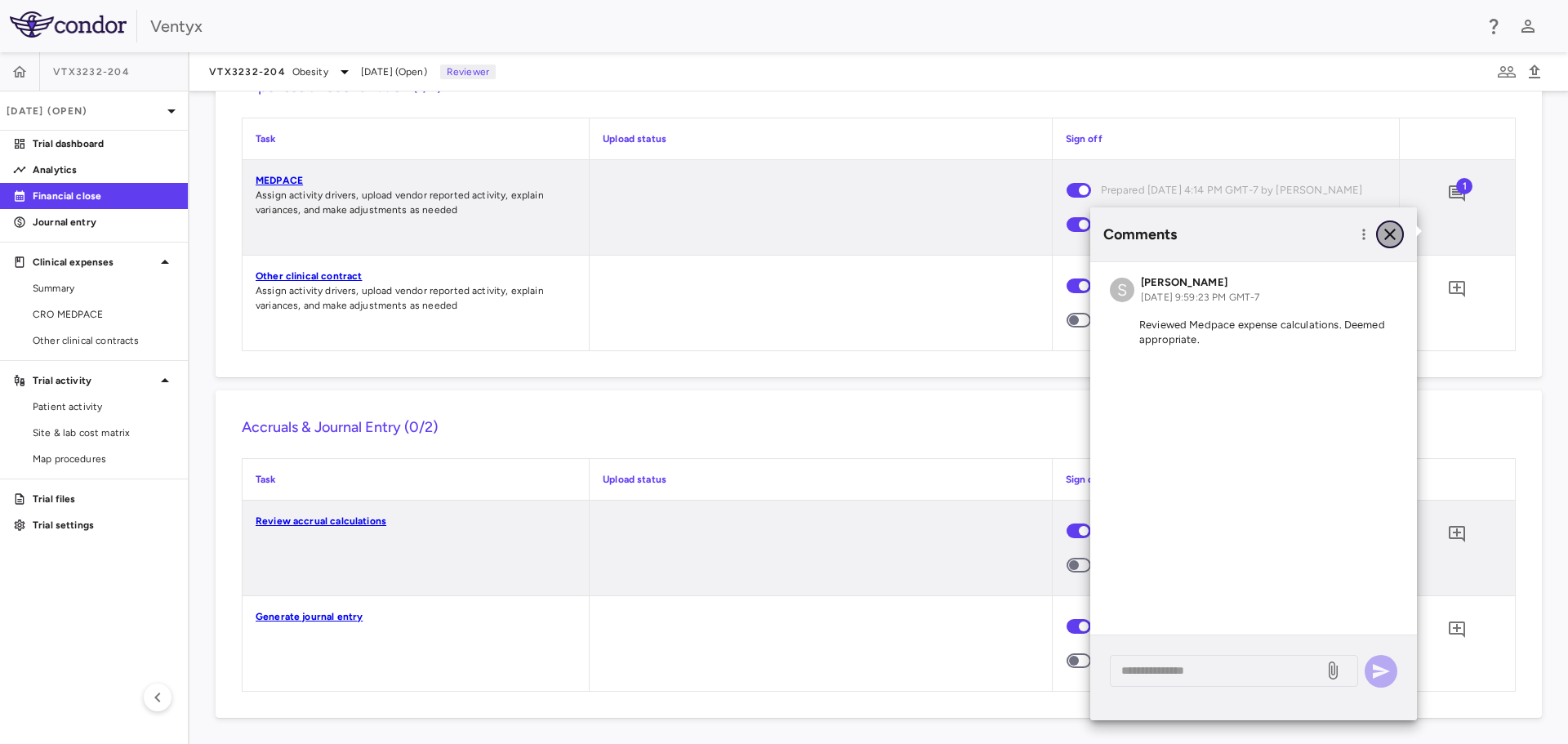
click at [1391, 233] on icon "button" at bounding box center [1389, 234] width 12 height 12
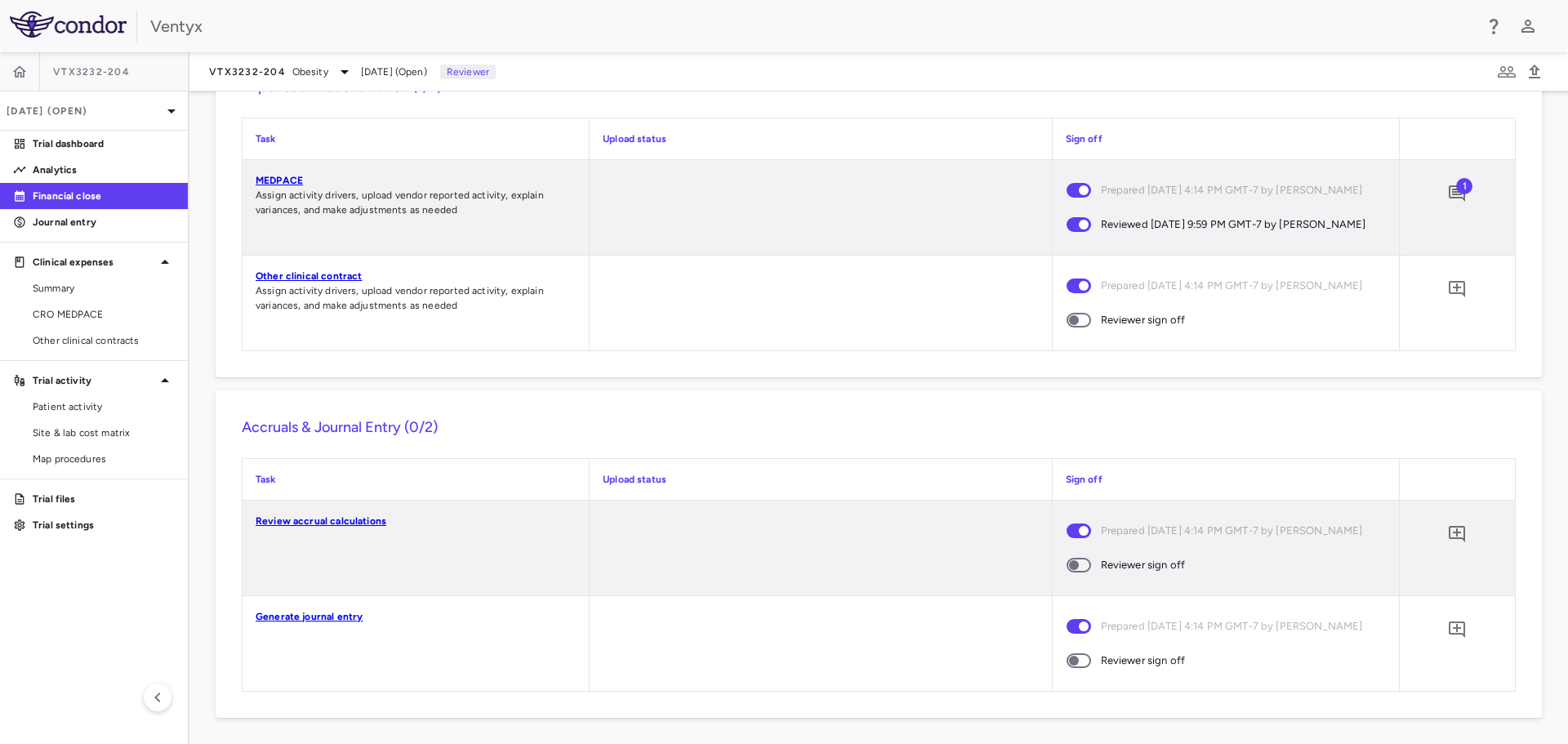
click at [302, 282] on link "Other clinical contract" at bounding box center [308, 276] width 106 height 12
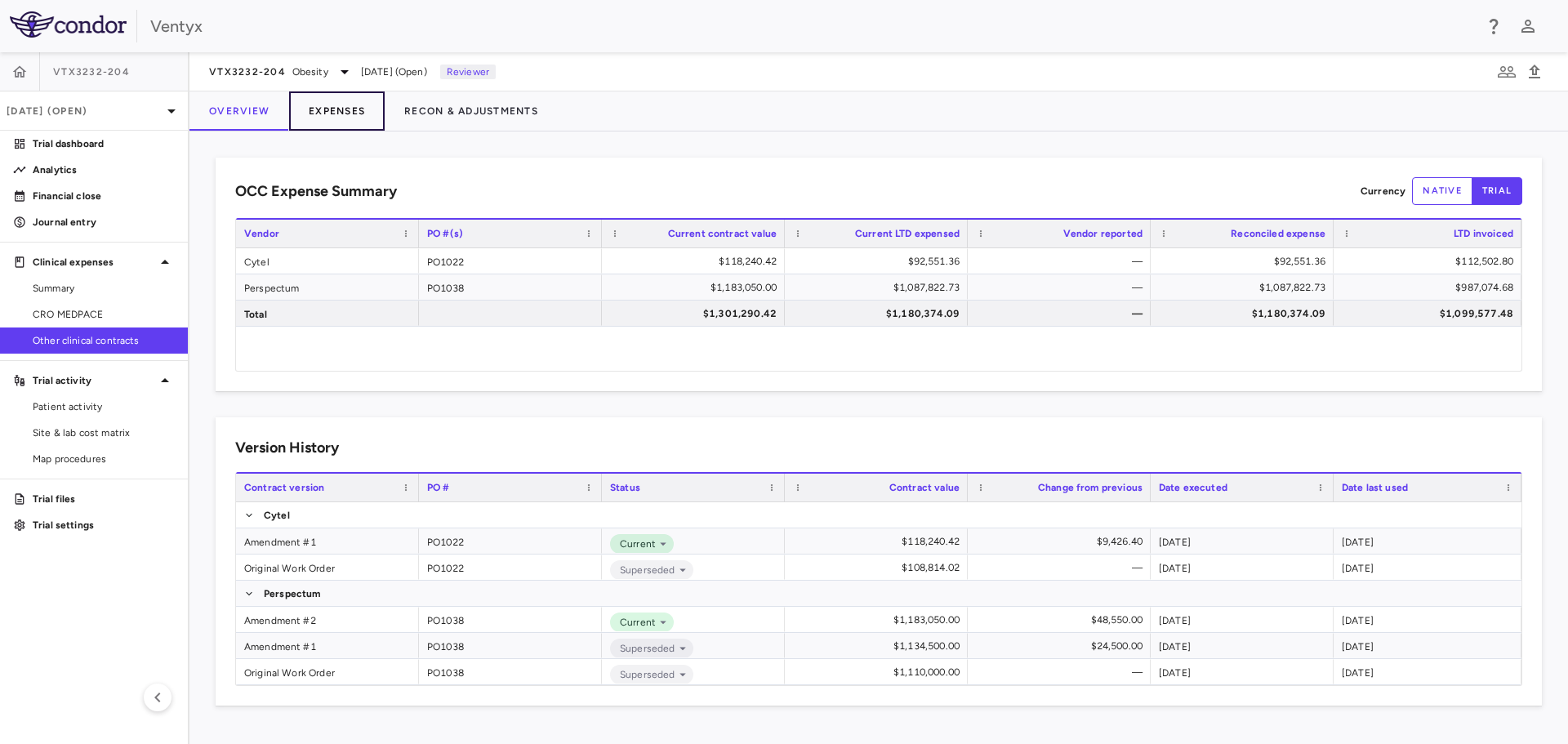
click at [329, 111] on button "Expenses" at bounding box center [336, 111] width 95 height 39
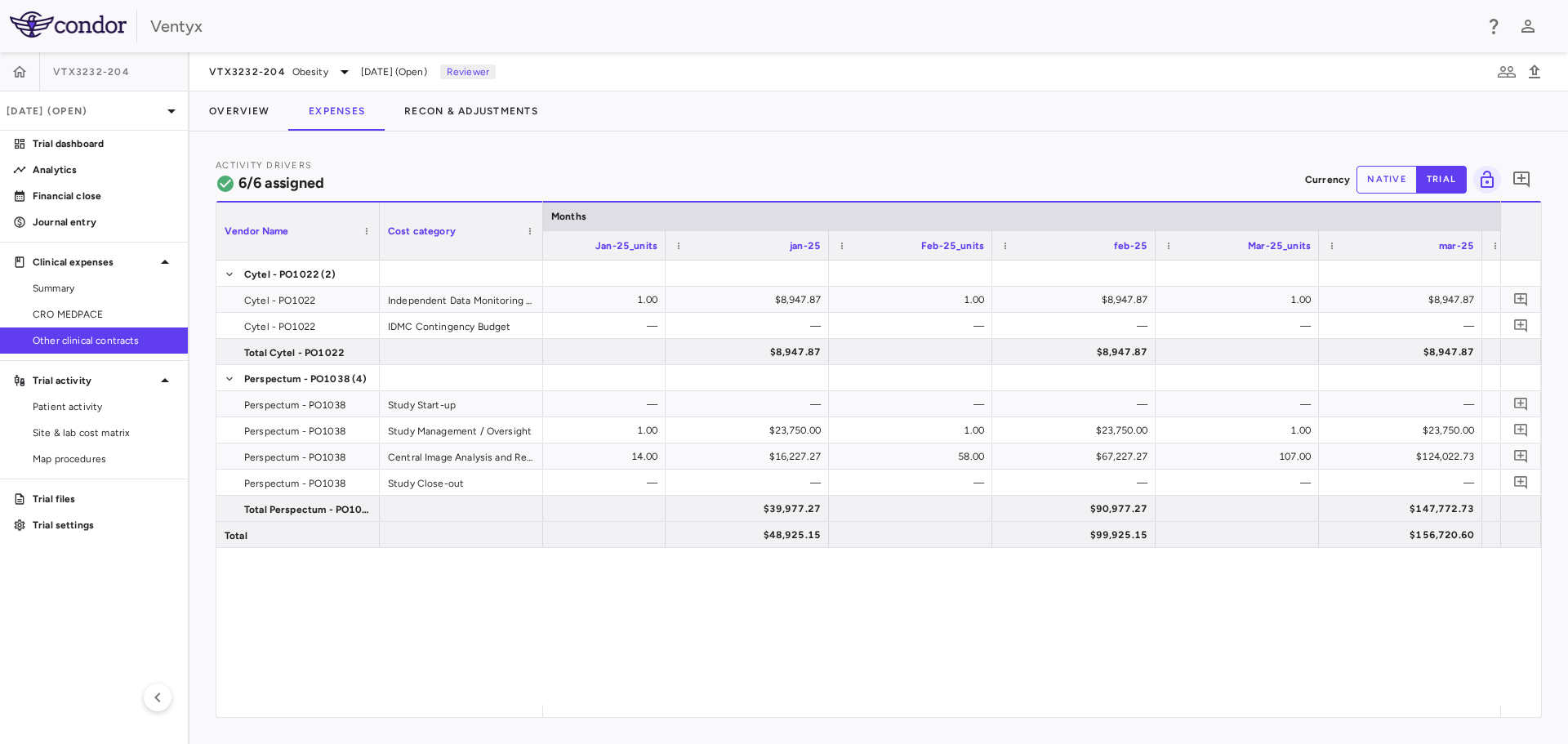
scroll to position [0, 4214]
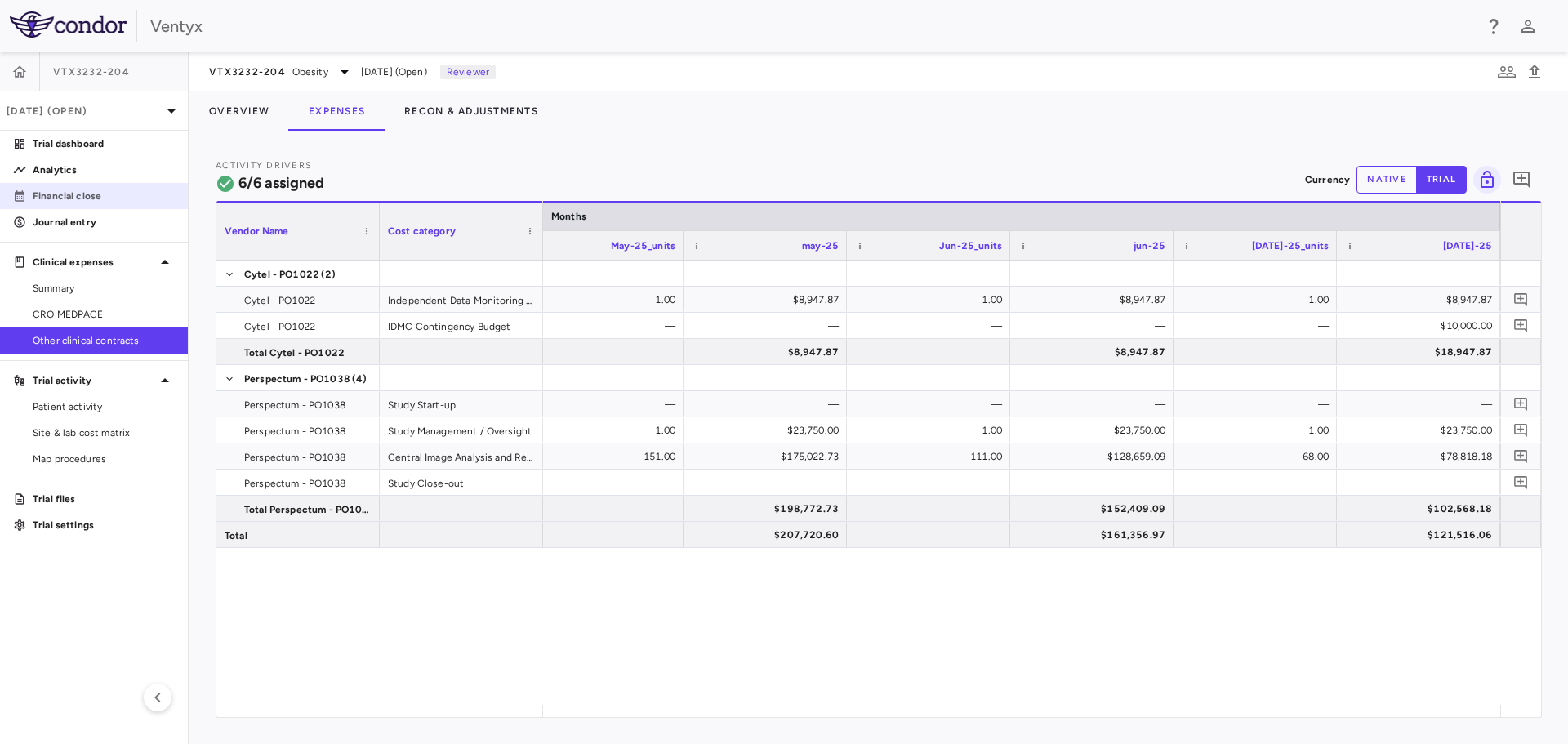
click at [56, 198] on p "Financial close" at bounding box center [104, 196] width 142 height 15
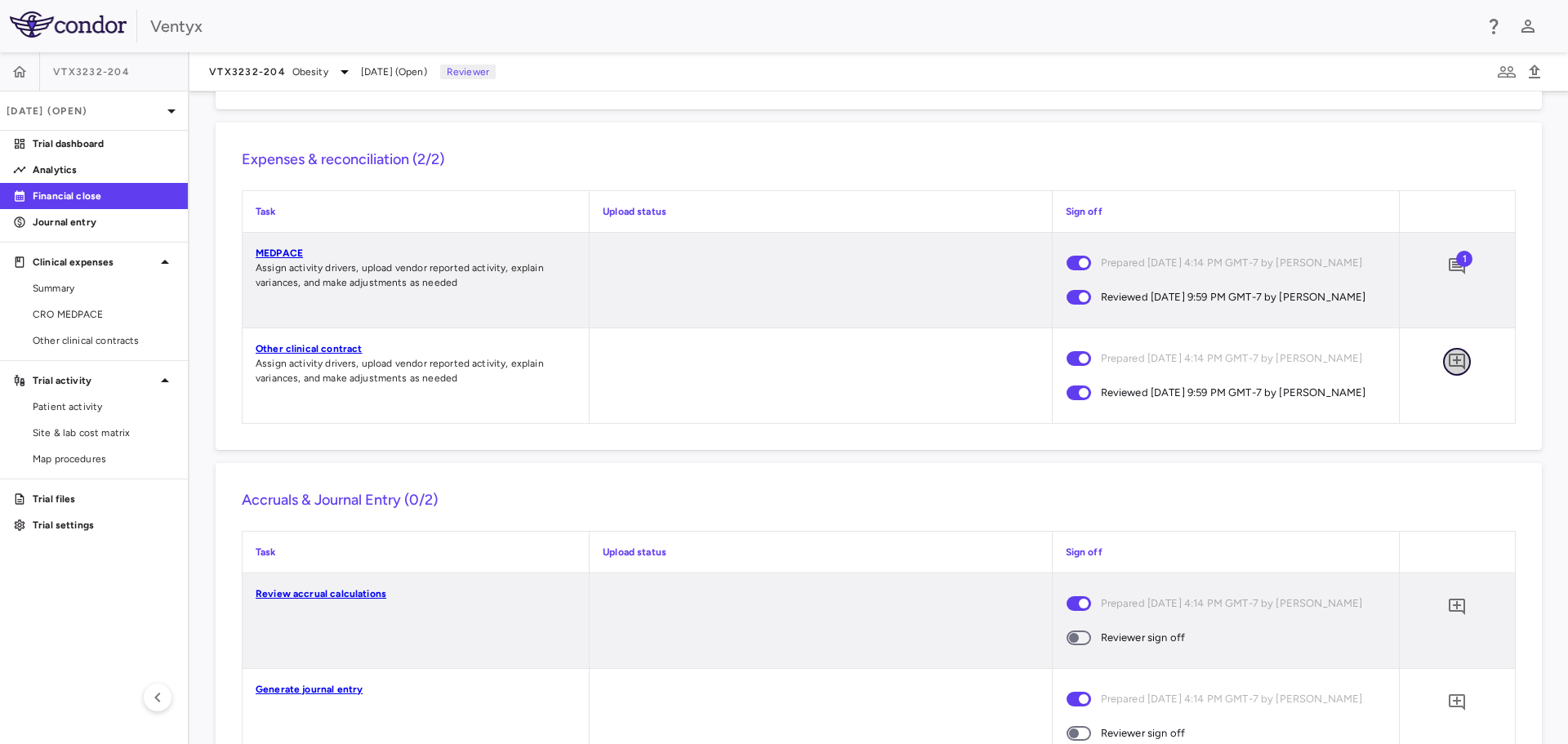
click at [1449, 370] on icon "Add comment" at bounding box center [1457, 362] width 16 height 16
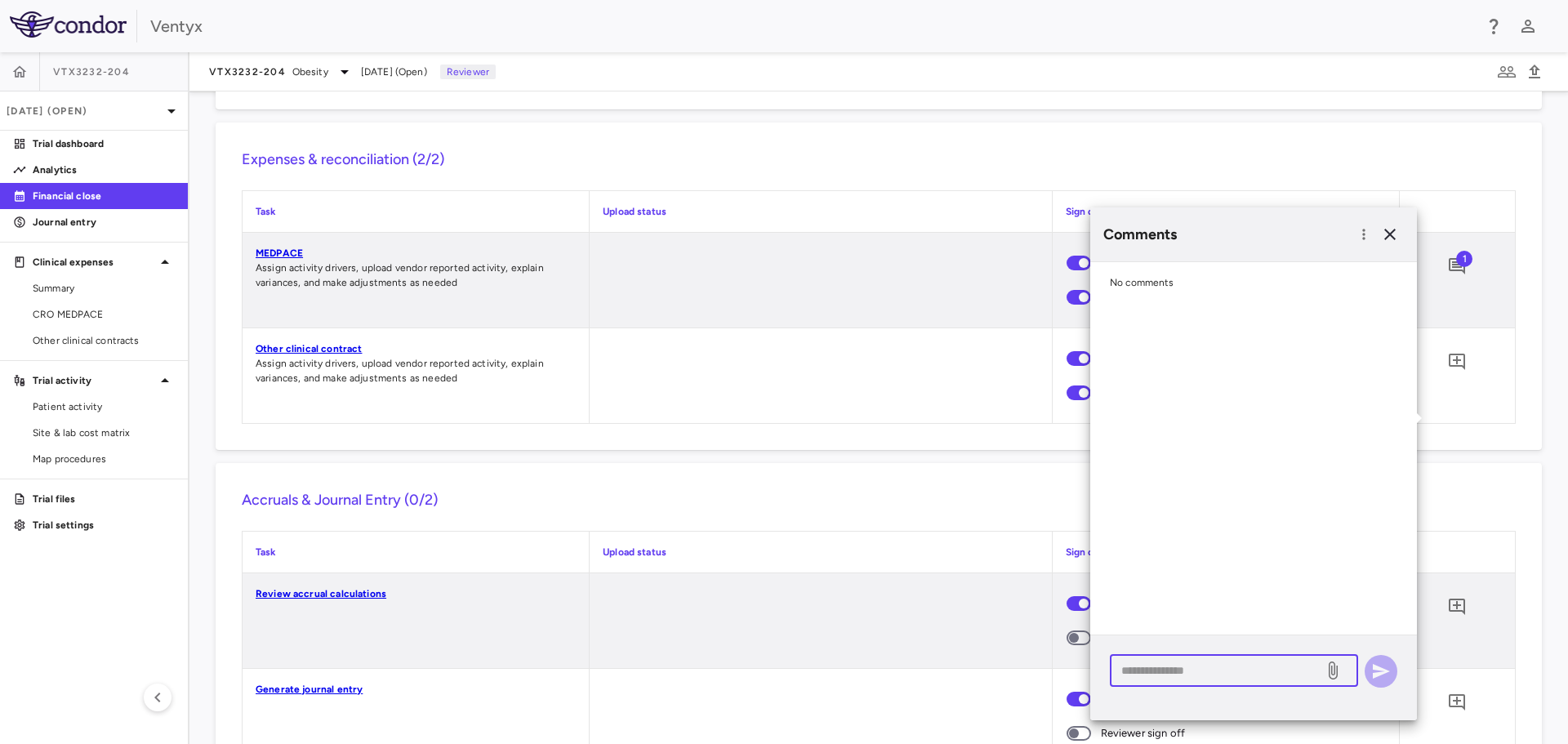
click at [1130, 675] on textarea at bounding box center [1217, 671] width 191 height 18
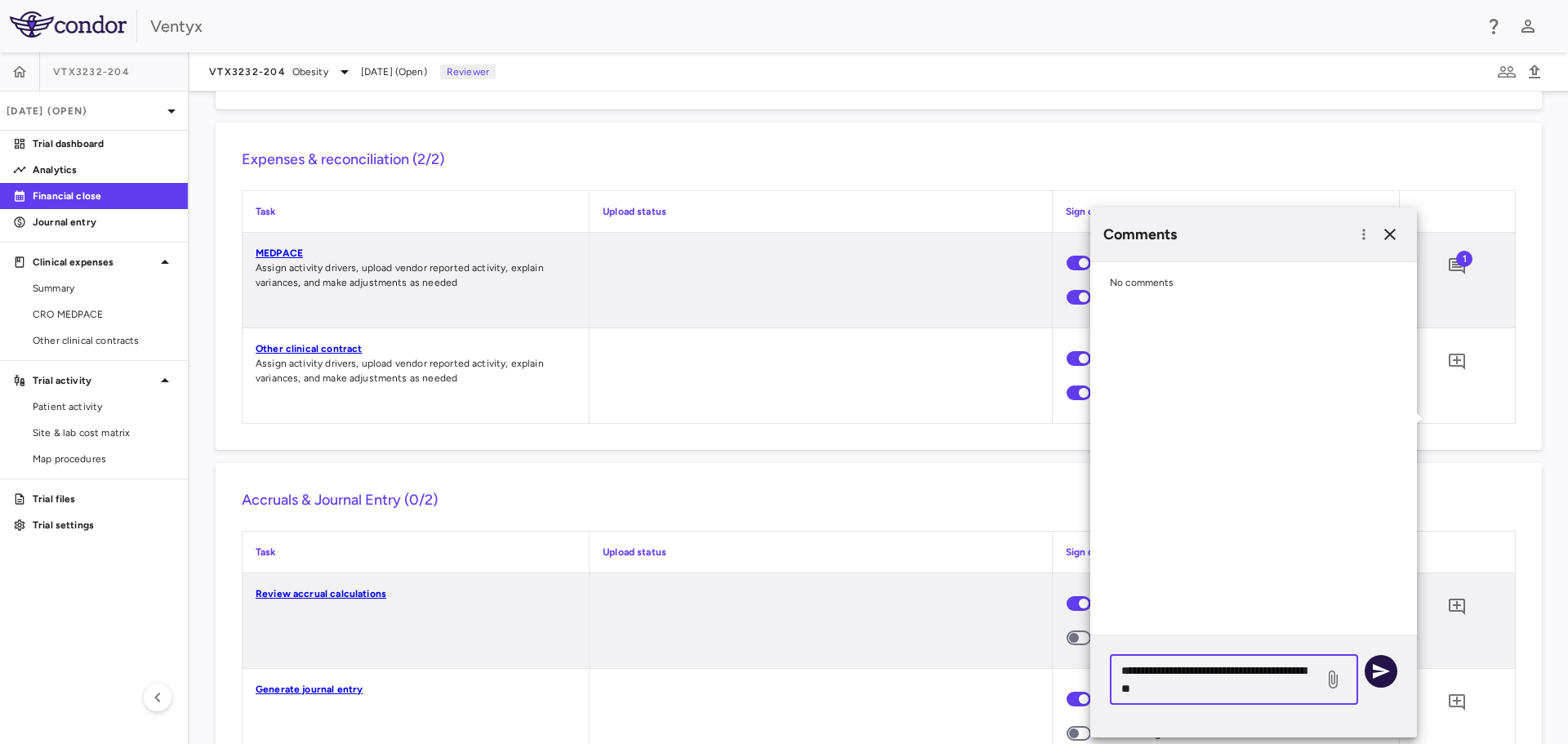
type textarea "**********"
click at [1379, 671] on icon "button" at bounding box center [1381, 672] width 20 height 20
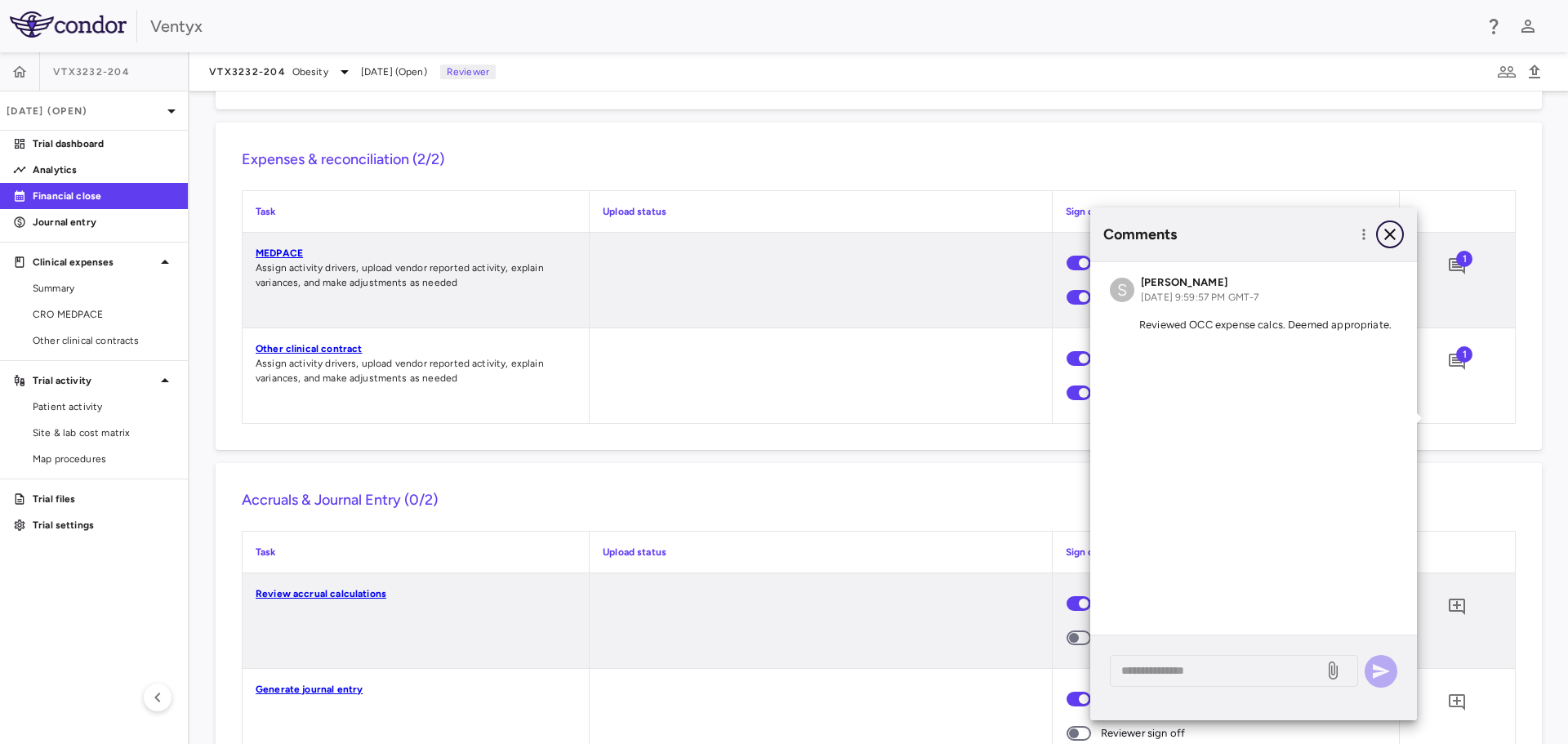
click at [1390, 239] on icon "button" at bounding box center [1390, 234] width 20 height 20
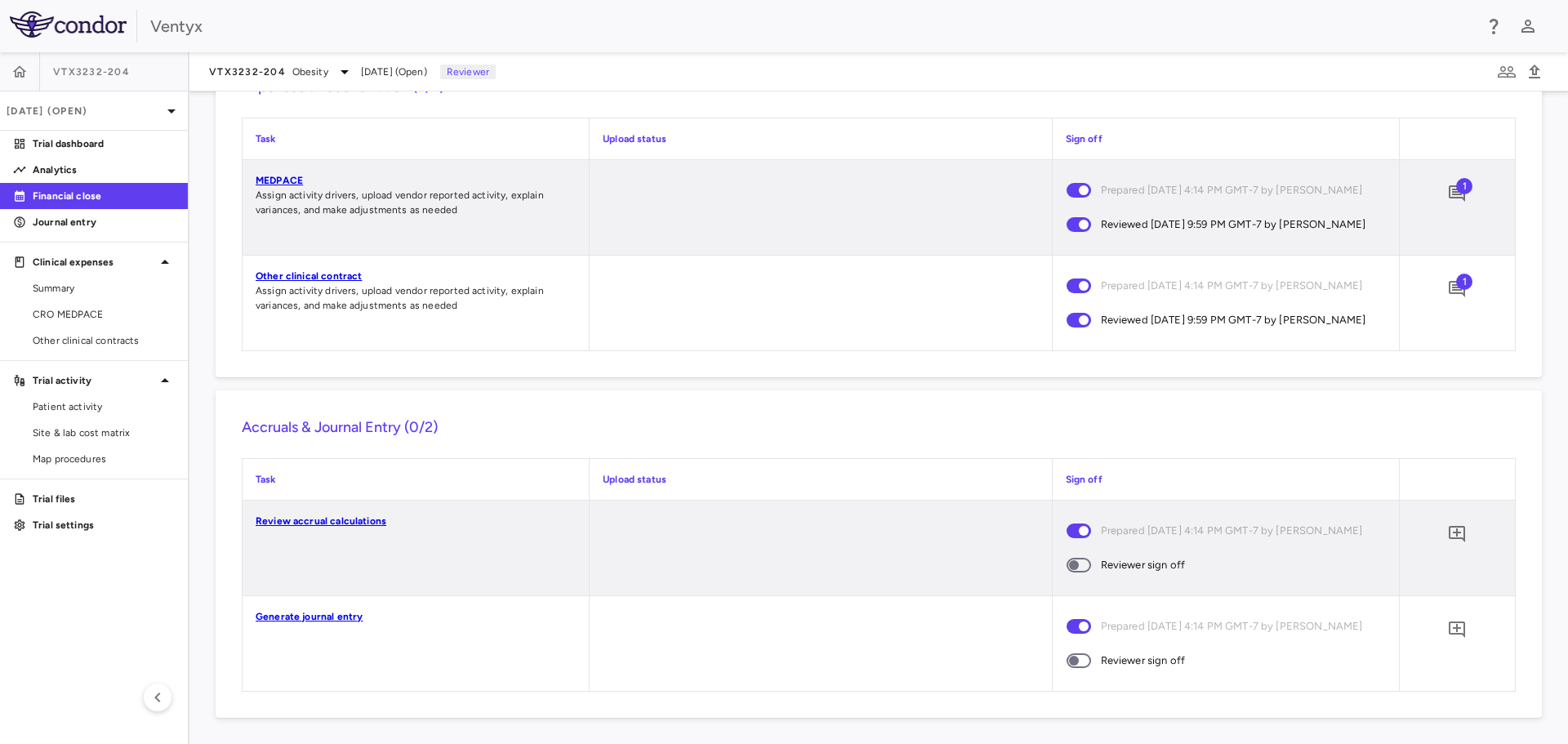
scroll to position [1367, 0]
click at [330, 521] on link "Review accrual calculations" at bounding box center [320, 521] width 131 height 12
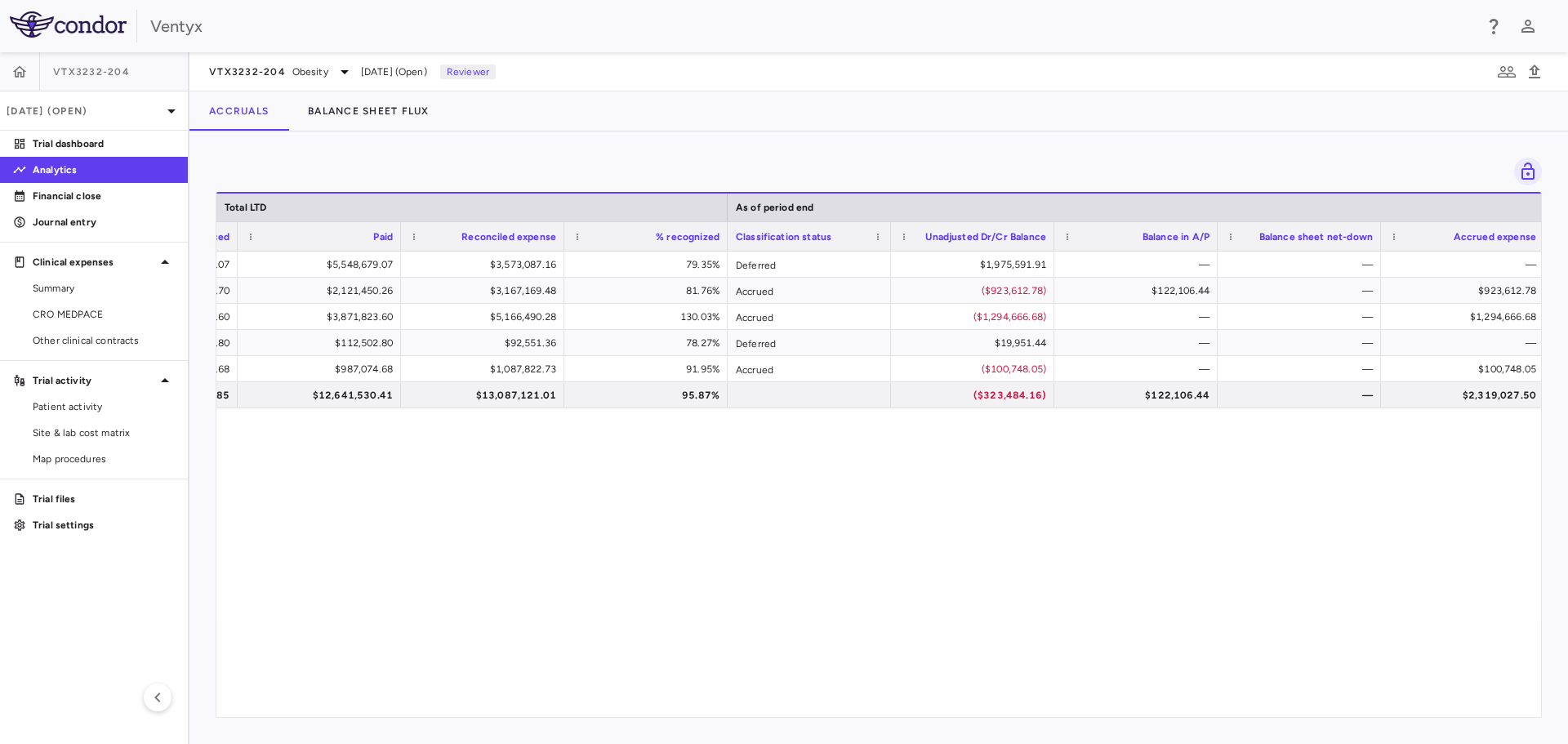
scroll to position [0, 1270]
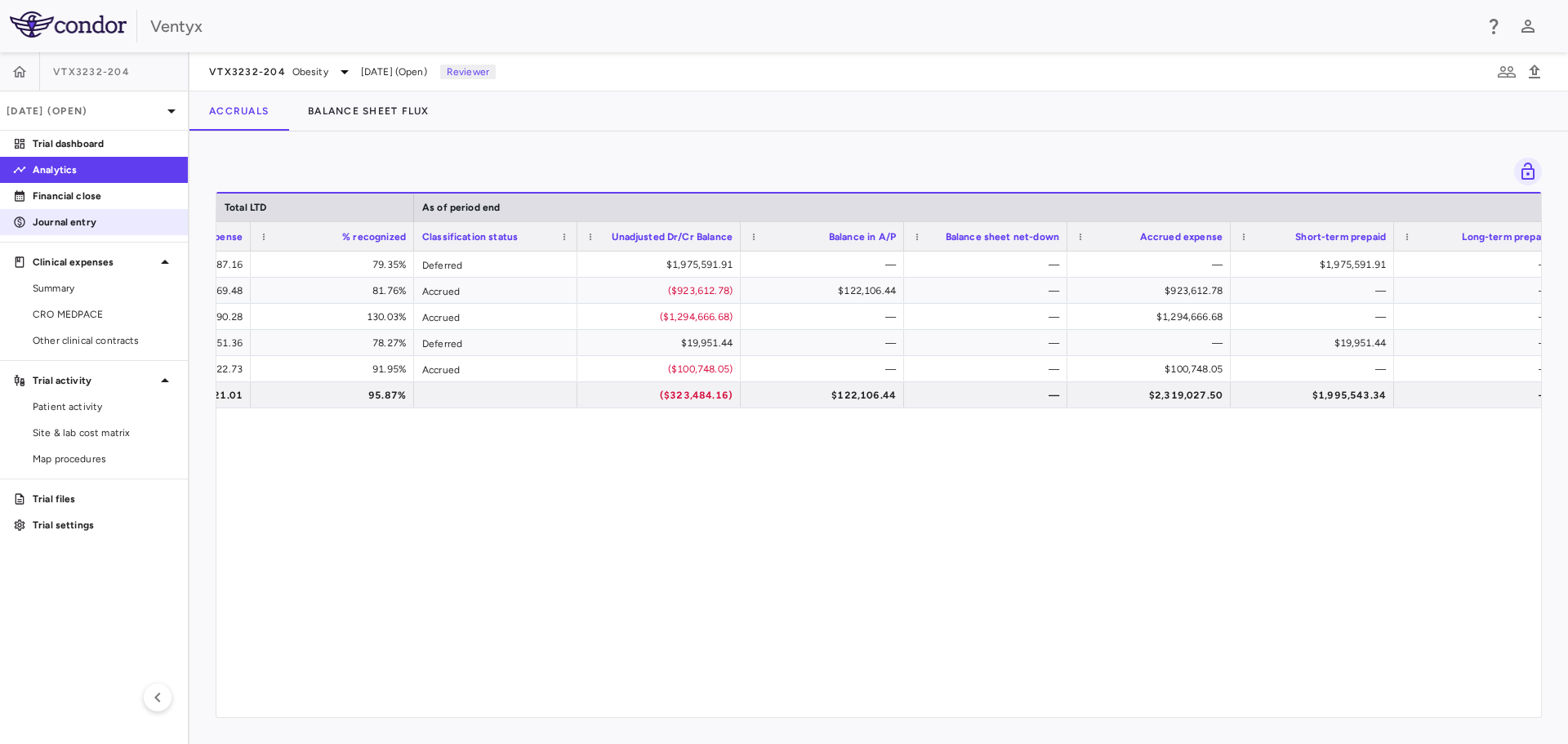
click at [81, 221] on p "Journal entry" at bounding box center [104, 222] width 142 height 15
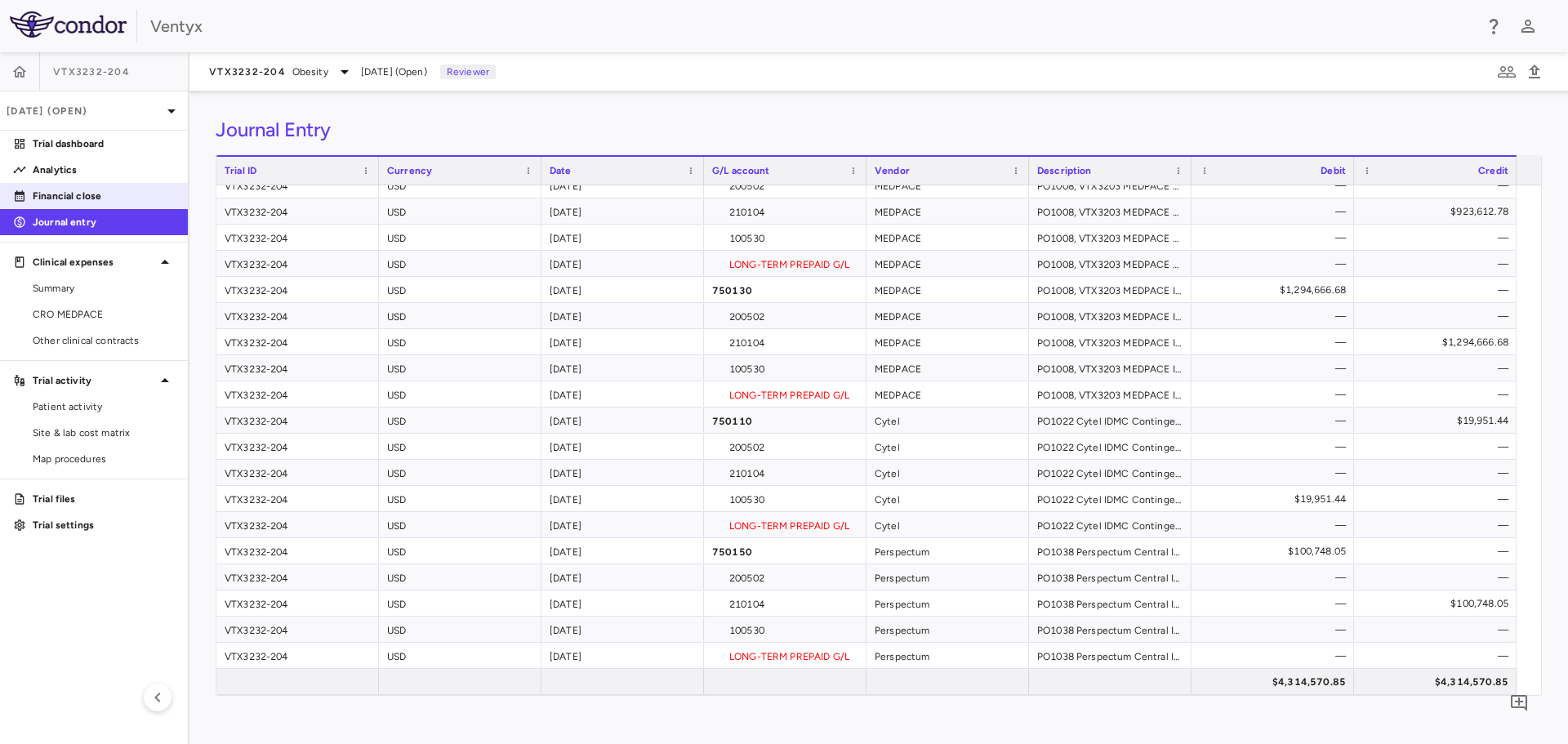
drag, startPoint x: 62, startPoint y: 198, endPoint x: 135, endPoint y: 202, distance: 73.1
click at [62, 198] on p "Financial close" at bounding box center [104, 196] width 142 height 15
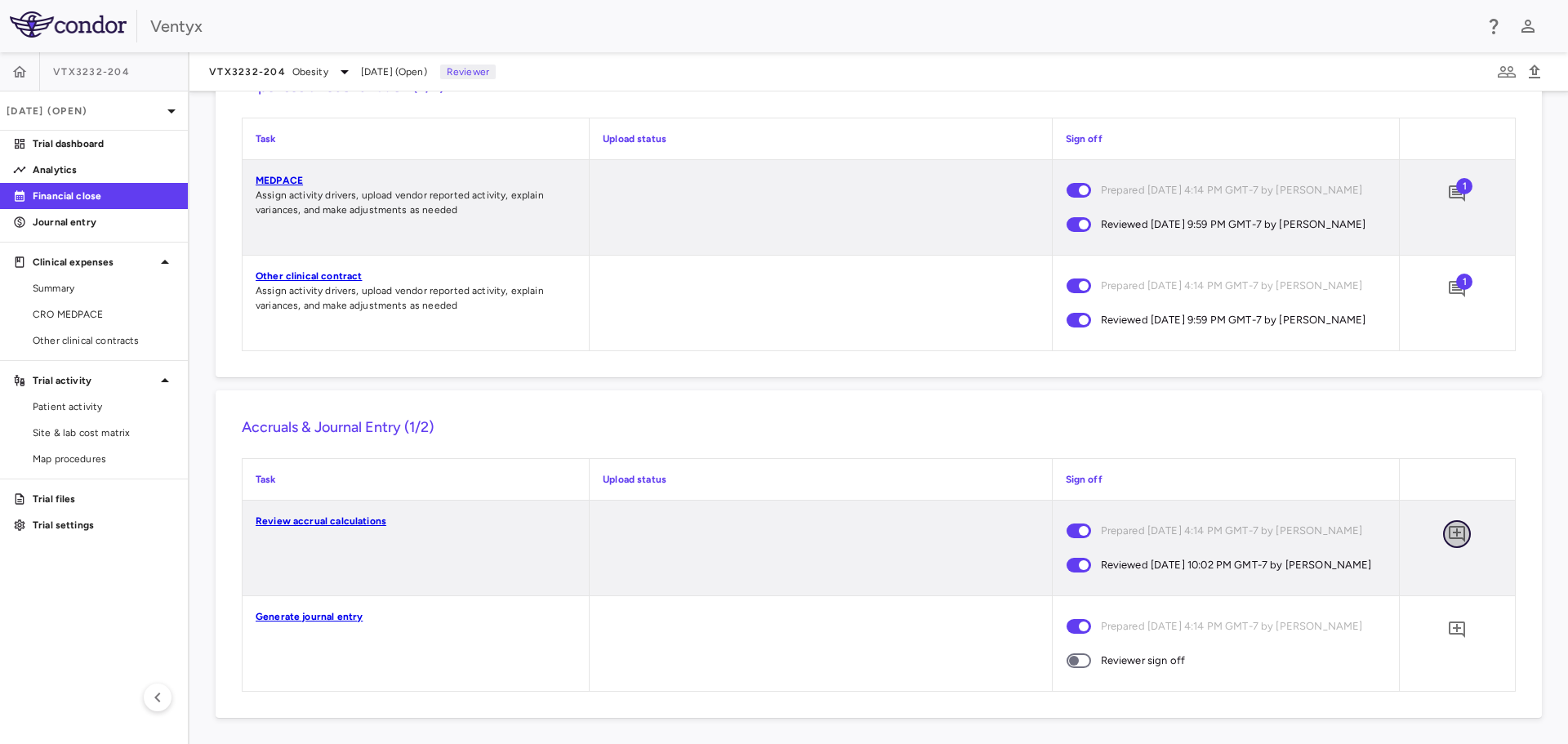
click at [1449, 532] on icon "Add comment" at bounding box center [1457, 534] width 16 height 16
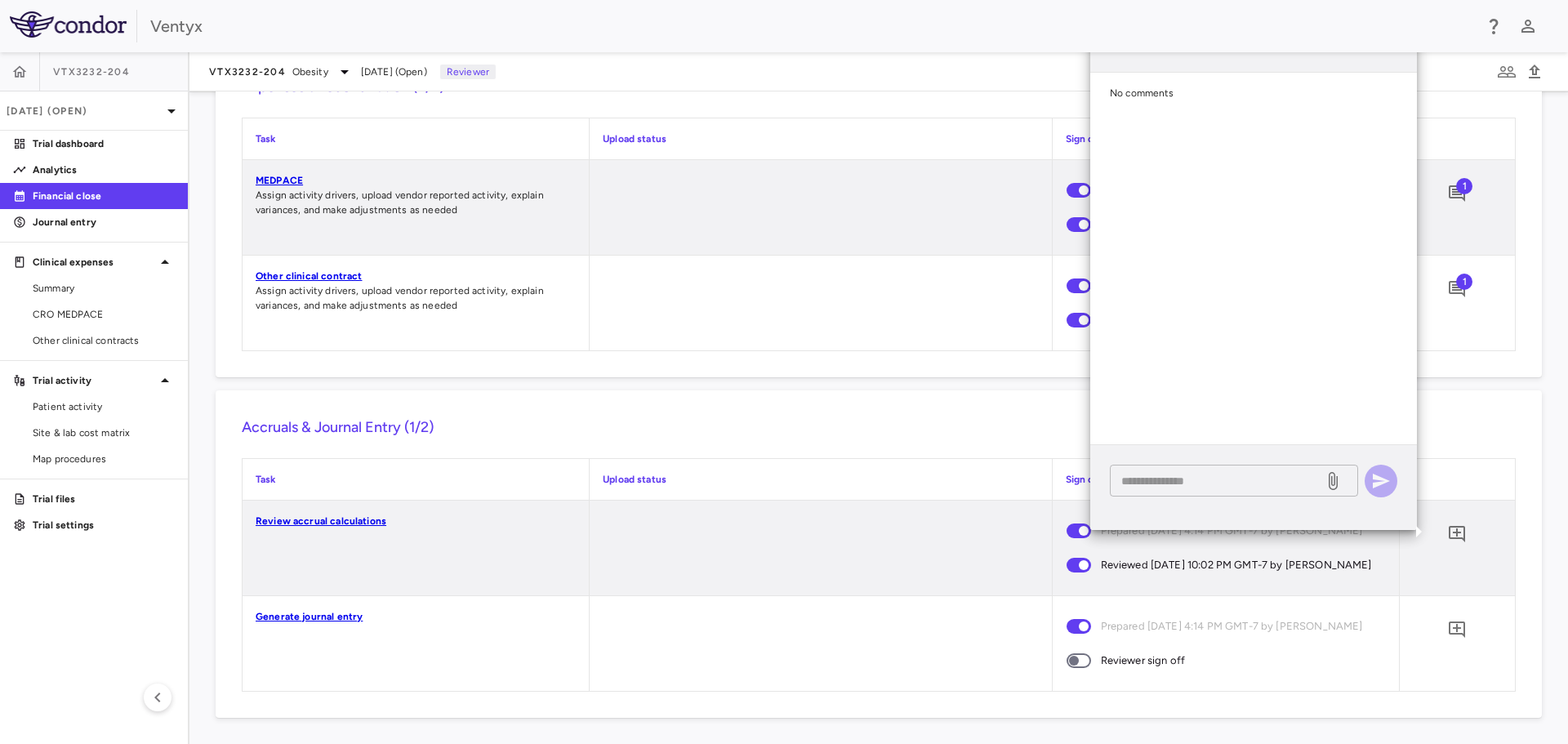
click at [1143, 481] on textarea at bounding box center [1217, 481] width 191 height 18
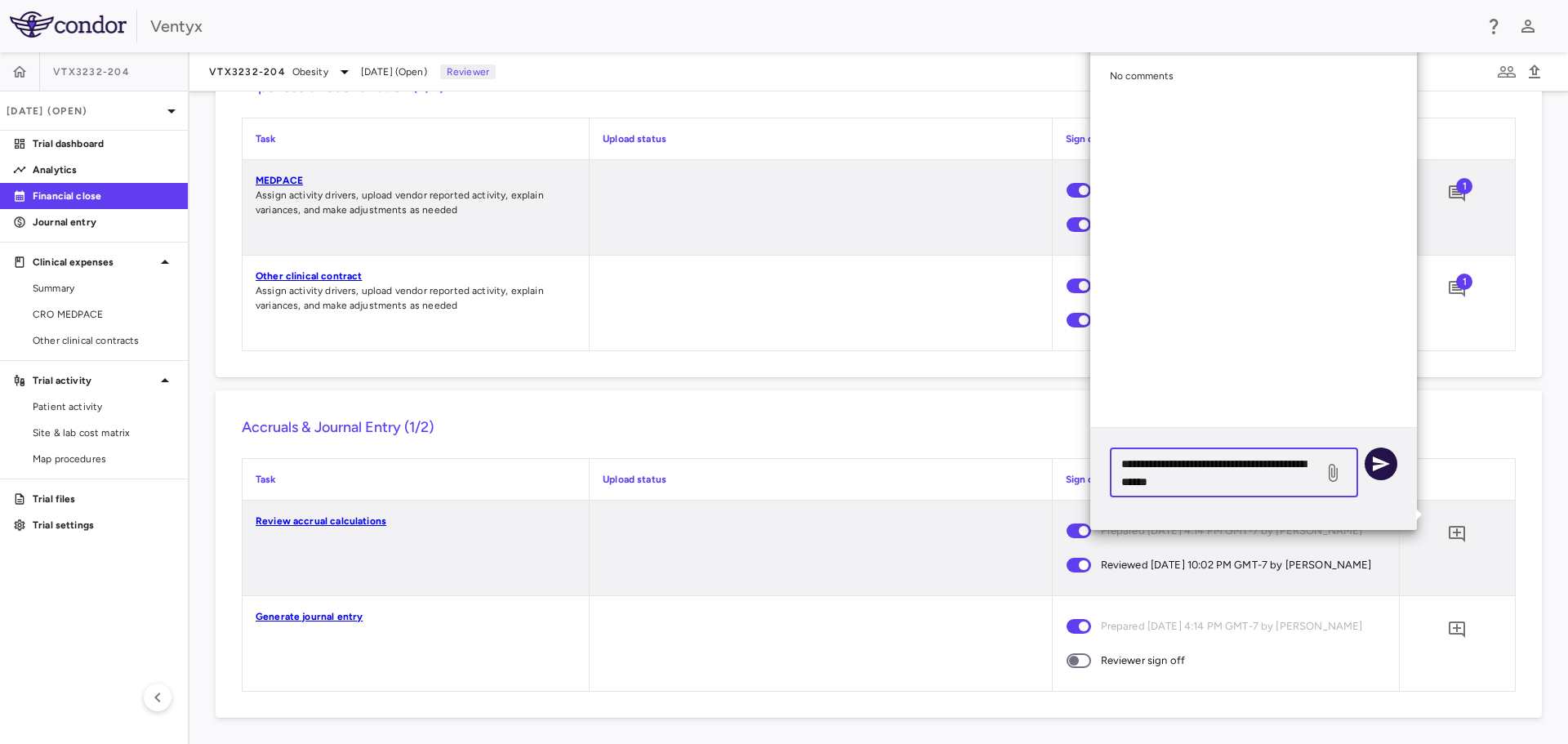
type textarea "**********"
click at [1389, 459] on icon "button" at bounding box center [1381, 464] width 20 height 20
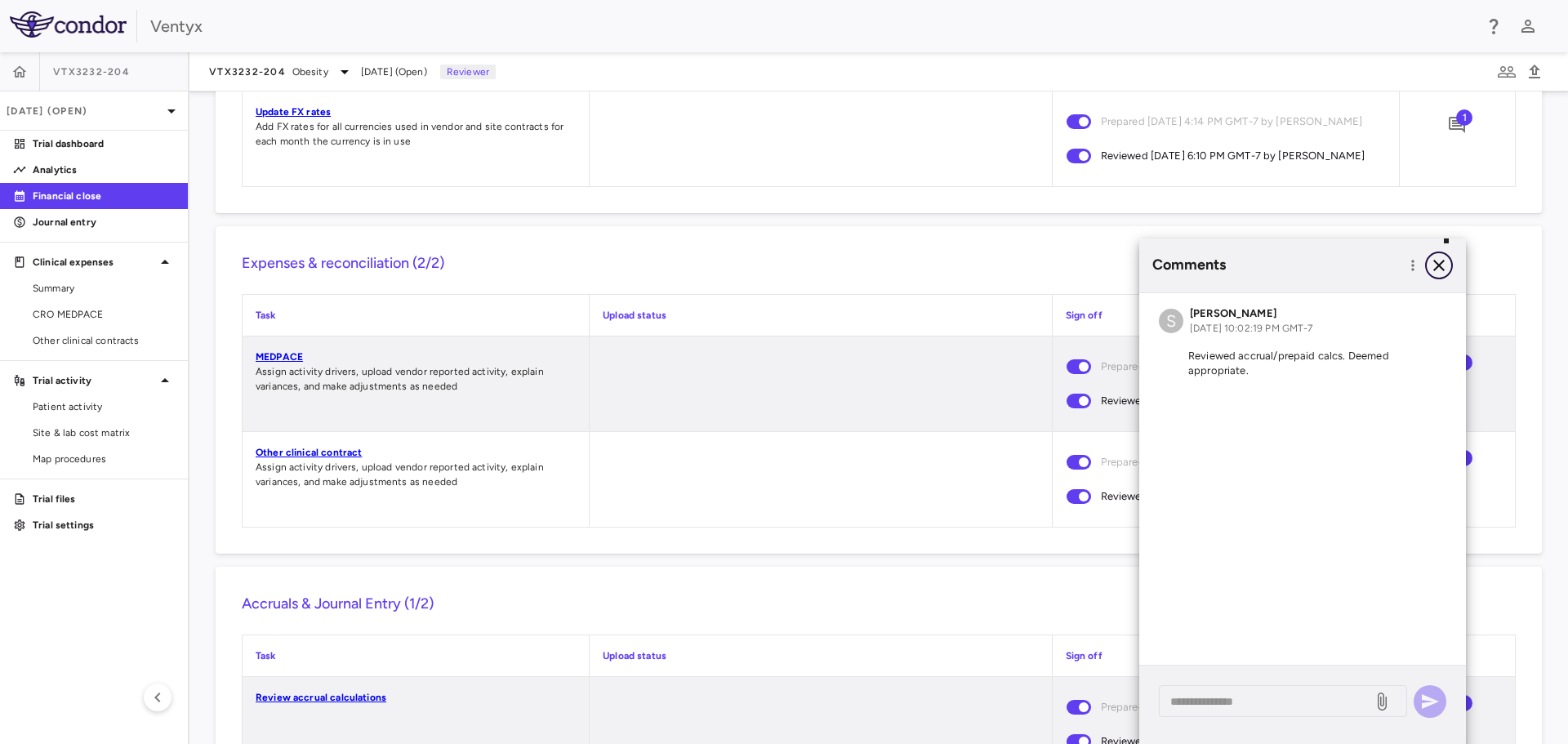
click at [1437, 263] on icon "button" at bounding box center [1439, 265] width 20 height 20
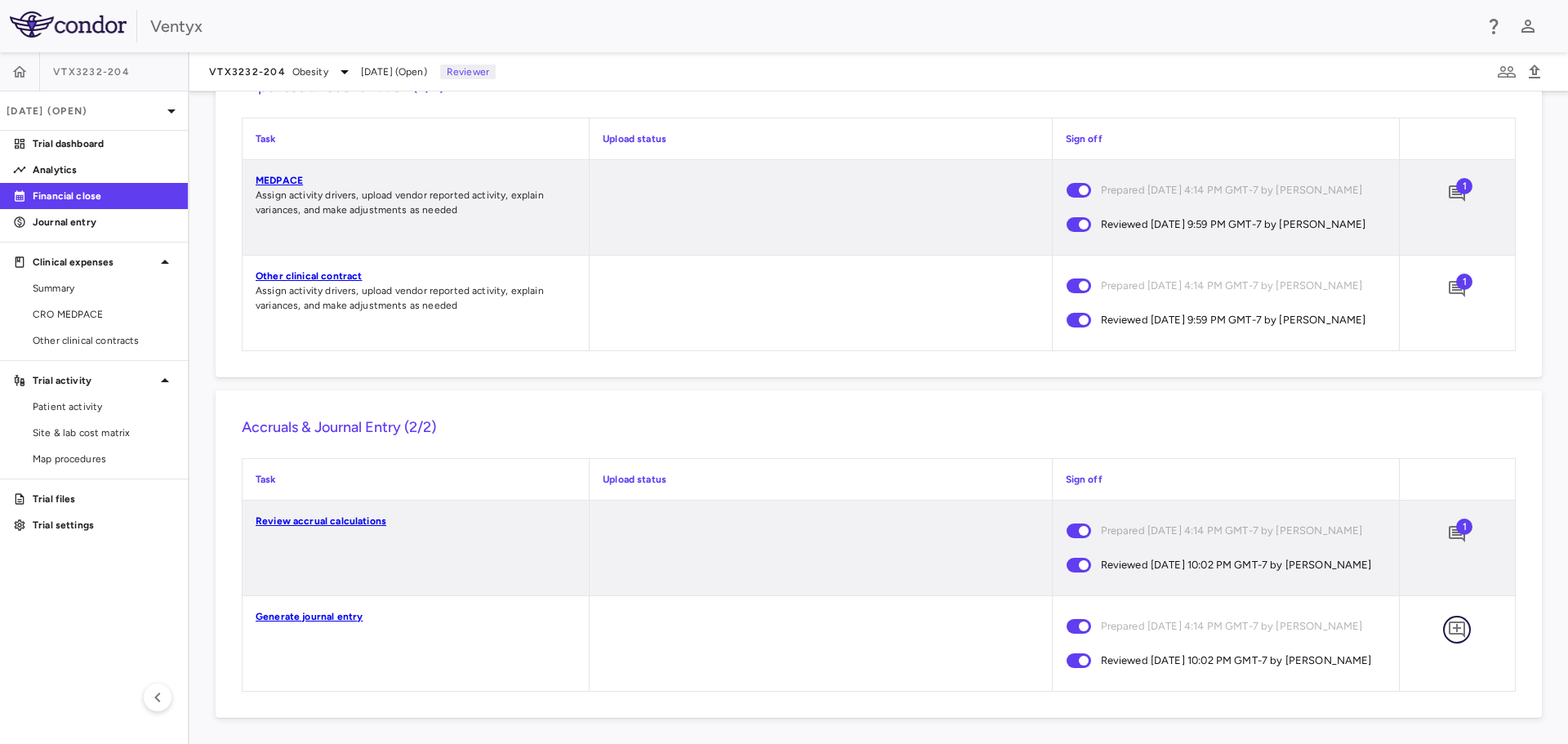
click at [1449, 627] on icon "Add comment" at bounding box center [1457, 630] width 16 height 16
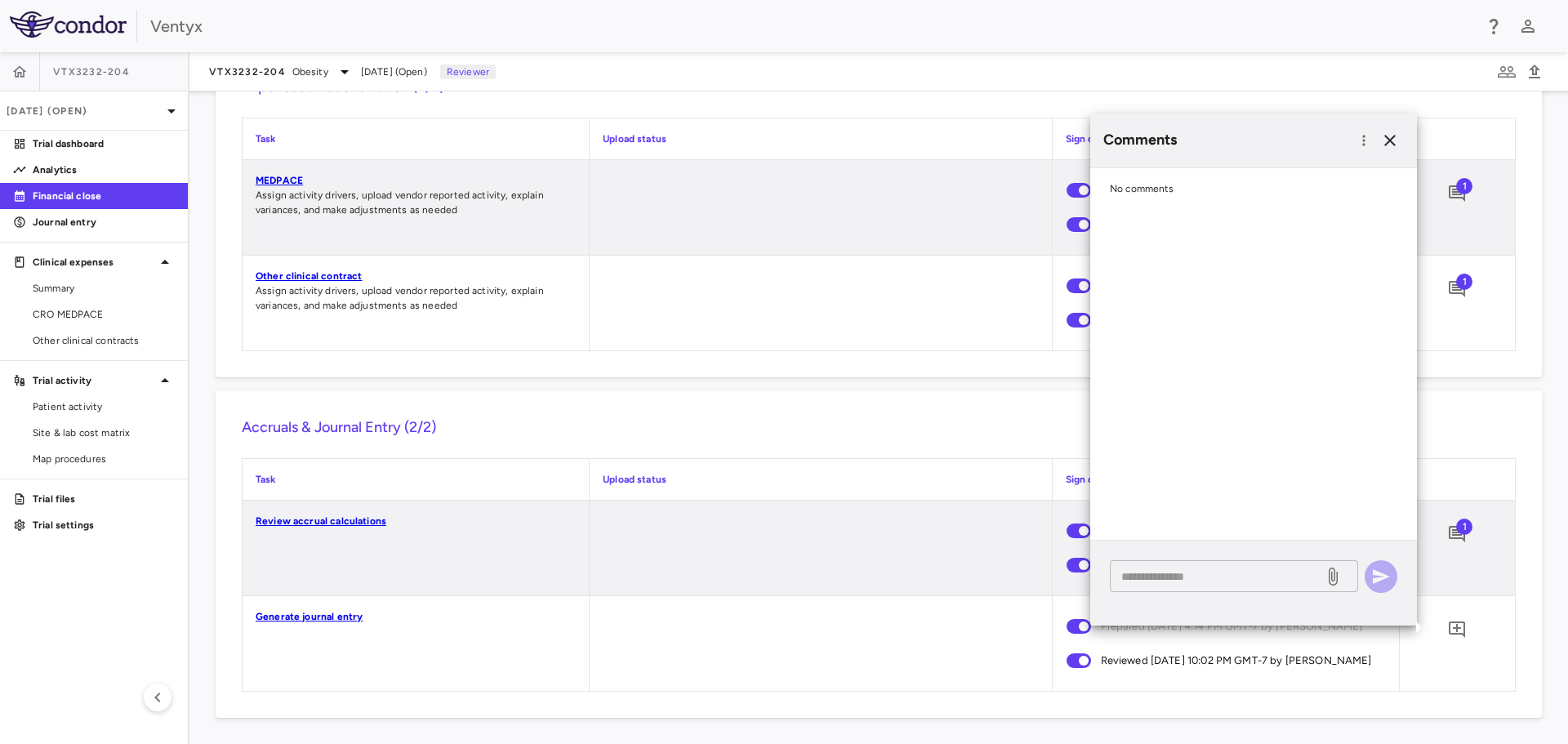
click at [1161, 579] on textarea at bounding box center [1217, 577] width 191 height 18
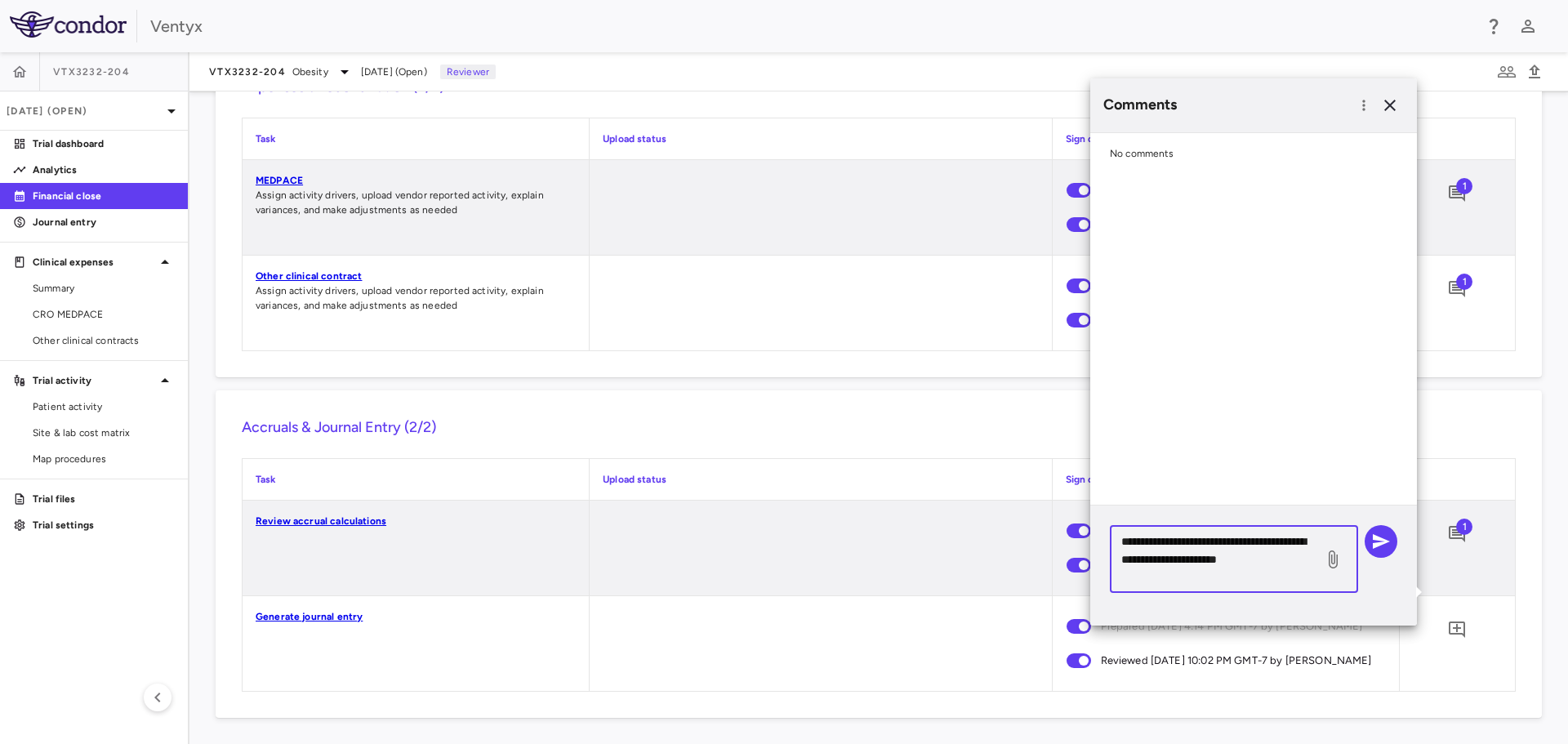
type textarea "**********"
click at [1385, 546] on icon "button" at bounding box center [1381, 542] width 20 height 20
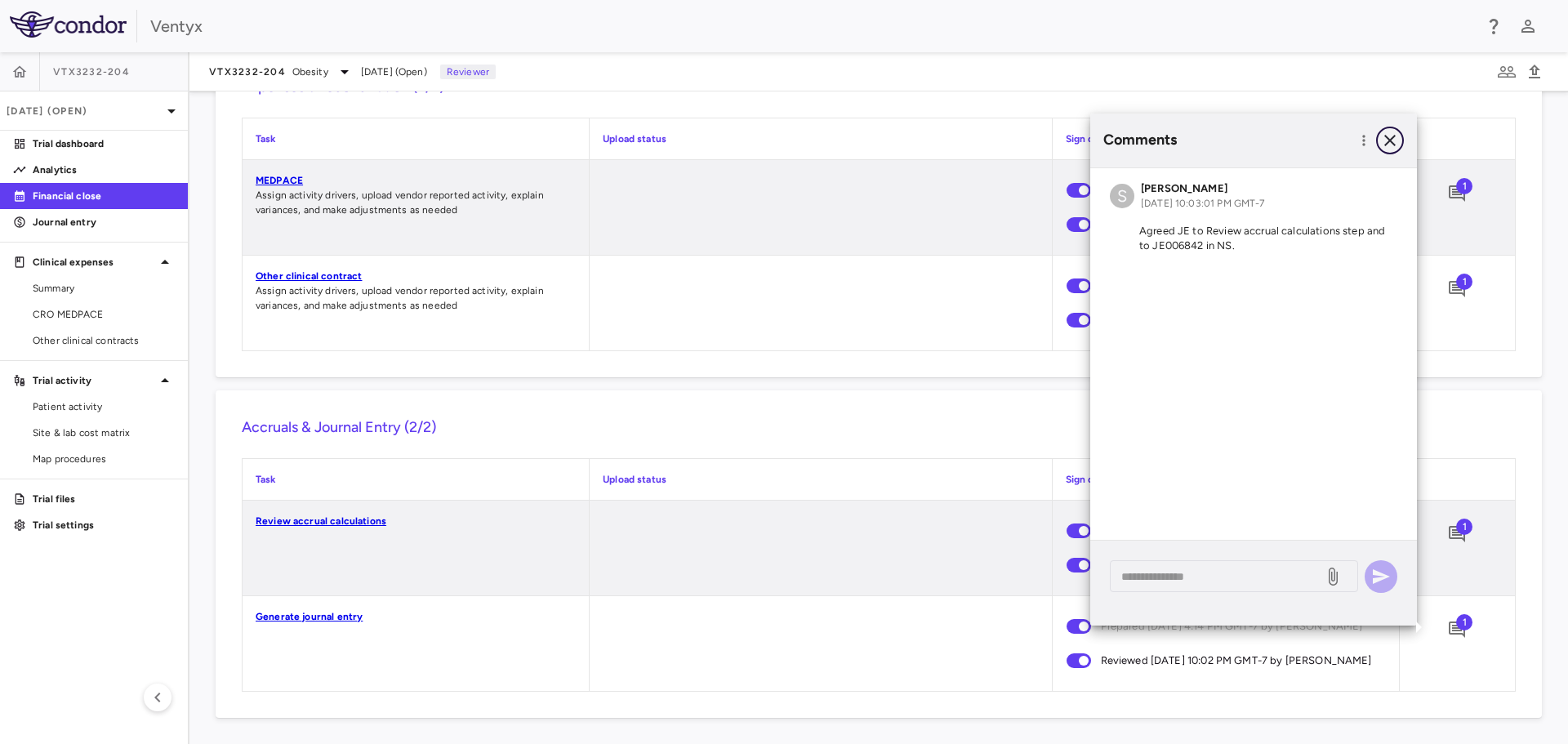
click at [1392, 142] on icon "button" at bounding box center [1389, 140] width 12 height 12
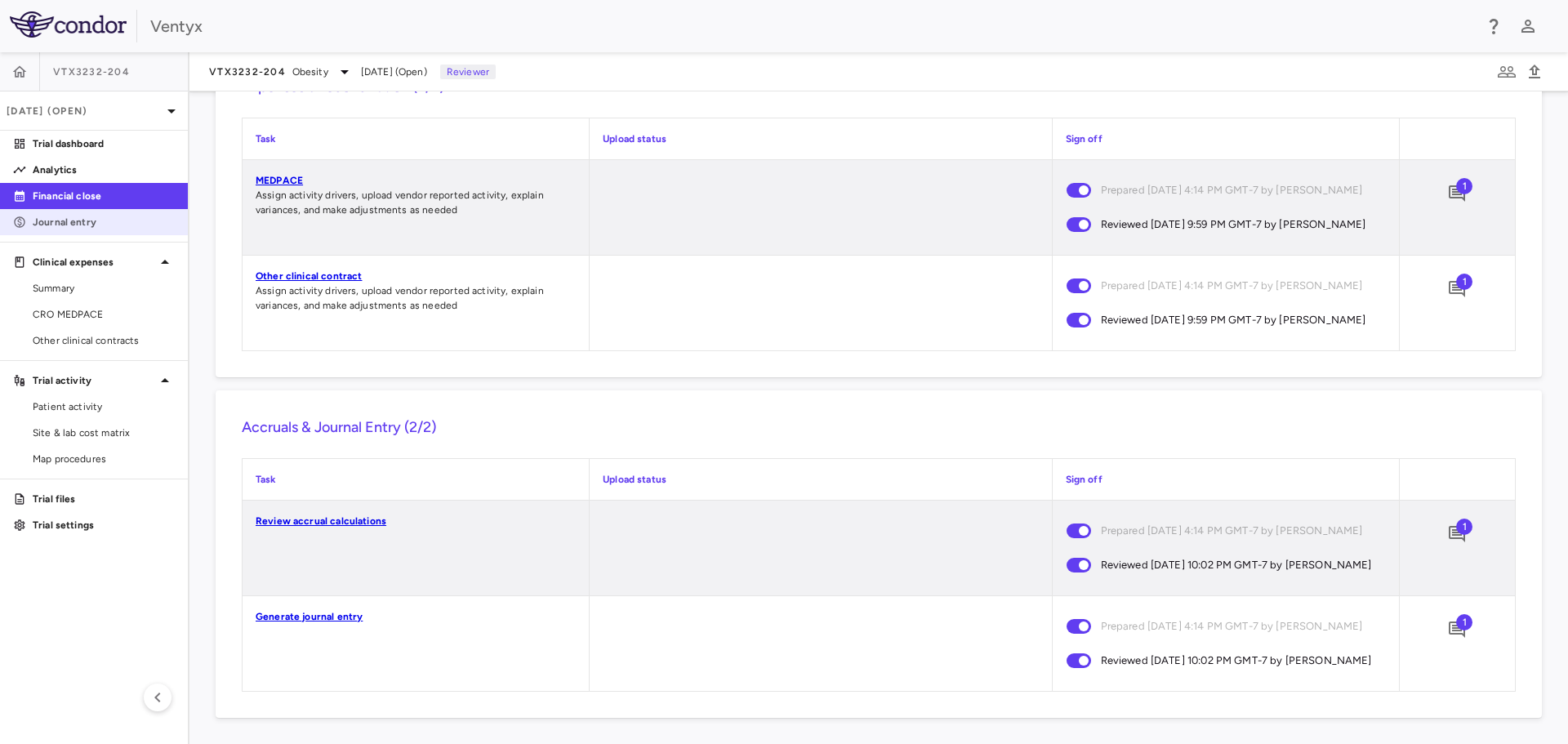
click at [62, 218] on p "Journal entry" at bounding box center [104, 222] width 142 height 15
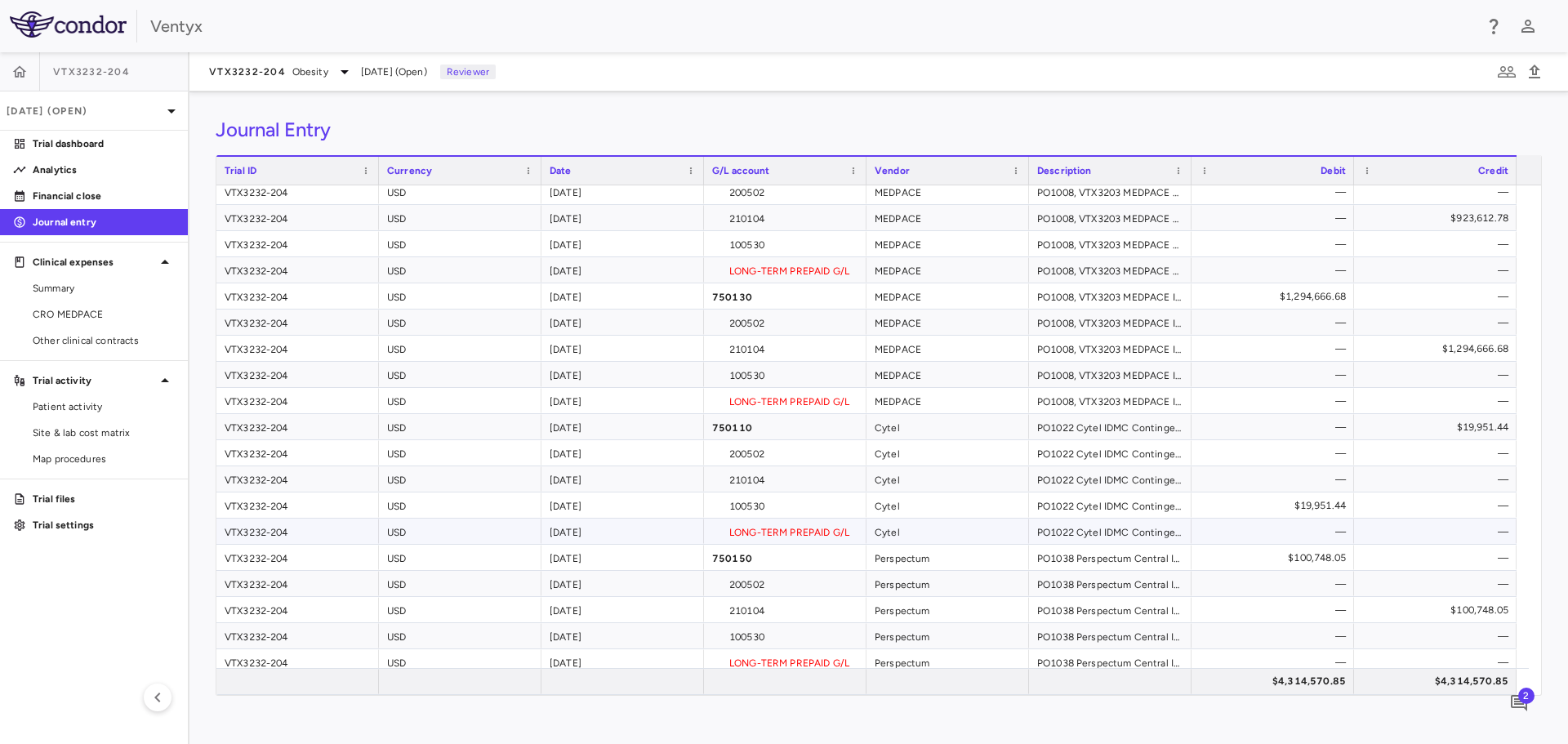
scroll to position [170, 0]
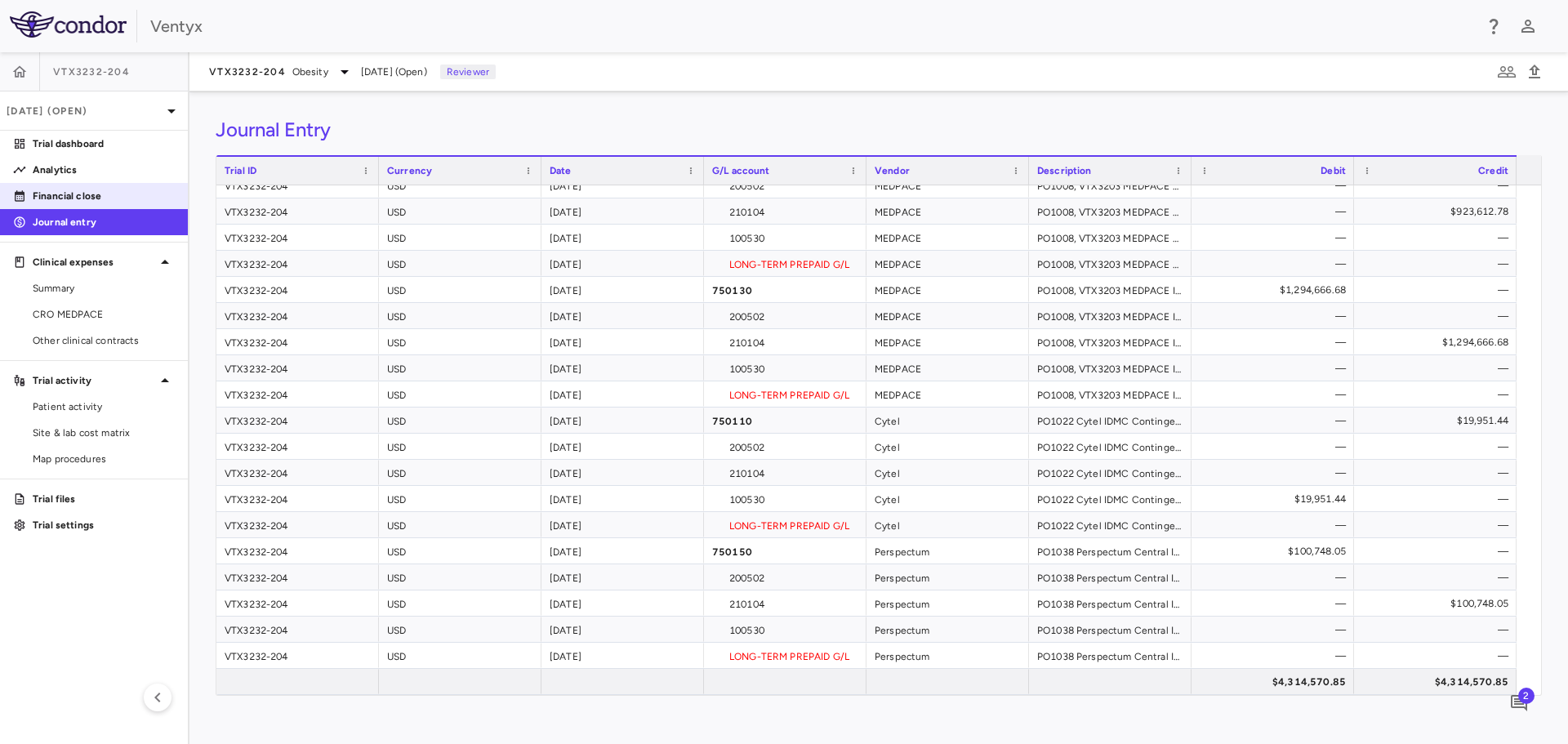
drag, startPoint x: 65, startPoint y: 192, endPoint x: 81, endPoint y: 189, distance: 16.3
click at [65, 192] on p "Financial close" at bounding box center [104, 196] width 142 height 15
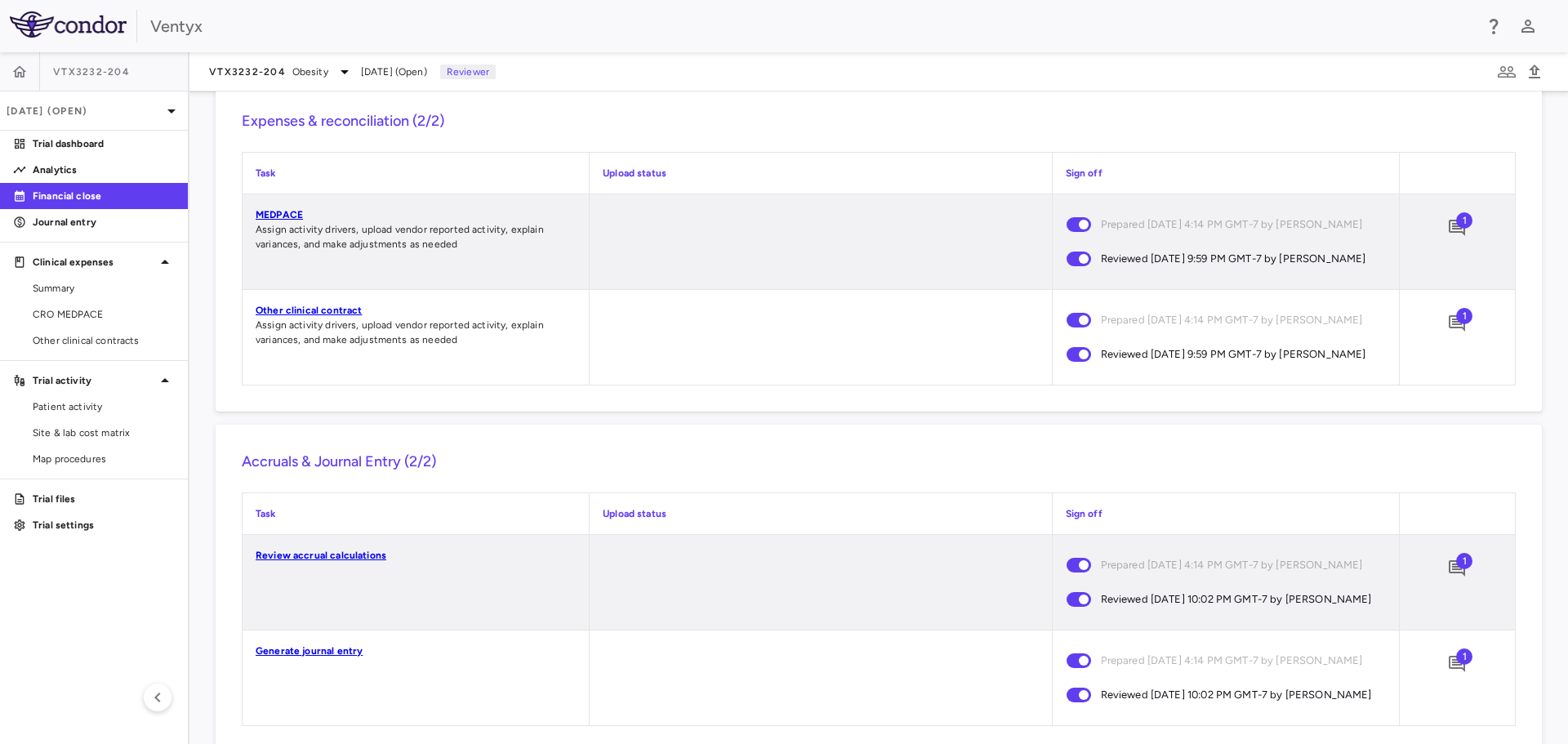
scroll to position [1387, 0]
